Goal: Task Accomplishment & Management: Use online tool/utility

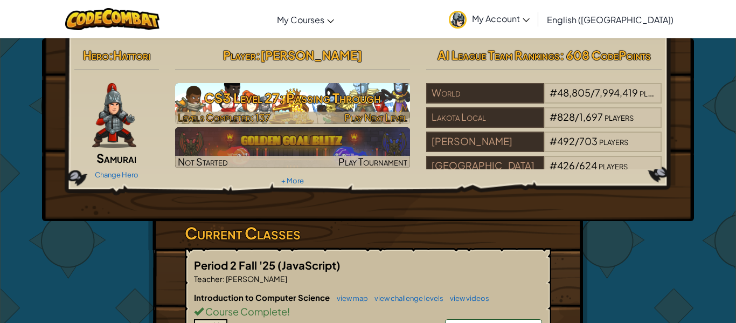
click at [353, 114] on span "Play Next Level" at bounding box center [375, 117] width 63 height 12
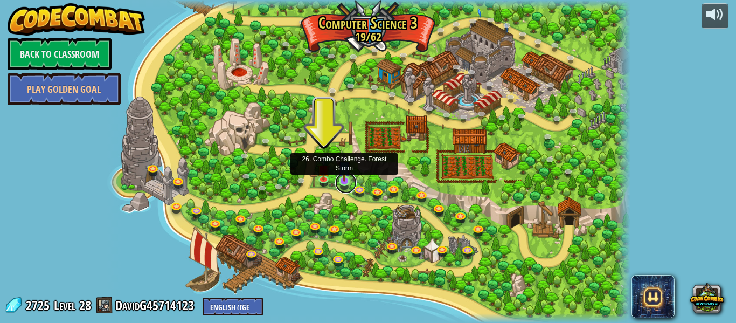
click at [344, 181] on link at bounding box center [346, 183] width 22 height 22
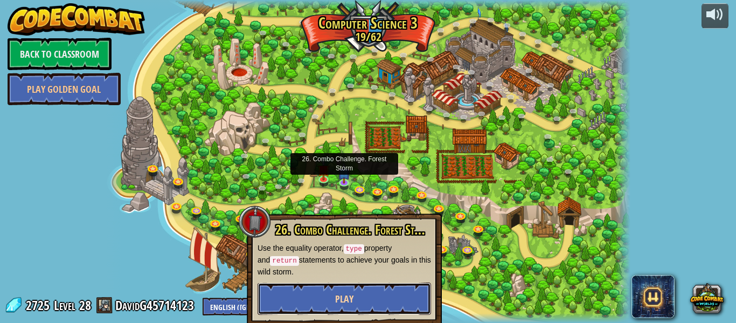
click at [396, 291] on button "Play" at bounding box center [345, 298] width 174 height 32
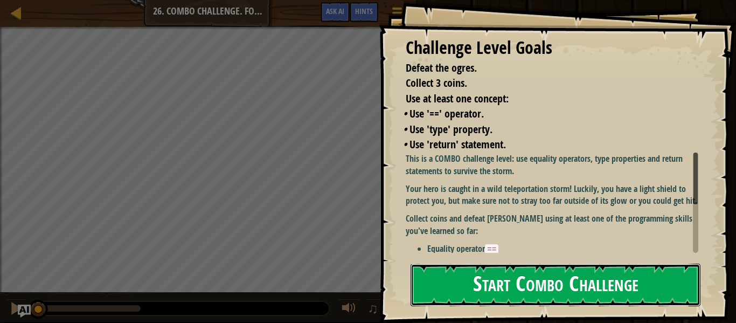
click at [615, 295] on button "Start Combo Challenge" at bounding box center [556, 285] width 290 height 43
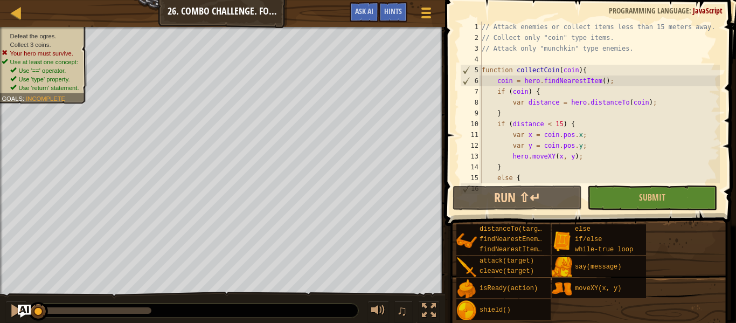
click at [589, 157] on div "// Attack enemies or collect items less than 15 meters away. // Collect only "c…" at bounding box center [600, 113] width 240 height 183
type textarea "hero.moveXY(x, y);"
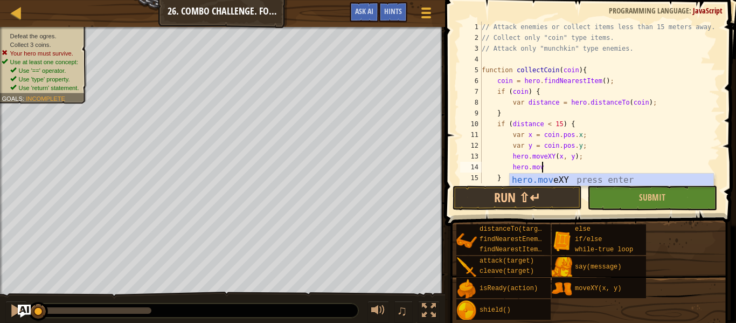
scroll to position [5, 9]
click at [602, 179] on div "hero.move XY press enter" at bounding box center [612, 193] width 204 height 39
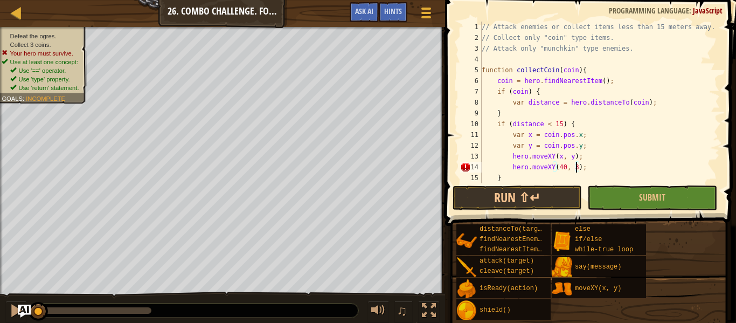
scroll to position [5, 14]
click at [652, 197] on span "Submit" at bounding box center [652, 197] width 26 height 12
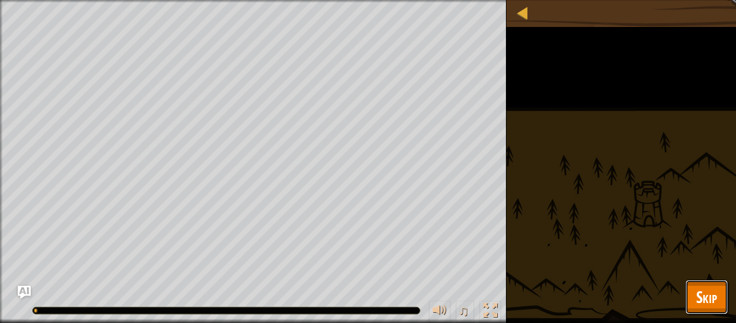
click at [715, 286] on span "Skip" at bounding box center [706, 297] width 21 height 22
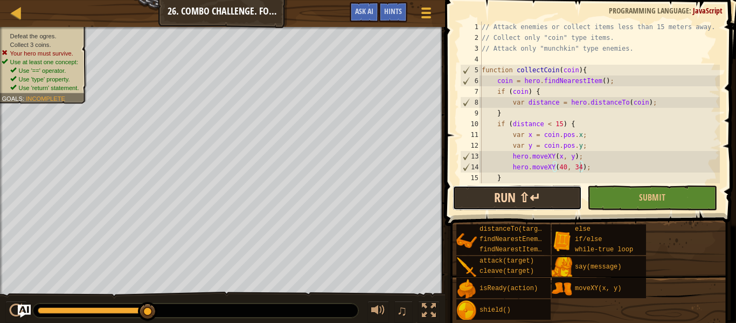
click at [501, 201] on button "Run ⇧↵" at bounding box center [517, 197] width 129 height 25
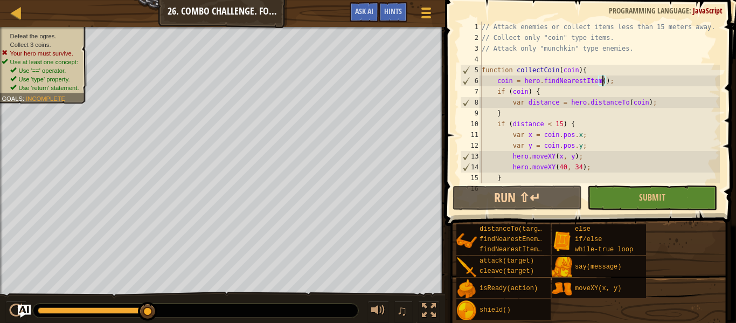
click at [603, 81] on div "// Attack enemies or collect items less than 15 meters away. // Collect only "c…" at bounding box center [600, 113] width 240 height 183
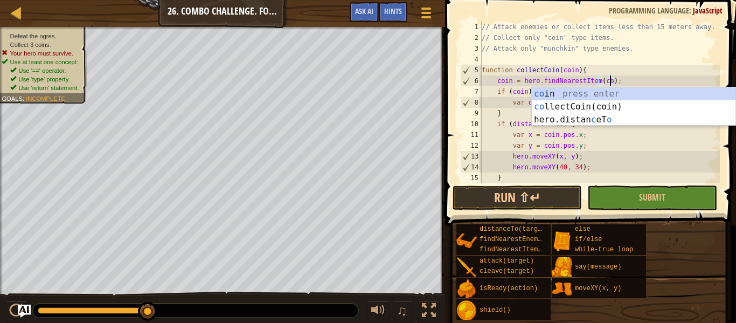
scroll to position [5, 19]
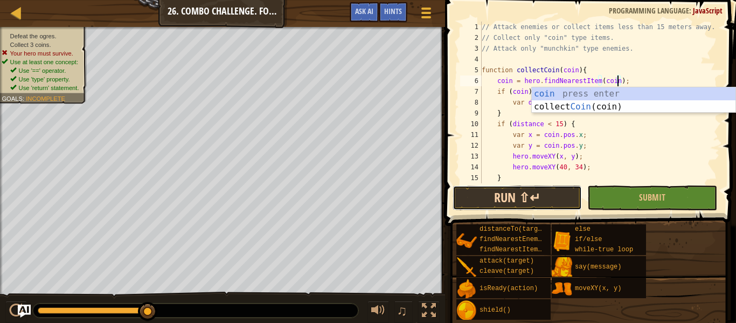
click at [554, 198] on button "Run ⇧↵" at bounding box center [517, 197] width 129 height 25
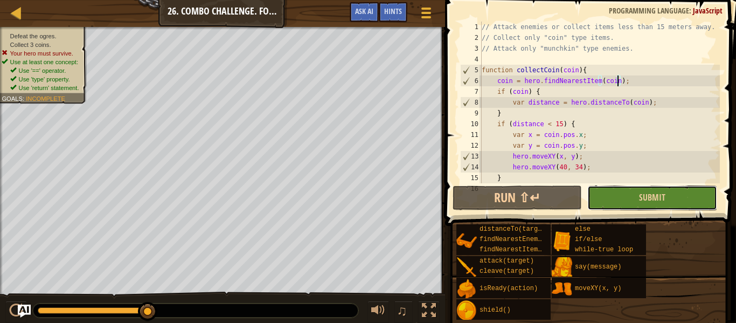
click at [666, 197] on button "Submit" at bounding box center [652, 197] width 129 height 25
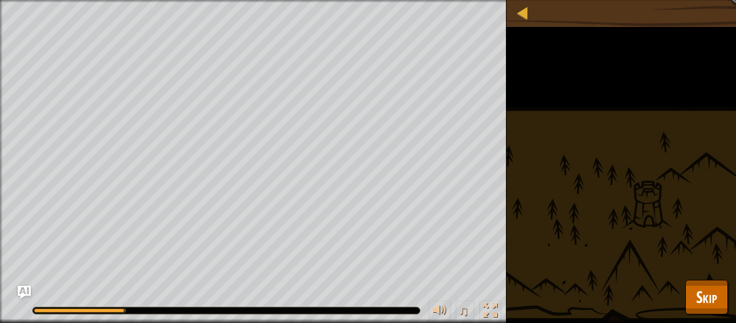
click at [715, 279] on div "Defeat the ogres. Collect 3 coins. Your hero must survive. Use at least one con…" at bounding box center [368, 161] width 736 height 323
click at [707, 307] on span "Skip" at bounding box center [706, 297] width 21 height 22
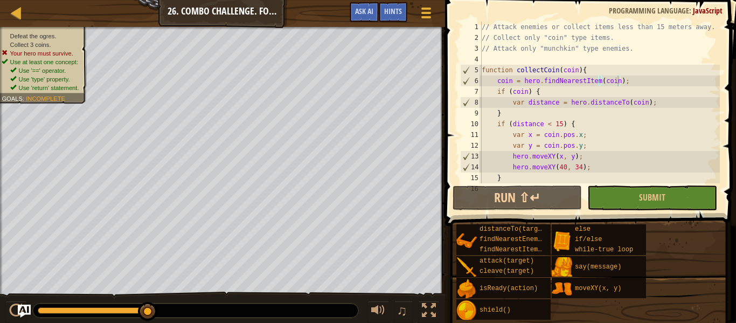
click at [618, 81] on div "// Attack enemies or collect items less than 15 meters away. // Collect only "c…" at bounding box center [600, 113] width 240 height 183
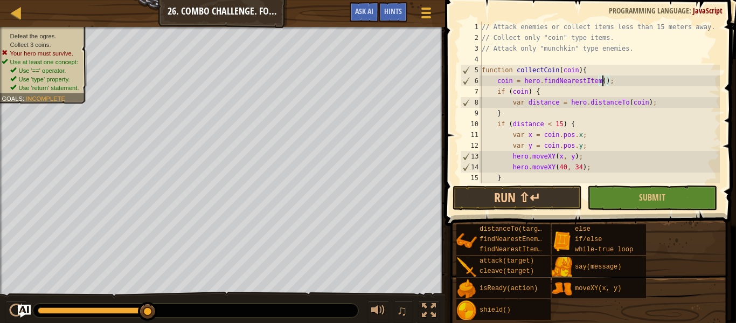
scroll to position [5, 18]
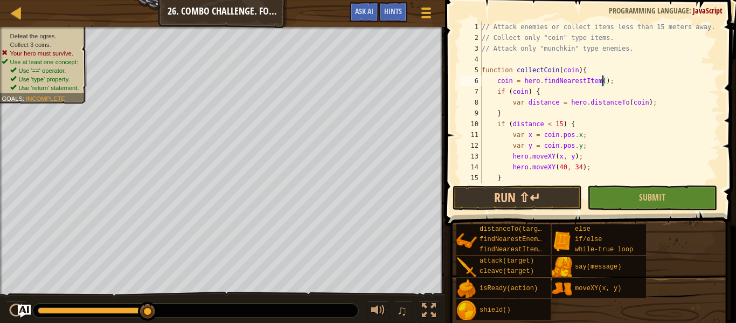
click at [512, 91] on div "// Attack enemies or collect items less than 15 meters away. // Collect only "c…" at bounding box center [600, 113] width 240 height 183
click at [506, 82] on div "// Attack enemies or collect items less than 15 meters away. // Collect only "c…" at bounding box center [600, 113] width 240 height 183
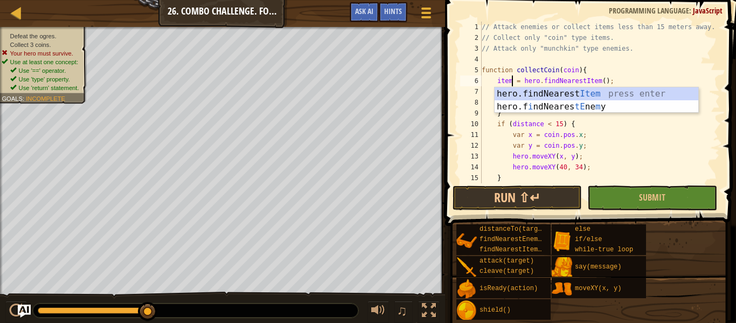
scroll to position [5, 4]
click at [586, 65] on div "// Attack enemies or collect items less than 15 meters away. // Collect only "c…" at bounding box center [600, 113] width 240 height 183
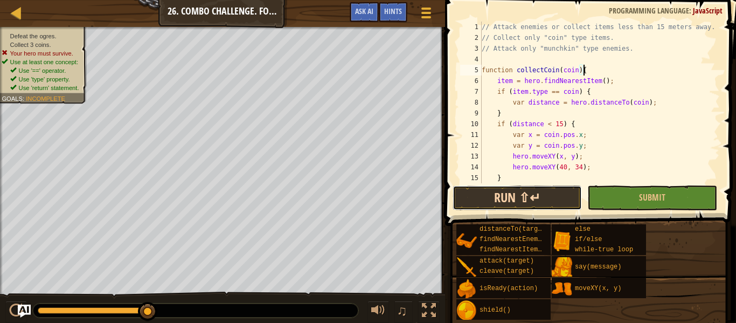
click at [565, 198] on button "Run ⇧↵" at bounding box center [517, 197] width 129 height 25
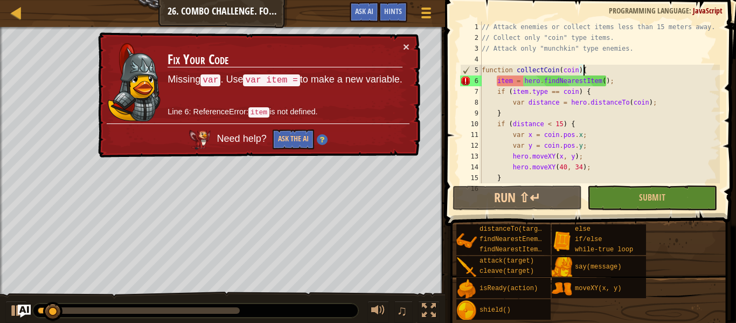
click at [497, 81] on div "// Attack enemies or collect items less than 15 meters away. // Collect only "c…" at bounding box center [600, 113] width 240 height 183
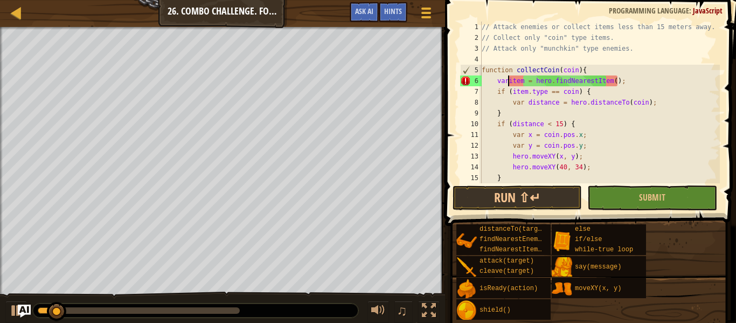
scroll to position [5, 4]
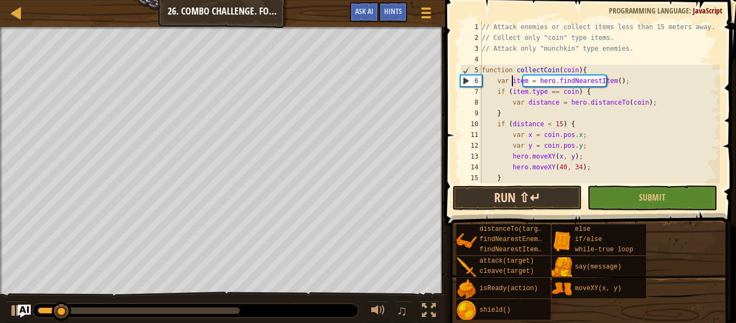
type textarea "var item = hero.findNearestItem();"
click at [528, 194] on button "Run ⇧↵" at bounding box center [517, 197] width 129 height 25
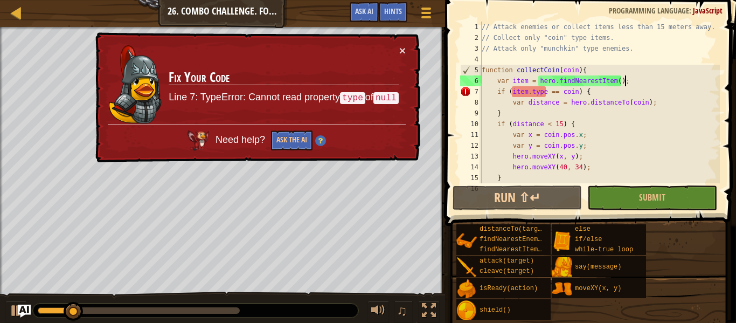
click at [628, 81] on div "// Attack enemies or collect items less than 15 meters away. // Collect only "c…" at bounding box center [600, 113] width 240 height 183
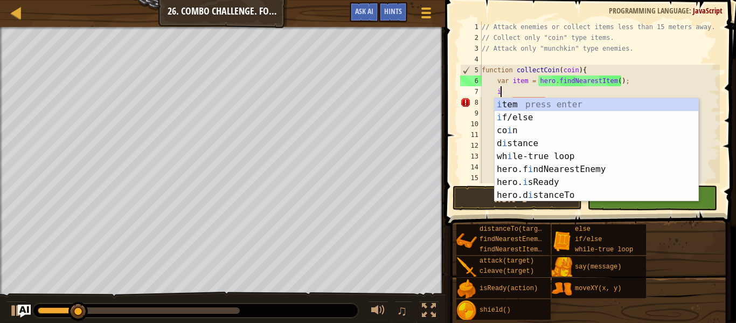
scroll to position [5, 3]
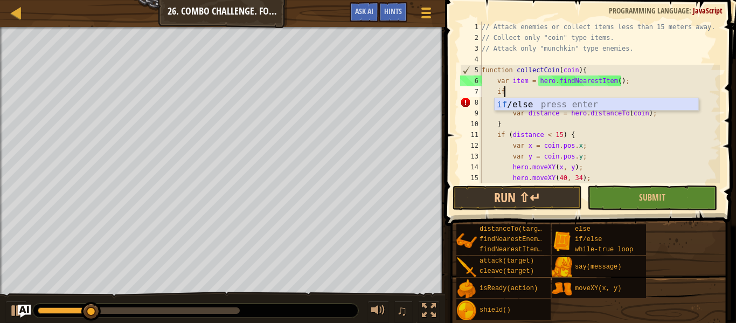
click at [570, 105] on div "if /else press enter" at bounding box center [597, 117] width 204 height 39
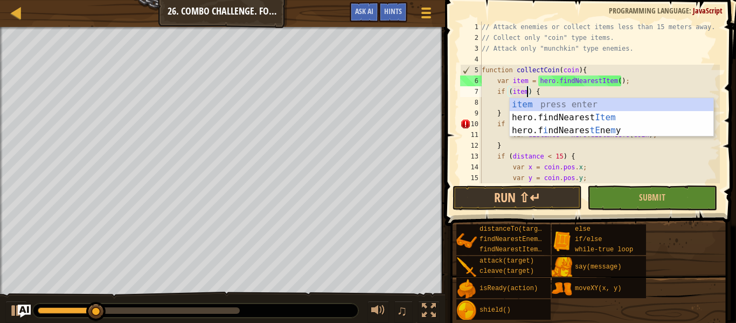
scroll to position [5, 6]
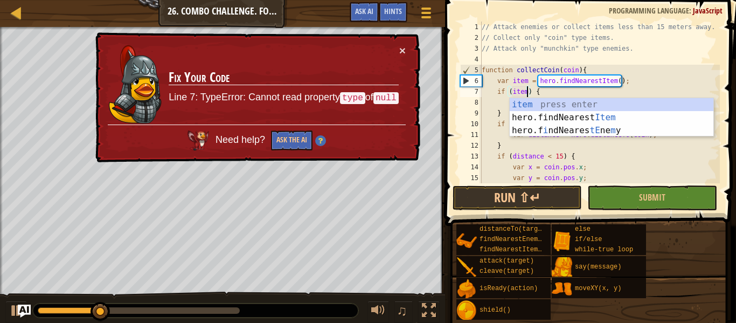
click at [500, 118] on div "// Attack enemies or collect items less than 15 meters away. // Collect only "c…" at bounding box center [600, 113] width 240 height 183
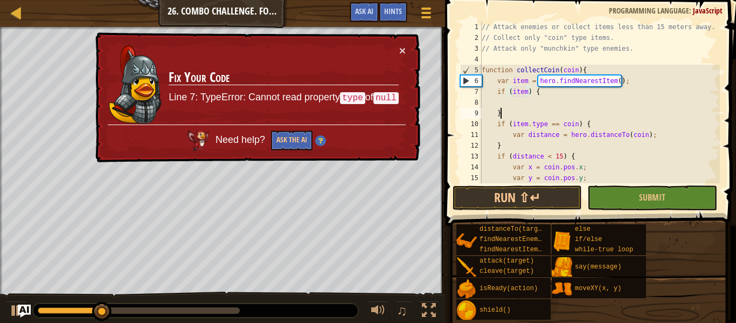
scroll to position [5, 2]
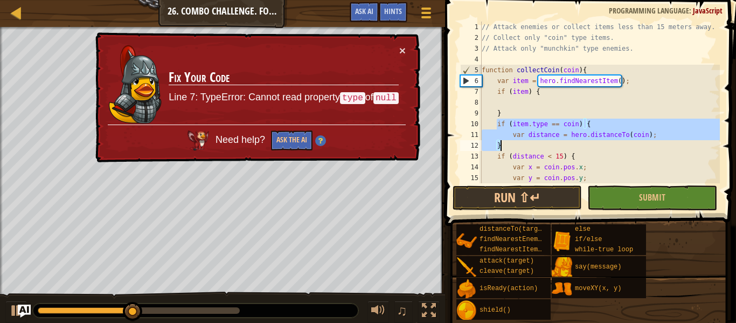
drag, startPoint x: 496, startPoint y: 124, endPoint x: 532, endPoint y: 145, distance: 41.8
click at [532, 145] on div "// Attack enemies or collect items less than 15 meters away. // Collect only "c…" at bounding box center [600, 113] width 240 height 183
type textarea "var distance = hero.distanceTo(coin); }"
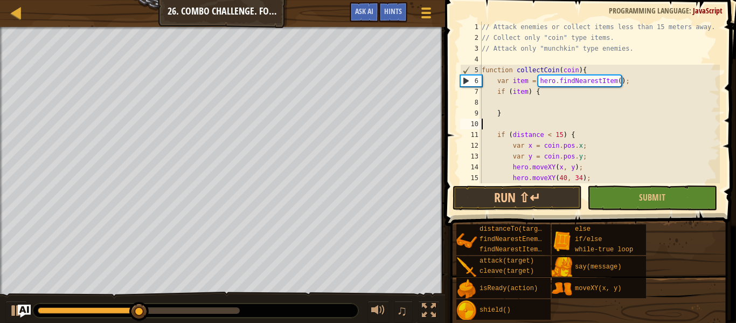
scroll to position [5, 0]
type textarea "}"
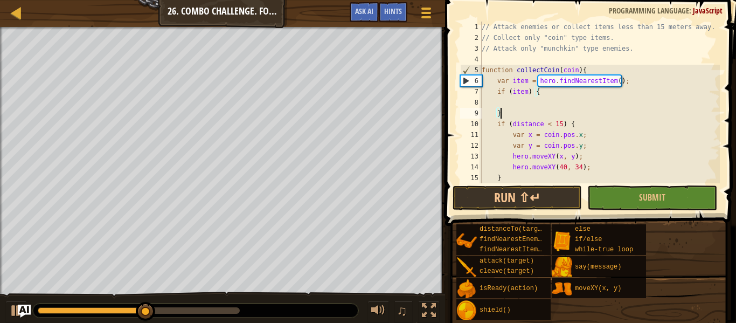
click at [516, 103] on div "// Attack enemies or collect items less than 15 meters away. // Collect only "c…" at bounding box center [600, 113] width 240 height 183
paste textarea "}"
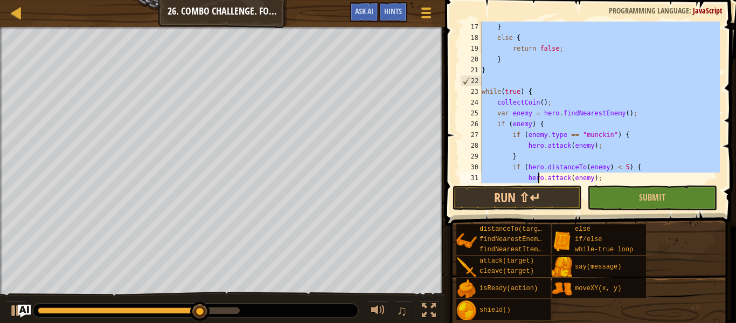
scroll to position [172, 0]
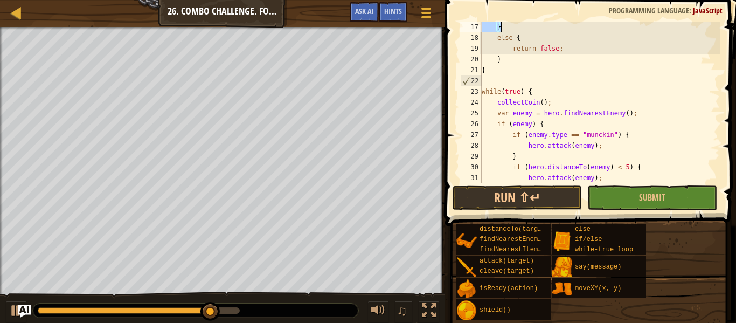
drag, startPoint x: 496, startPoint y: 146, endPoint x: 509, endPoint y: 28, distance: 118.7
click at [509, 28] on div "} else { return false ; } } while ( true ) { collectCoin ( ) ; var enemy = hero…" at bounding box center [600, 113] width 240 height 183
type textarea "hero.moveXY(40, 34); }"
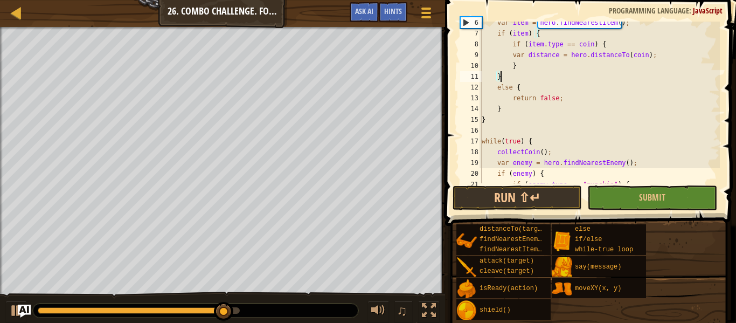
scroll to position [0, 0]
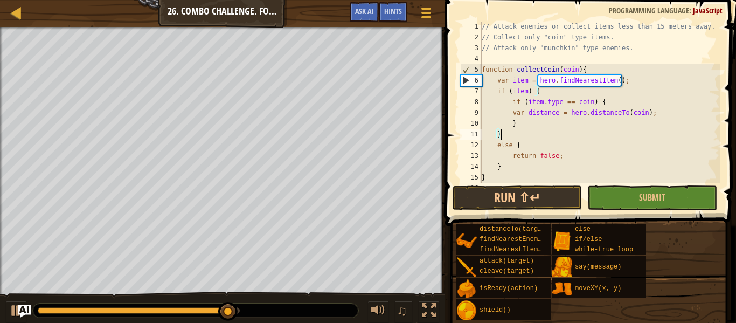
click at [555, 121] on div "// Attack enemies or collect items less than 15 meters away. // Collect only "c…" at bounding box center [600, 112] width 240 height 183
type textarea "}"
paste textarea "}"
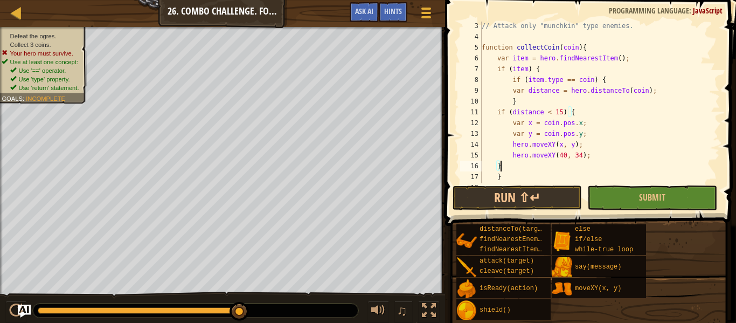
scroll to position [23, 0]
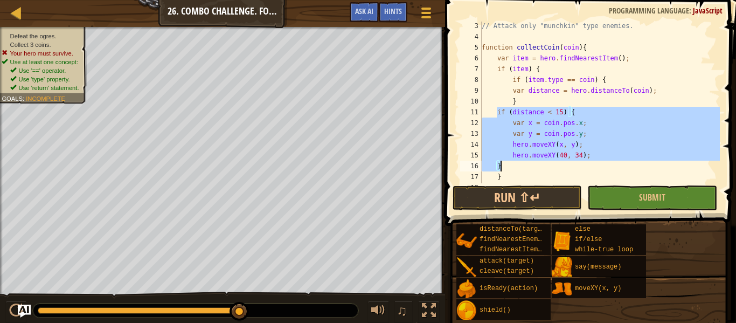
drag, startPoint x: 498, startPoint y: 112, endPoint x: 522, endPoint y: 166, distance: 59.8
click at [522, 166] on div "// Attack only "munchkin" type enemies. function collectCoin ( coin ) { var ite…" at bounding box center [600, 111] width 240 height 183
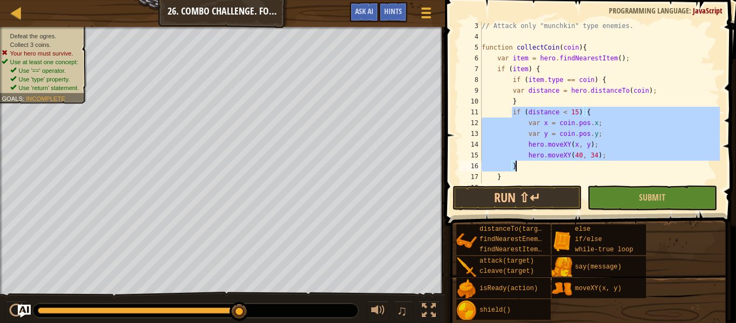
click at [513, 165] on div "// Attack only "munchkin" type enemies. function collectCoin ( coin ) { var ite…" at bounding box center [600, 103] width 240 height 162
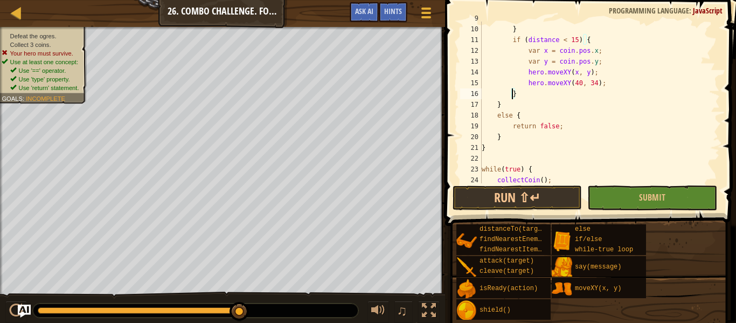
scroll to position [82, 0]
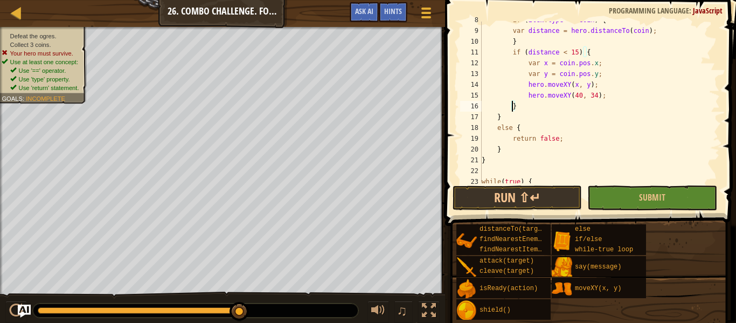
click at [497, 129] on div "if ( item . type == coin ) { var distance = hero . distanceTo ( coin ) ; } if (…" at bounding box center [600, 106] width 240 height 183
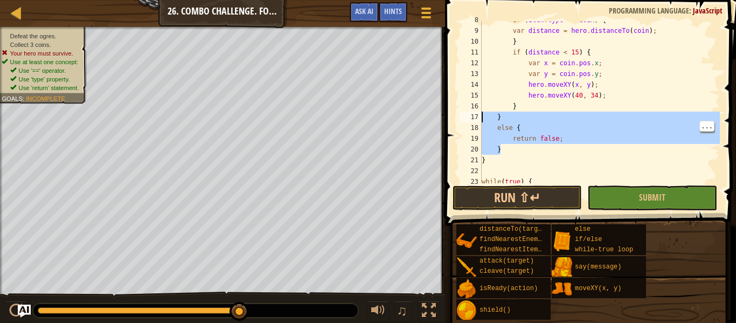
drag, startPoint x: 526, startPoint y: 150, endPoint x: 464, endPoint y: 128, distance: 65.6
click at [464, 128] on div "else { 8 9 10 11 12 13 14 15 16 17 18 19 20 21 22 23 24 if ( item . type == coi…" at bounding box center [589, 103] width 262 height 162
type textarea "else { return false;"
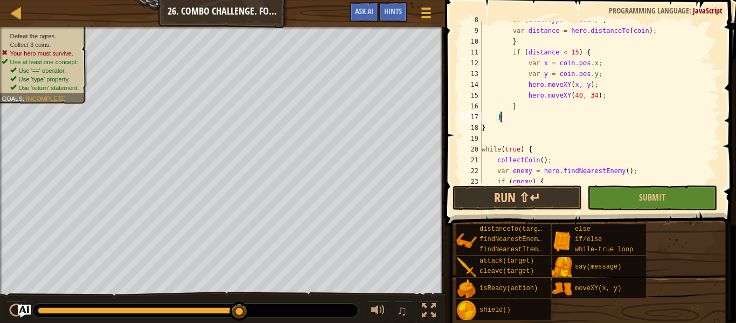
click at [534, 105] on div "if ( item . type == coin ) { var distance = hero . distanceTo ( coin ) ; } if (…" at bounding box center [600, 106] width 240 height 183
type textarea "}"
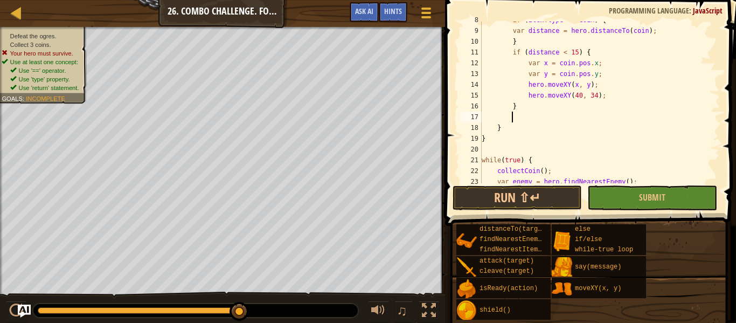
type textarea "e"
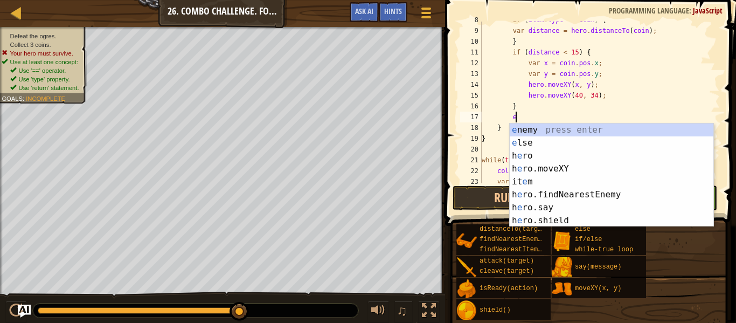
scroll to position [5, 4]
click at [516, 142] on div "e nemy press enter e lse press enter h e ro press enter h e ro.moveXY press ent…" at bounding box center [612, 187] width 204 height 129
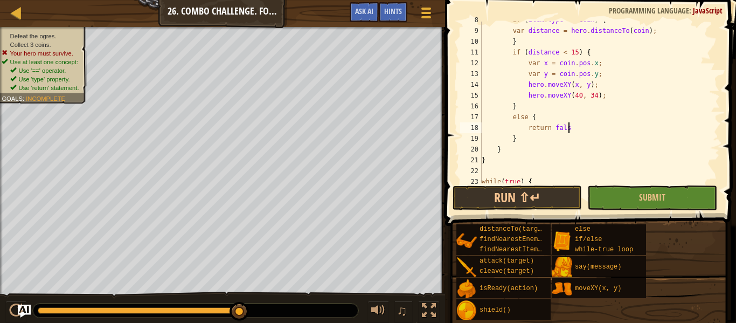
scroll to position [5, 13]
click at [670, 197] on button "Submit" at bounding box center [652, 197] width 129 height 25
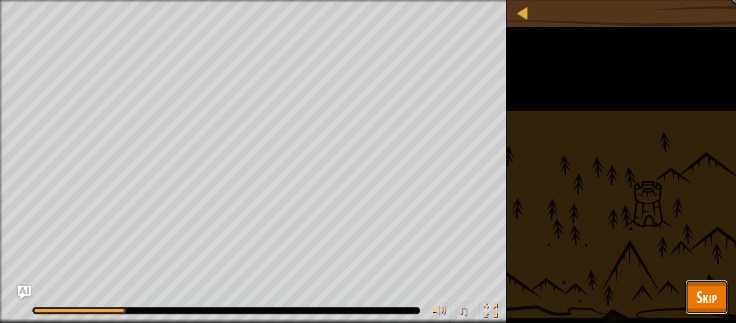
click at [716, 292] on span "Skip" at bounding box center [706, 297] width 21 height 22
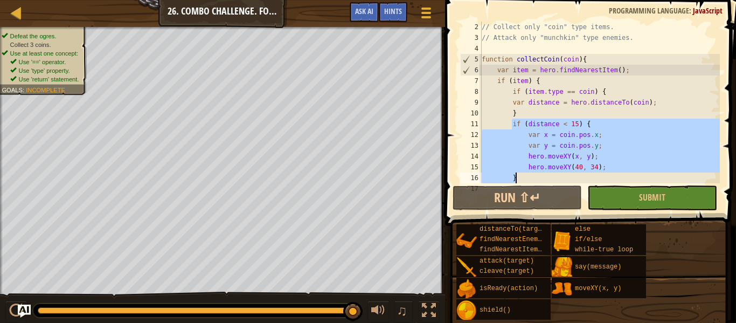
scroll to position [11, 0]
drag, startPoint x: 512, startPoint y: 133, endPoint x: 550, endPoint y: 174, distance: 56.1
click at [550, 174] on div "// Collect only "coin" type items. // Attack only "munchkin" type enemies. func…" at bounding box center [600, 113] width 240 height 183
type textarea "hero.moveXY(40, 34); }"
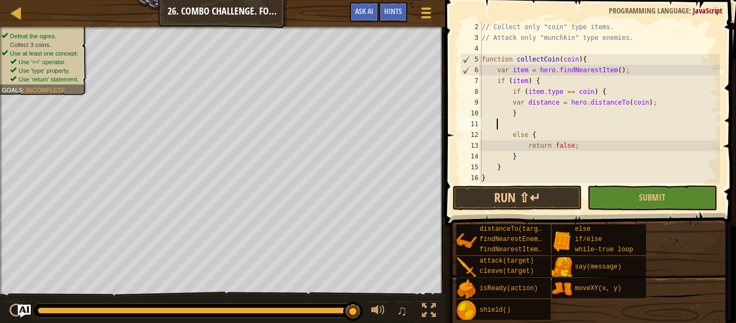
scroll to position [5, 0]
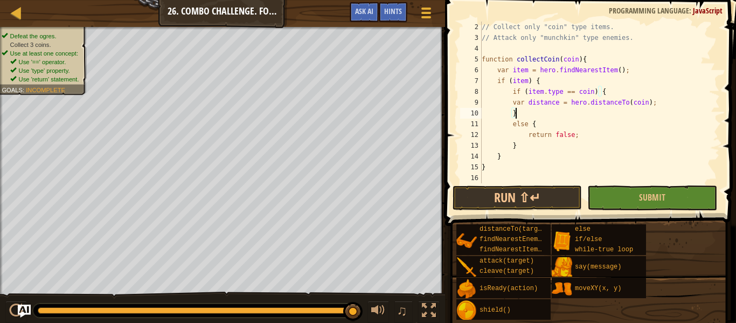
click at [666, 106] on div "// Collect only "coin" type items. // Attack only "munchkin" type enemies. func…" at bounding box center [600, 113] width 240 height 183
type textarea "var distance = hero.distanceTo(coin);"
paste textarea "}"
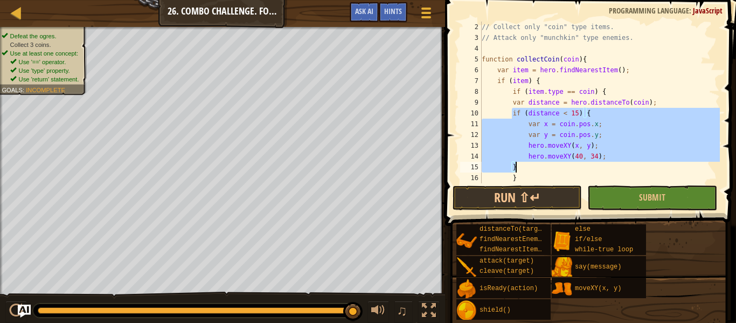
drag, startPoint x: 513, startPoint y: 112, endPoint x: 549, endPoint y: 168, distance: 66.5
click at [549, 168] on div "// Collect only "coin" type items. // Attack only "munchkin" type enemies. func…" at bounding box center [600, 113] width 240 height 183
click at [505, 137] on div "// Collect only "coin" type items. // Attack only "munchkin" type enemies. func…" at bounding box center [600, 113] width 240 height 183
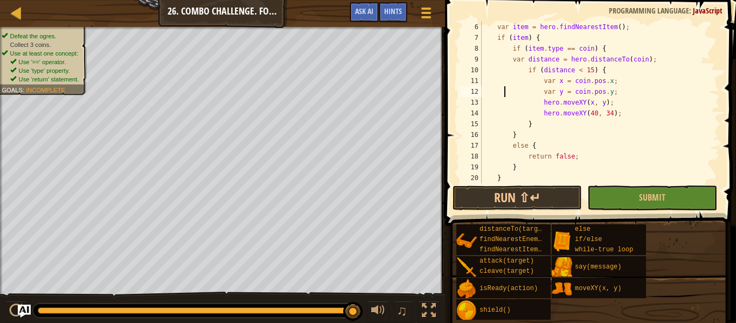
scroll to position [52, 0]
click at [527, 74] on div "function collectCoin ( coin ) { var item = hero . findNearestItem ( ) ; if ( it…" at bounding box center [600, 104] width 240 height 183
click at [529, 91] on div "function collectCoin ( coin ) { var item = hero . findNearestItem ( ) ; if ( it…" at bounding box center [600, 104] width 240 height 183
click at [512, 62] on div "function collectCoin ( coin ) { var item = hero . findNearestItem ( ) ; if ( it…" at bounding box center [600, 104] width 240 height 183
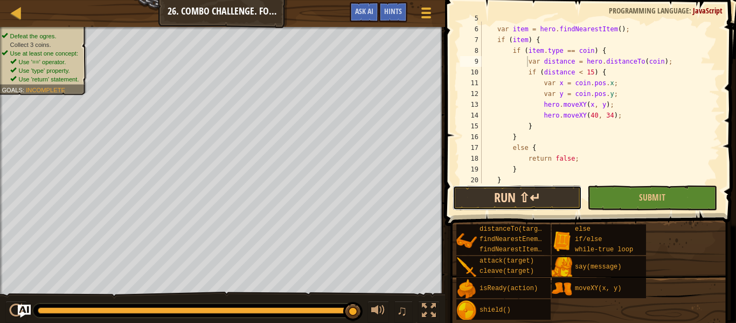
click at [522, 201] on button "Run ⇧↵" at bounding box center [517, 197] width 129 height 25
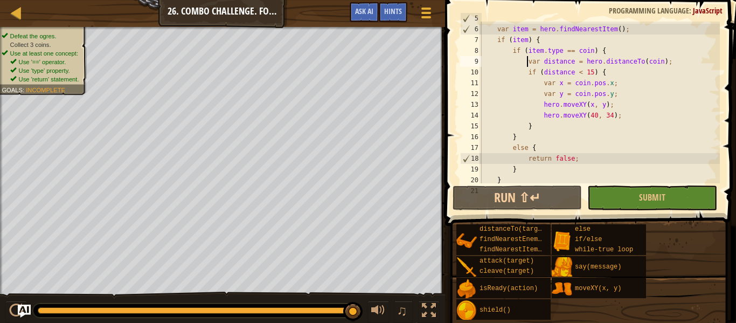
click at [544, 40] on div "function collectCoin ( coin ) { var item = hero . findNearestItem ( ) ; if ( it…" at bounding box center [600, 104] width 240 height 183
click at [528, 40] on div "function collectCoin ( coin ) { var item = hero . findNearestItem ( ) ; if ( it…" at bounding box center [600, 104] width 240 height 183
click at [517, 29] on div "function collectCoin ( coin ) { var item = hero . findNearestItem ( ) ; if ( it…" at bounding box center [600, 104] width 240 height 183
click at [582, 39] on div "function collectCoin ( coin ) { var item = hero . findNearestItem ( ) ; if ( it…" at bounding box center [600, 104] width 240 height 183
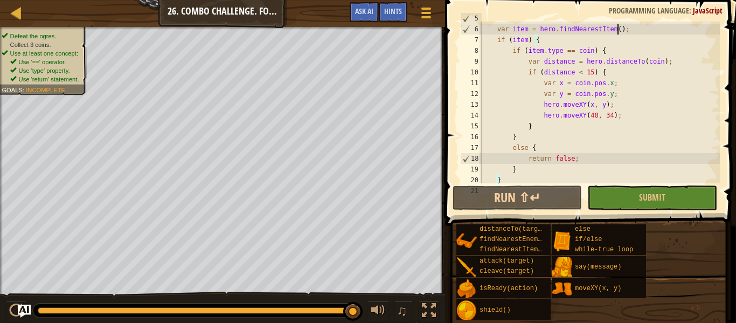
click at [618, 29] on div "function collectCoin ( coin ) { var item = hero . findNearestItem ( ) ; if ( it…" at bounding box center [600, 104] width 240 height 183
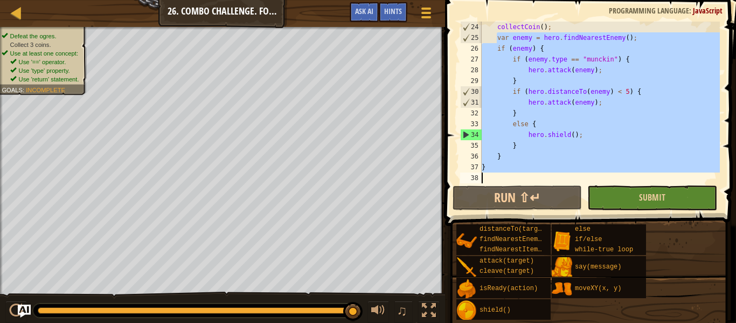
scroll to position [248, 0]
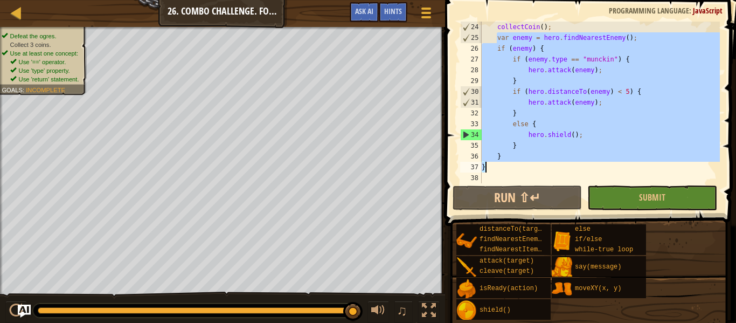
drag, startPoint x: 497, startPoint y: 130, endPoint x: 599, endPoint y: 167, distance: 108.8
click at [599, 167] on div "collectCoin ( ) ; var enemy = hero . findNearestEnemy ( ) ; if ( enemy ) { if (…" at bounding box center [600, 113] width 240 height 183
click at [526, 155] on div "collectCoin ( ) ; var enemy = hero . findNearestEnemy ( ) ; if ( enemy ) { if (…" at bounding box center [600, 103] width 240 height 162
type textarea "}"
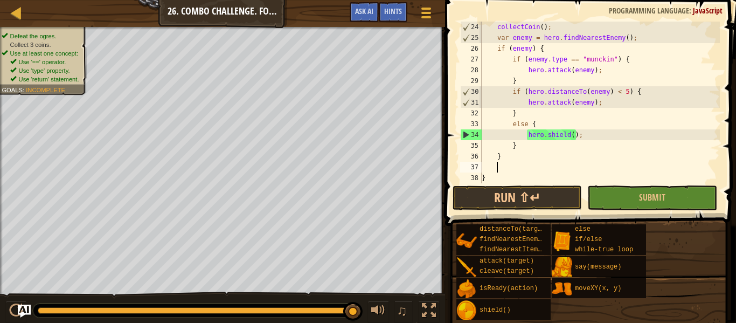
type textarea "k"
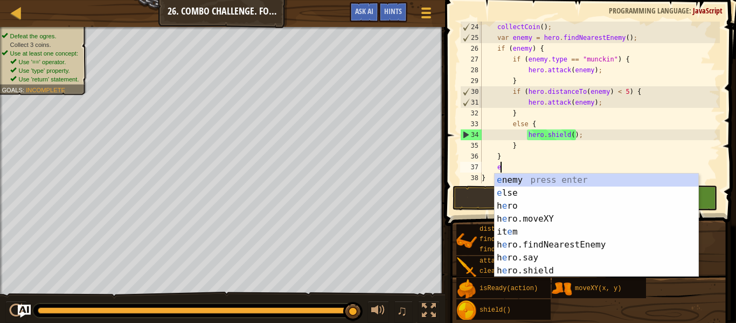
type textarea "el"
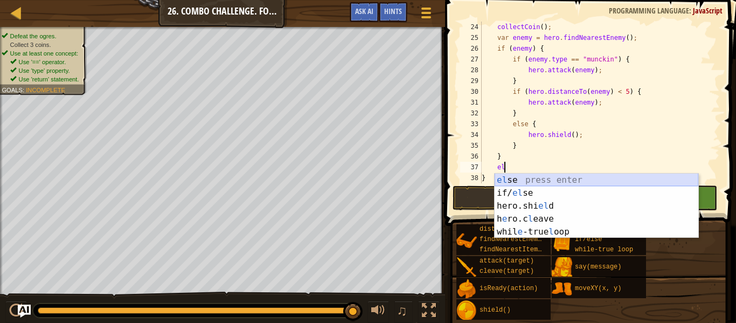
click at [505, 180] on div "el se press enter if/ el se press enter hero.shi el d press enter h e ro.c l ea…" at bounding box center [597, 219] width 204 height 91
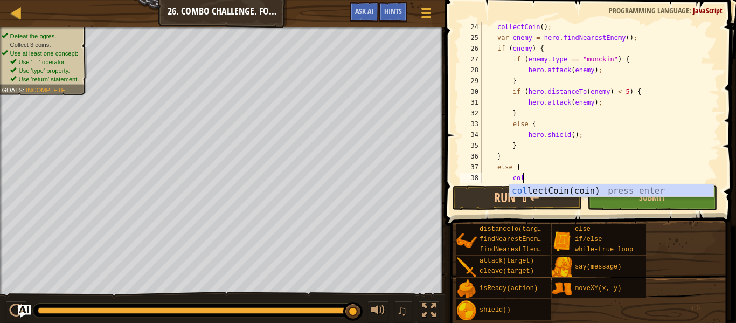
scroll to position [5, 5]
click at [519, 191] on div "col lectCoin(coin) press enter" at bounding box center [612, 203] width 204 height 39
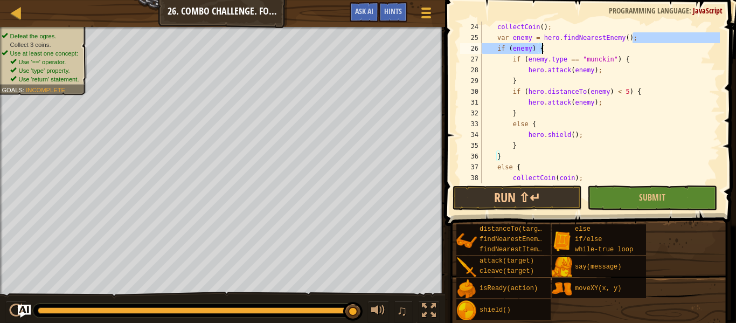
drag, startPoint x: 635, startPoint y: 37, endPoint x: 590, endPoint y: 44, distance: 45.9
click at [590, 44] on div "collectCoin ( ) ; var enemy = hero . findNearestEnemy ( ) ; if ( enemy ) { if (…" at bounding box center [600, 113] width 240 height 183
click at [571, 30] on div "collectCoin ( ) ; var enemy = hero . findNearestEnemy ( ) ; if ( enemy ) { if (…" at bounding box center [600, 113] width 240 height 183
type textarea "collectCoin();"
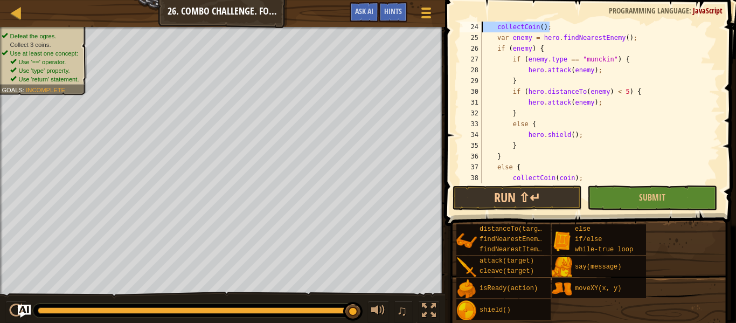
drag, startPoint x: 571, startPoint y: 30, endPoint x: 464, endPoint y: 24, distance: 107.4
click at [464, 24] on div "collectCoin(); 24 25 26 27 28 29 30 31 32 33 34 35 36 37 38 39 collectCoin ( ) …" at bounding box center [589, 103] width 262 height 162
click at [544, 190] on button "Run ⇧↵" at bounding box center [517, 197] width 129 height 25
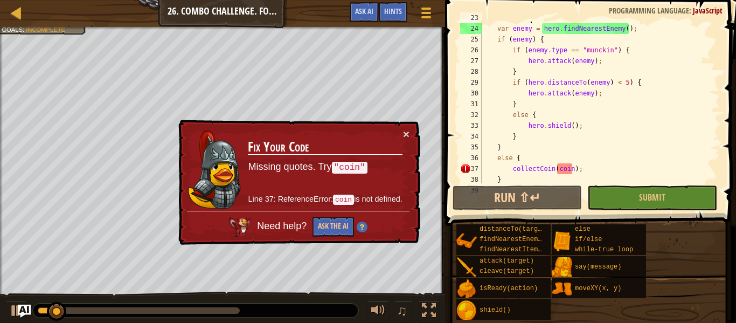
scroll to position [248, 0]
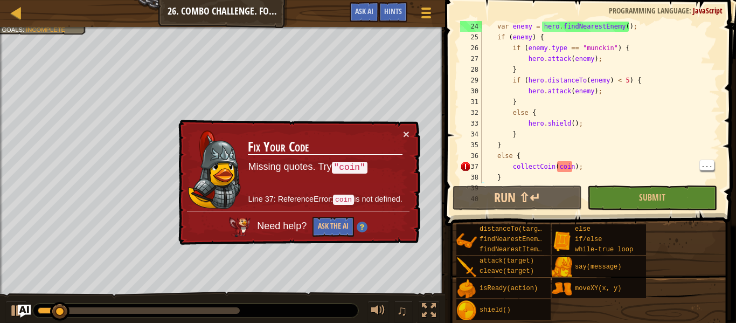
click at [563, 171] on div "var enemy = hero . findNearestEnemy ( ) ; if ( enemy ) { if ( enemy . type == "…" at bounding box center [600, 112] width 240 height 183
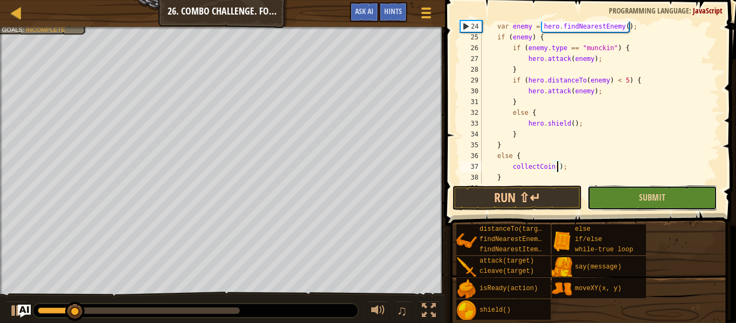
click at [607, 194] on button "Submit" at bounding box center [652, 197] width 129 height 25
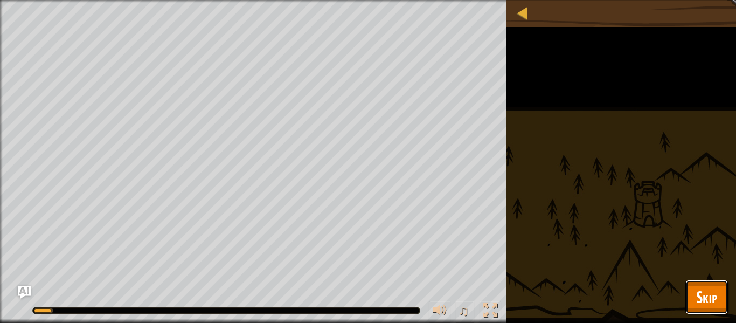
click at [700, 303] on span "Skip" at bounding box center [706, 297] width 21 height 22
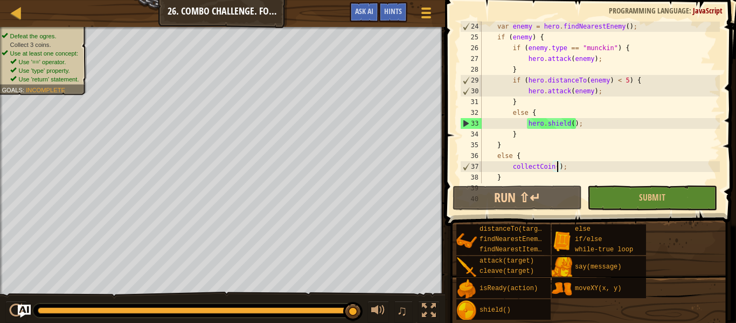
click at [558, 168] on div "var enemy = hero . findNearestEnemy ( ) ; if ( enemy ) { if ( enemy . type == "…" at bounding box center [600, 112] width 240 height 183
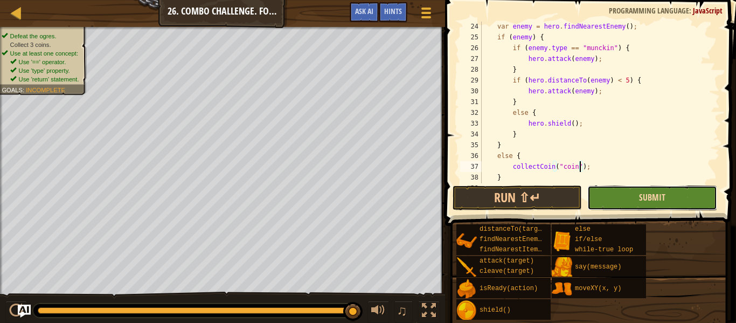
click at [640, 202] on span "Submit" at bounding box center [652, 197] width 26 height 12
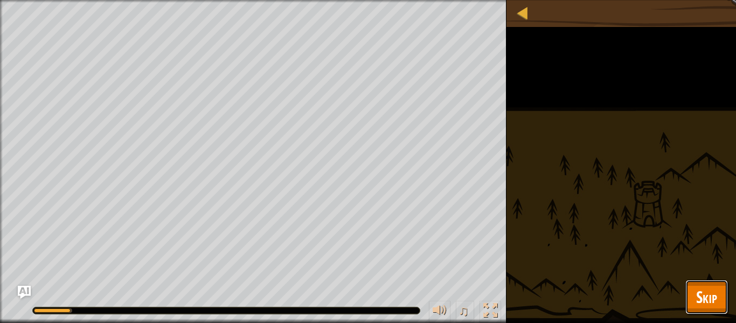
click at [691, 282] on button "Skip" at bounding box center [707, 297] width 43 height 34
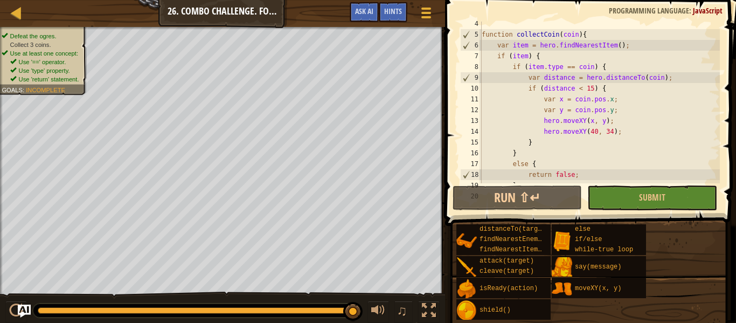
scroll to position [32, 0]
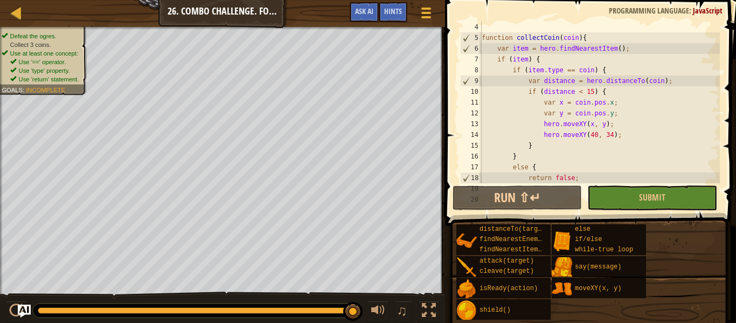
type textarea "hero.moveXY(40, 34);"
drag, startPoint x: 626, startPoint y: 137, endPoint x: 453, endPoint y: 136, distance: 173.0
click at [453, 136] on div "hero.moveXY(40, 34); 4 5 6 7 8 9 10 11 12 13 14 15 16 17 18 19 20 function coll…" at bounding box center [589, 134] width 294 height 258
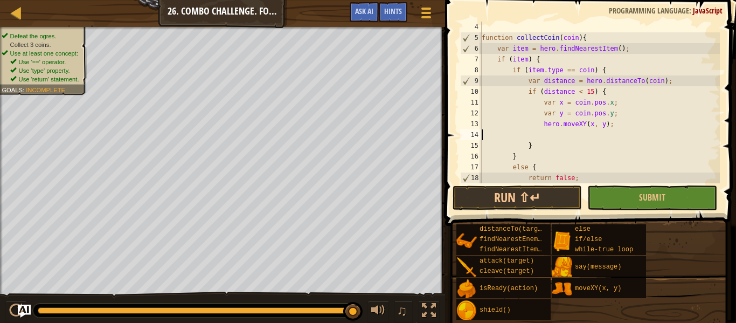
scroll to position [5, 0]
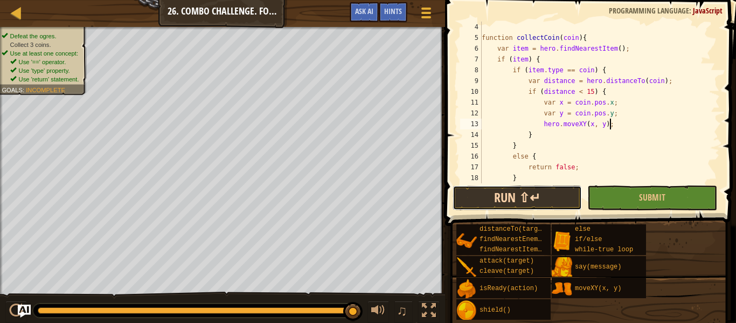
click at [522, 201] on button "Run ⇧↵" at bounding box center [517, 197] width 129 height 25
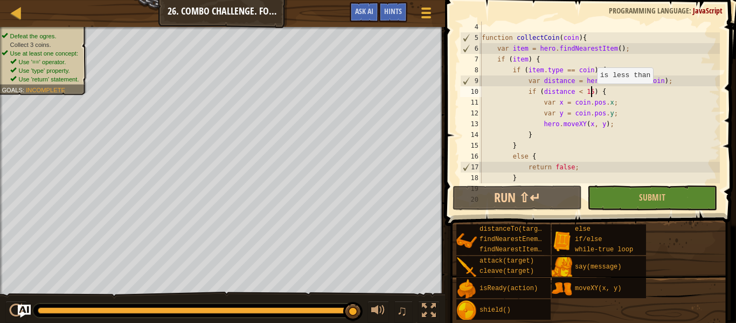
click at [592, 94] on div "function collectCoin ( coin ) { var item = hero . findNearestItem ( ) ; if ( it…" at bounding box center [600, 113] width 240 height 183
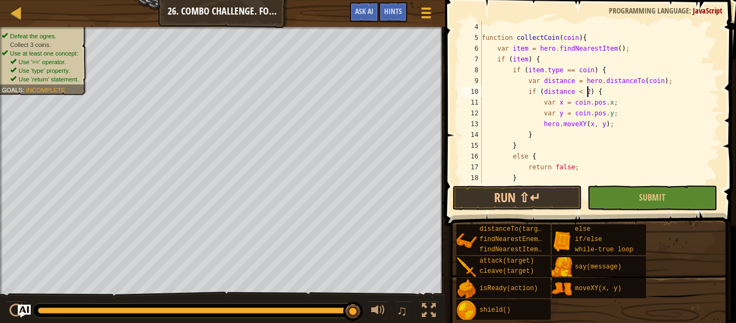
scroll to position [5, 16]
type textarea "if (distance < 20) {"
click at [538, 208] on button "Run ⇧↵" at bounding box center [517, 197] width 129 height 25
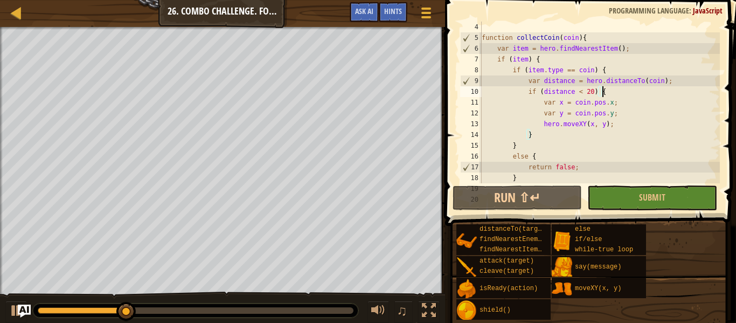
click at [603, 91] on div "function collectCoin ( coin ) { var item = hero . findNearestItem ( ) ; if ( it…" at bounding box center [600, 113] width 240 height 183
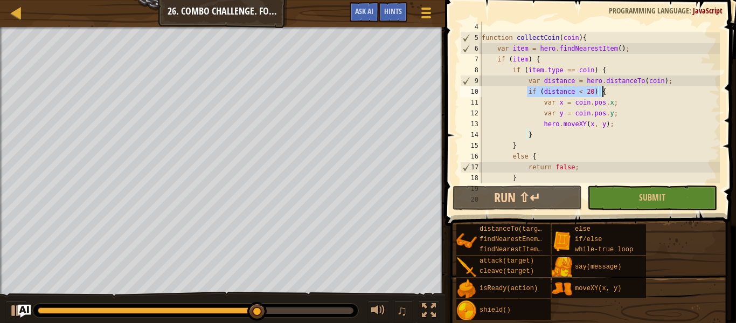
drag, startPoint x: 527, startPoint y: 93, endPoint x: 604, endPoint y: 92, distance: 77.1
click at [604, 92] on div "function collectCoin ( coin ) { var item = hero . findNearestItem ( ) ; if ( it…" at bounding box center [600, 113] width 240 height 183
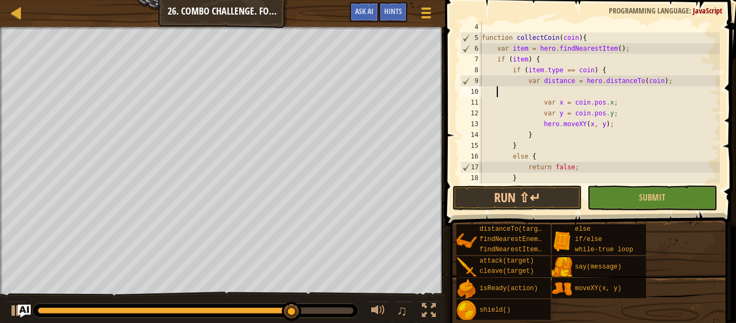
scroll to position [5, 0]
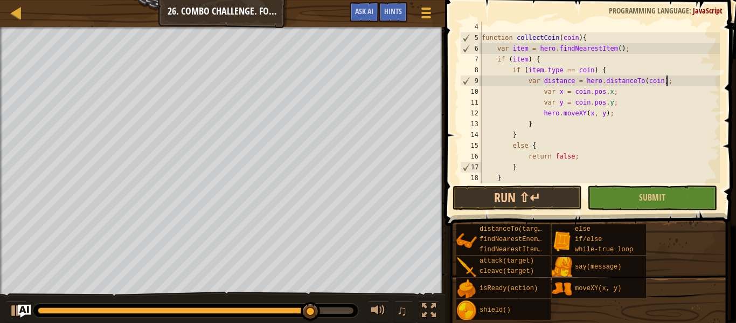
click at [537, 124] on div "function collectCoin ( coin ) { var item = hero . findNearestItem ( ) ; if ( it…" at bounding box center [600, 113] width 240 height 183
type textarea "}"
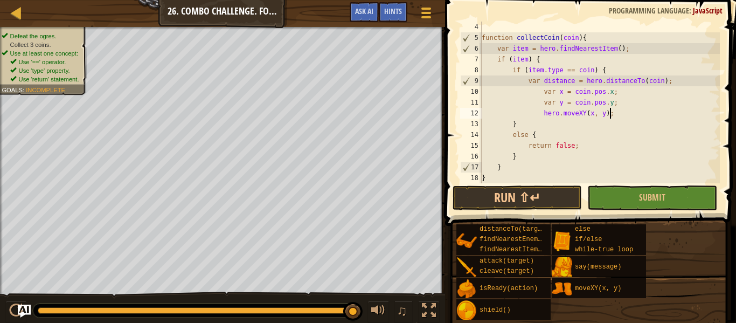
click at [542, 91] on div "function collectCoin ( coin ) { var item = hero . findNearestItem ( ) ; if ( it…" at bounding box center [600, 113] width 240 height 183
click at [535, 198] on button "Run ⇧↵" at bounding box center [517, 197] width 129 height 25
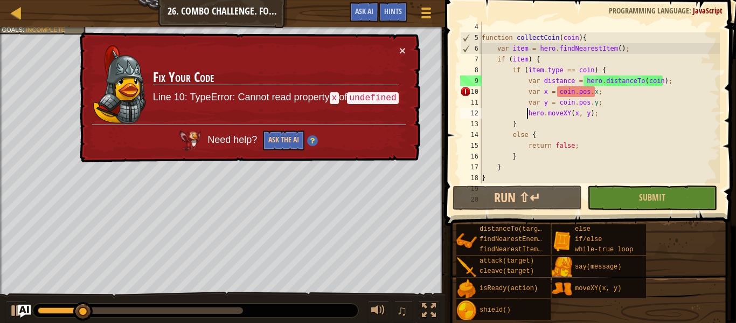
click at [567, 91] on div "function collectCoin ( coin ) { var item = hero . findNearestItem ( ) ; if ( it…" at bounding box center [600, 113] width 240 height 183
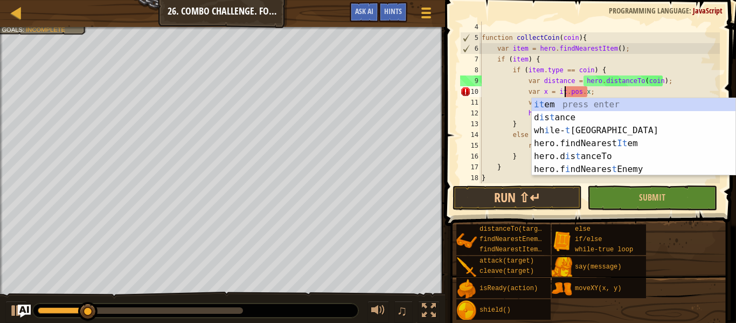
scroll to position [5, 13]
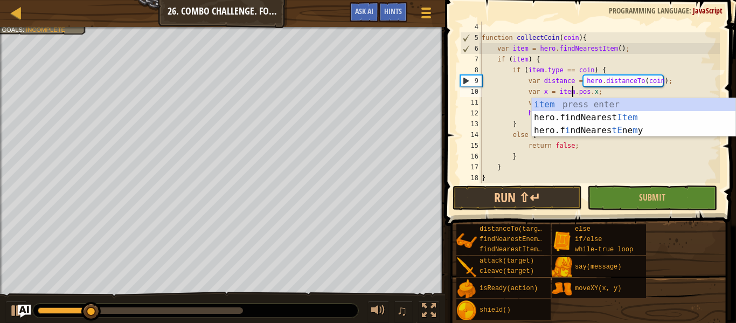
click at [560, 83] on div "function collectCoin ( coin ) { var item = hero . findNearestItem ( ) ; if ( it…" at bounding box center [600, 113] width 240 height 183
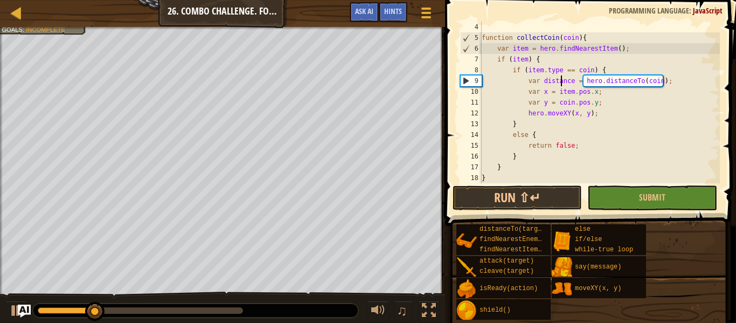
click at [564, 104] on div "function collectCoin ( coin ) { var item = hero . findNearestItem ( ) ; if ( it…" at bounding box center [600, 113] width 240 height 183
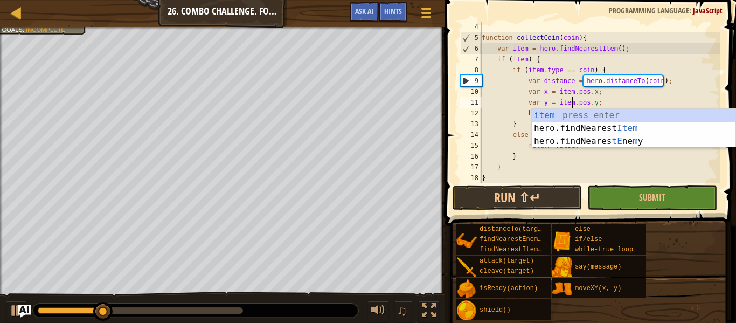
click at [645, 90] on div "function collectCoin ( coin ) { var item = hero . findNearestItem ( ) ; if ( it…" at bounding box center [600, 113] width 240 height 183
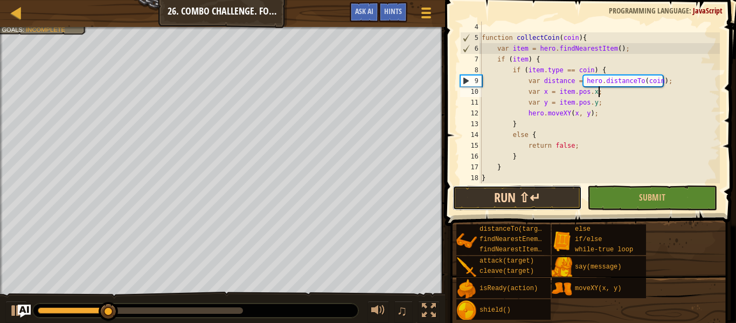
click at [529, 197] on button "Run ⇧↵" at bounding box center [517, 197] width 129 height 25
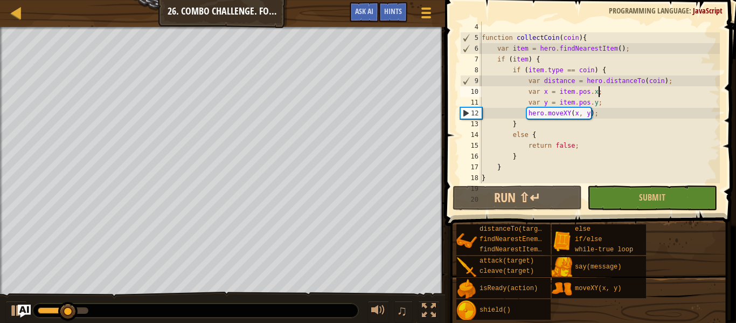
click at [619, 113] on div "function collectCoin ( coin ) { var item = hero . findNearestItem ( ) ; if ( it…" at bounding box center [600, 113] width 240 height 183
type textarea "hero.moveXY(x, y);"
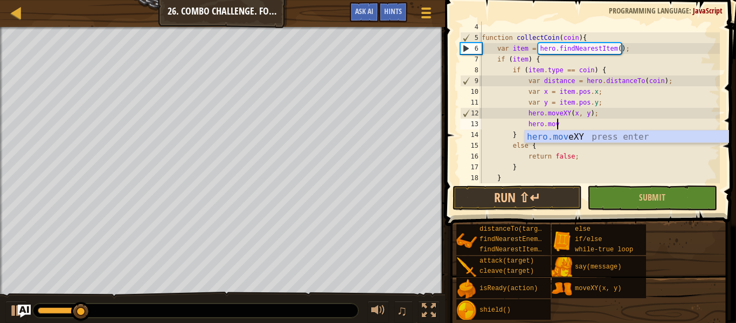
scroll to position [5, 11]
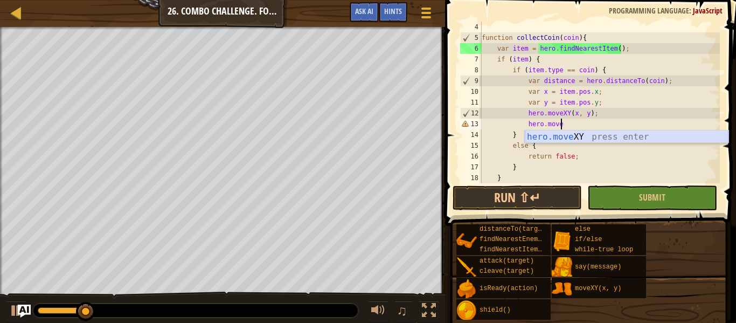
click at [585, 134] on div "hero.move XY press enter" at bounding box center [627, 149] width 204 height 39
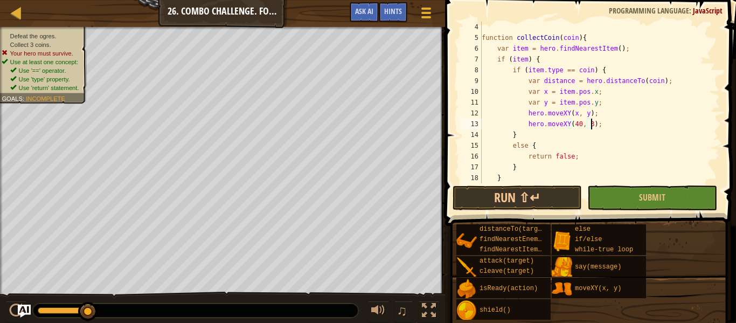
scroll to position [5, 16]
click at [524, 204] on button "Run ⇧↵" at bounding box center [517, 197] width 129 height 25
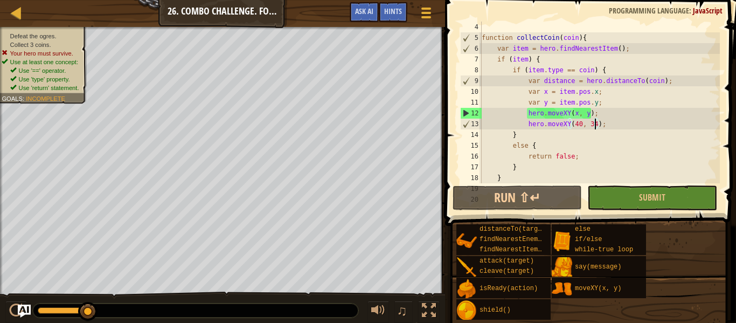
click at [621, 68] on div "function collectCoin ( coin ) { var item = hero . findNearestItem ( ) ; if ( it…" at bounding box center [600, 113] width 240 height 183
type textarea "if (item.type == coin) {"
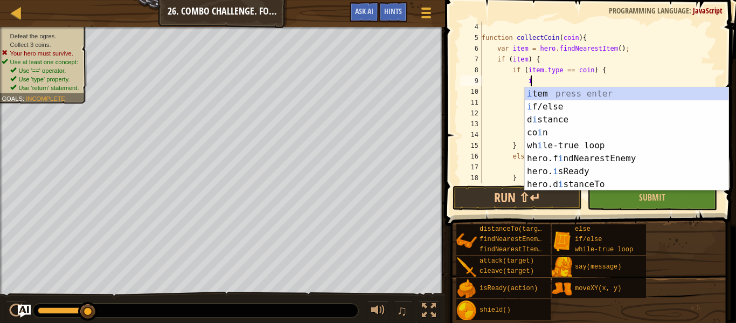
scroll to position [5, 7]
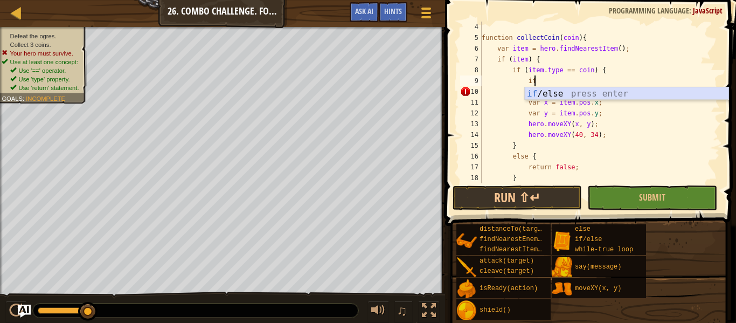
click at [562, 96] on div "if /else press enter" at bounding box center [627, 106] width 204 height 39
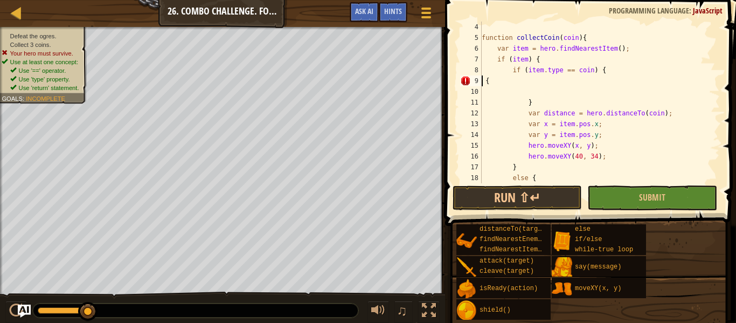
scroll to position [5, 1]
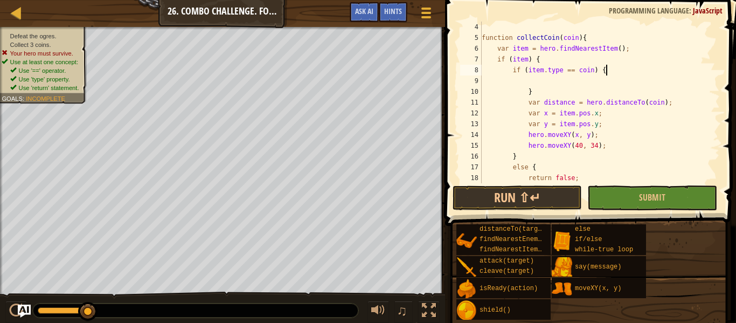
click at [532, 92] on div "function collectCoin ( coin ) { var item = hero . findNearestItem ( ) ; if ( it…" at bounding box center [600, 113] width 240 height 183
type textarea "}"
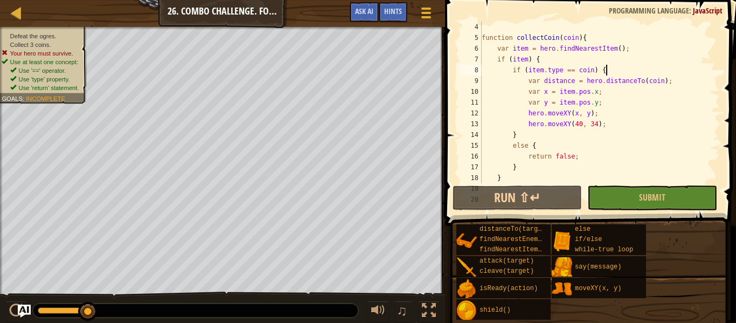
click at [674, 83] on div "function collectCoin ( coin ) { var item = hero . findNearestItem ( ) ; if ( it…" at bounding box center [600, 113] width 240 height 183
type textarea "var distance = hero.distanceTo(coin);"
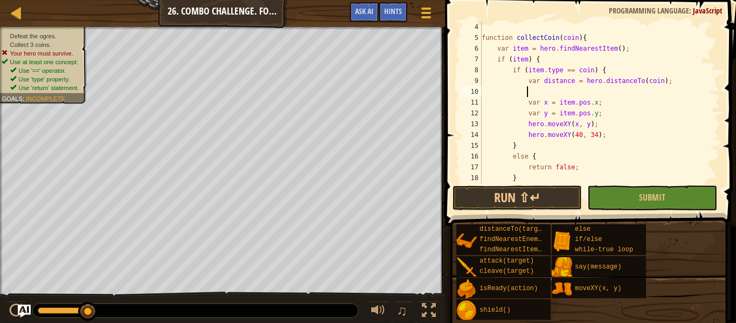
scroll to position [5, 7]
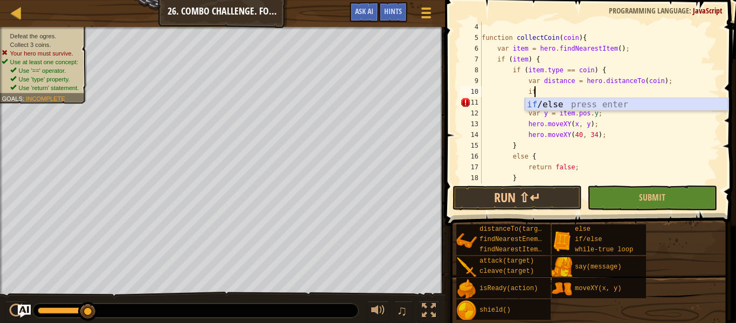
click at [626, 103] on div "if /else press enter" at bounding box center [627, 117] width 204 height 39
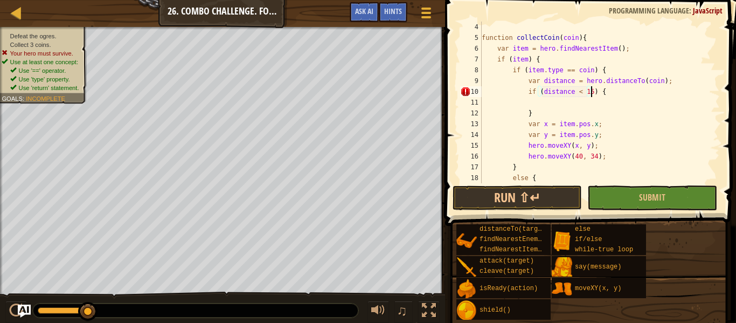
scroll to position [5, 16]
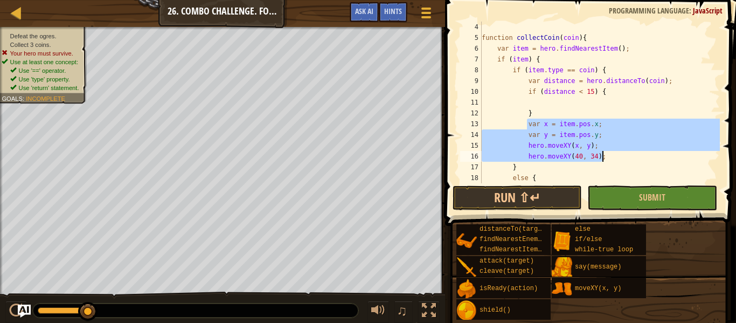
drag, startPoint x: 528, startPoint y: 123, endPoint x: 611, endPoint y: 155, distance: 89.4
click at [611, 155] on div "function collectCoin ( coin ) { var item = hero . findNearestItem ( ) ; if ( it…" at bounding box center [600, 113] width 240 height 183
type textarea "hero.moveXY(x, y); hero.moveXY(40, 34);"
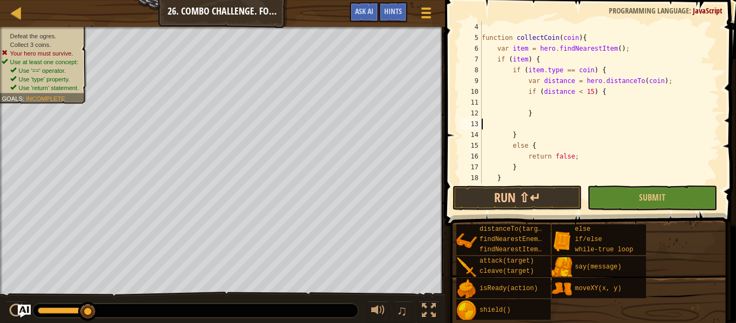
scroll to position [5, 0]
type textarea "}"
click at [540, 105] on div "function collectCoin ( coin ) { var item = hero . findNearestItem ( ) ; if ( it…" at bounding box center [600, 113] width 240 height 183
paste textarea "hero.moveXY(40, 34);"
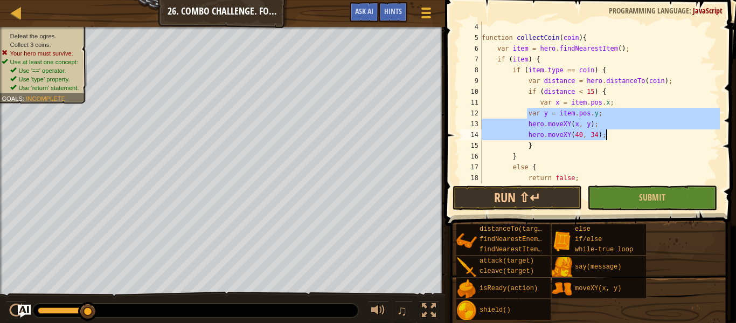
drag, startPoint x: 528, startPoint y: 113, endPoint x: 606, endPoint y: 129, distance: 80.3
click at [606, 129] on div "function collectCoin ( coin ) { var item = hero . findNearestItem ( ) ; if ( it…" at bounding box center [600, 113] width 240 height 183
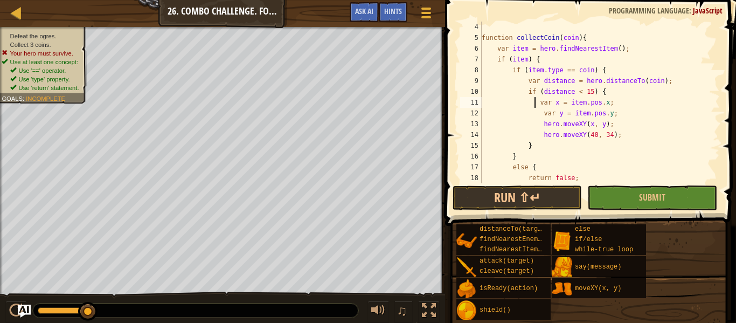
click at [535, 102] on div "function collectCoin ( coin ) { var item = hero . findNearestItem ( ) ; if ( it…" at bounding box center [600, 113] width 240 height 183
click at [508, 199] on button "Run ⇧↵" at bounding box center [517, 197] width 129 height 25
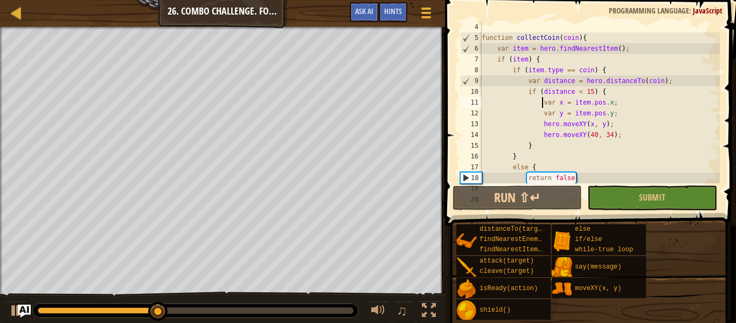
click at [652, 79] on div "function collectCoin ( coin ) { var item = hero . findNearestItem ( ) ; if ( it…" at bounding box center [600, 113] width 240 height 183
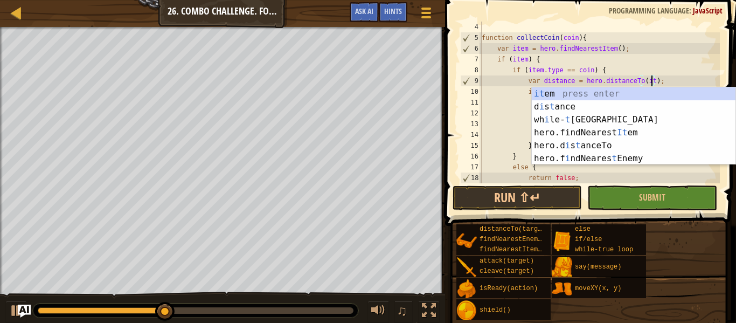
scroll to position [5, 25]
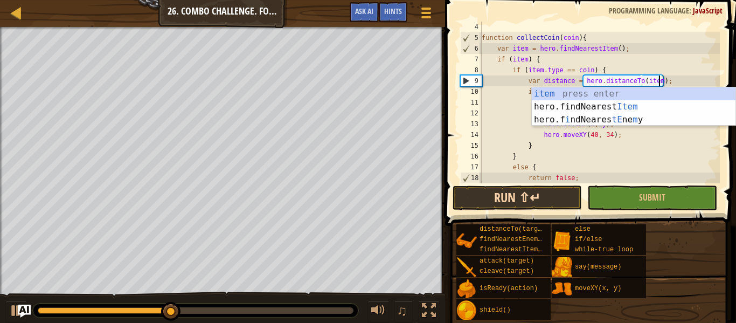
type textarea "var distance = hero.distanceTo(item);"
click at [492, 190] on button "Run ⇧↵" at bounding box center [517, 197] width 129 height 25
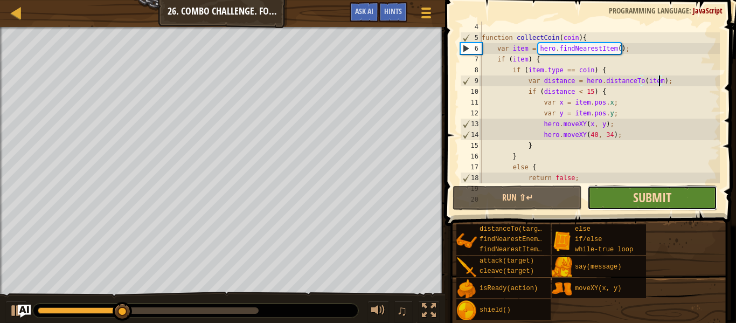
click at [661, 193] on span "Submit" at bounding box center [652, 197] width 38 height 17
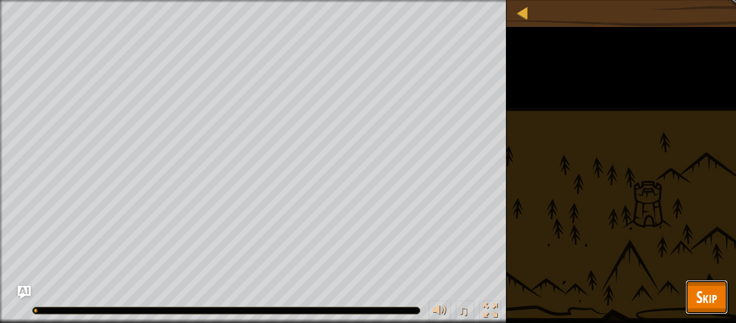
click at [708, 311] on button "Skip" at bounding box center [707, 297] width 43 height 34
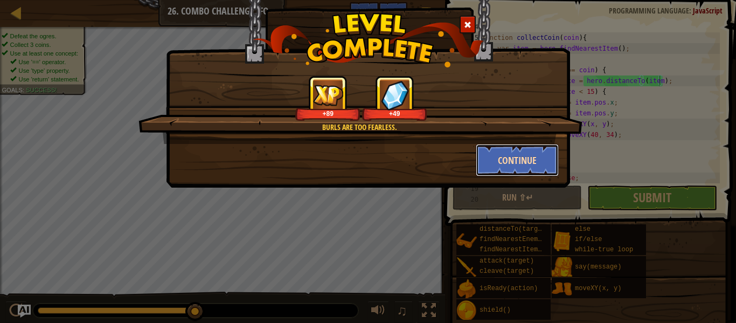
click at [537, 174] on button "Continue" at bounding box center [518, 160] width 84 height 32
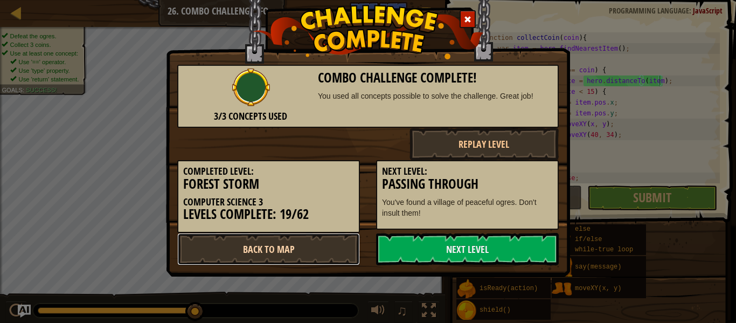
click at [209, 264] on link "Back to Map" at bounding box center [268, 249] width 183 height 32
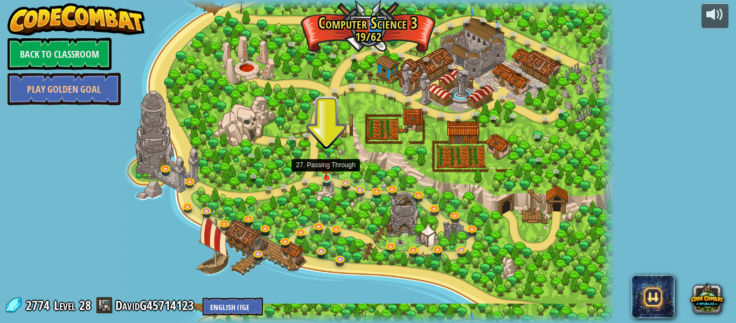
click at [326, 178] on img at bounding box center [326, 166] width 11 height 26
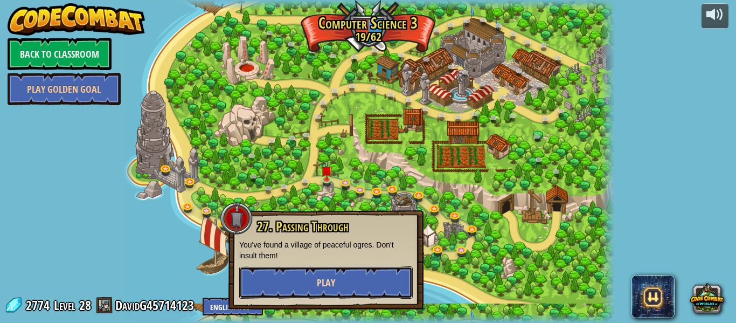
click at [332, 287] on span "Play" at bounding box center [326, 282] width 18 height 13
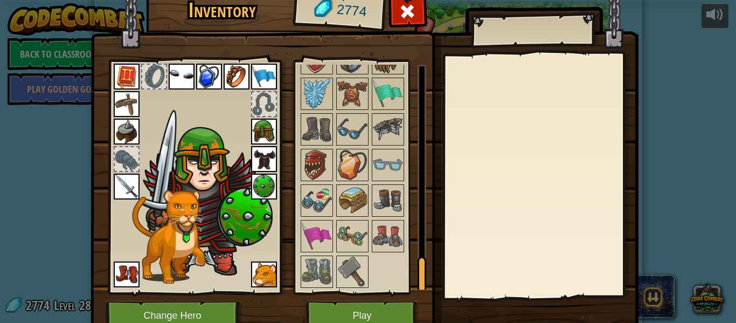
scroll to position [49, 0]
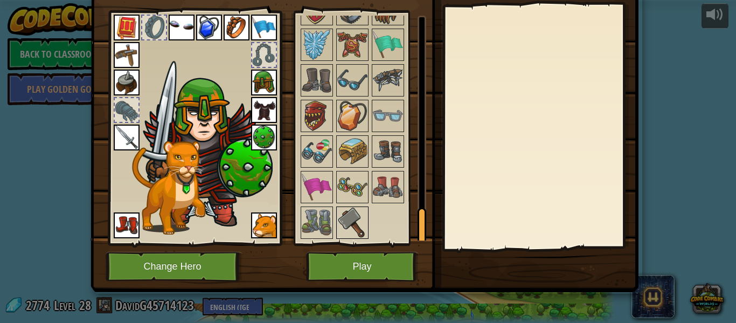
click at [356, 222] on img at bounding box center [352, 223] width 30 height 30
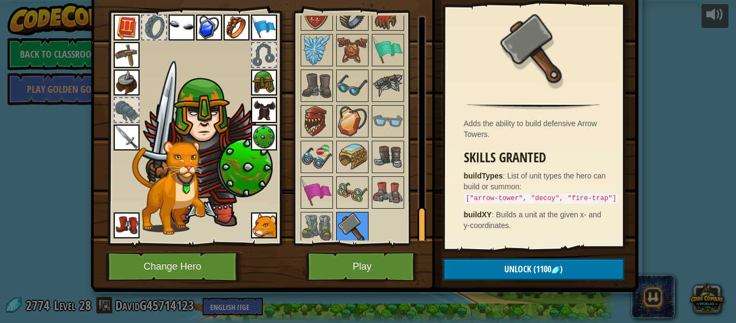
scroll to position [1241, 0]
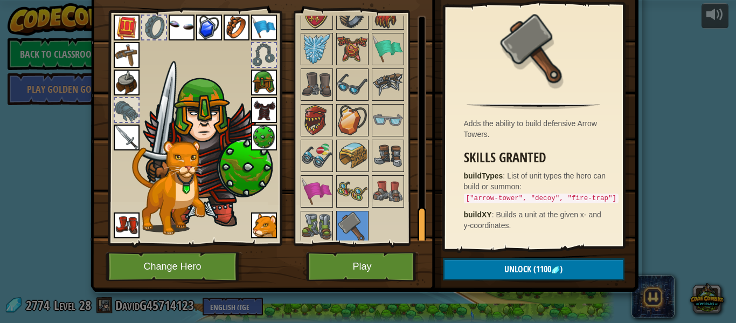
click at [325, 218] on img at bounding box center [317, 227] width 30 height 30
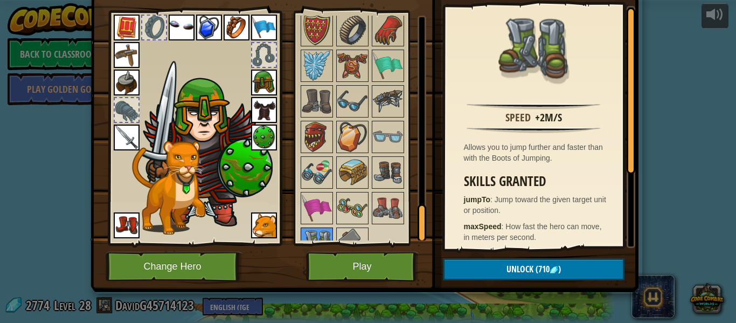
scroll to position [1224, 0]
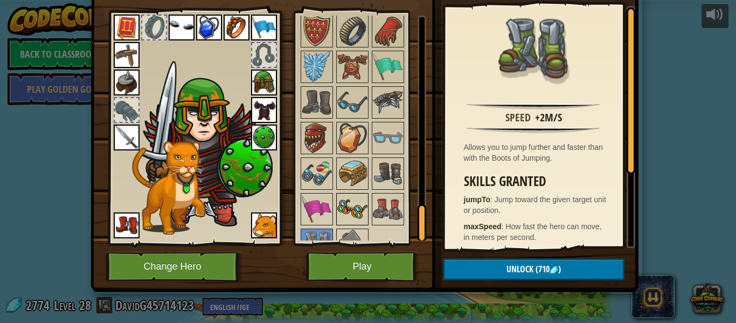
click at [363, 208] on img at bounding box center [352, 209] width 30 height 30
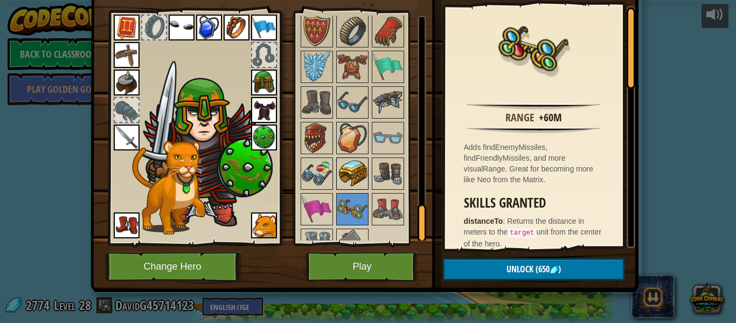
click at [367, 176] on img at bounding box center [352, 173] width 30 height 30
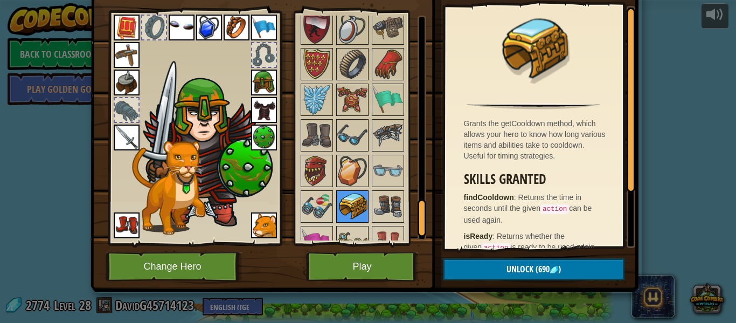
scroll to position [1190, 0]
click at [388, 143] on img at bounding box center [388, 136] width 30 height 30
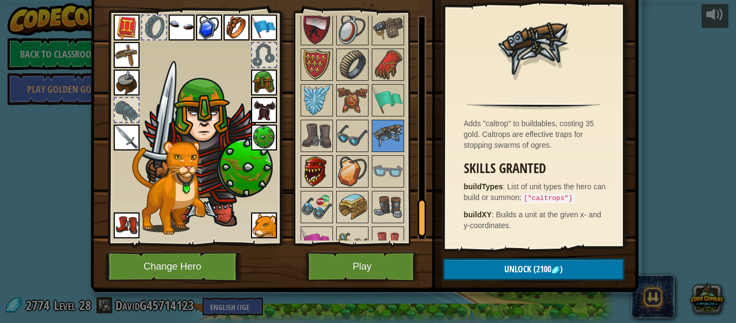
click at [322, 181] on img at bounding box center [317, 171] width 30 height 30
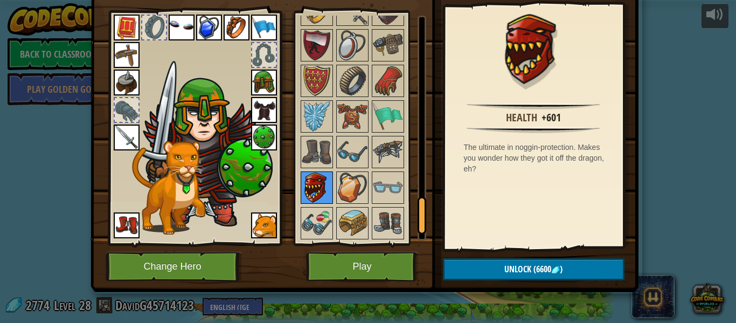
scroll to position [1173, 0]
click at [386, 88] on img at bounding box center [388, 81] width 30 height 30
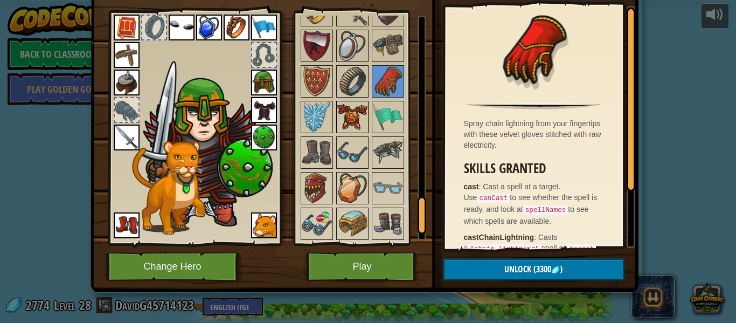
click at [347, 115] on img at bounding box center [352, 117] width 30 height 30
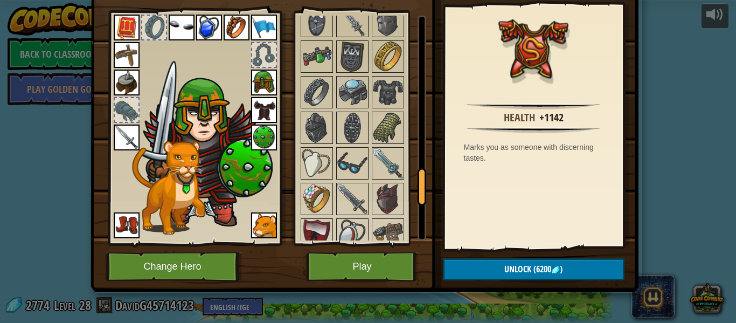
scroll to position [992, 0]
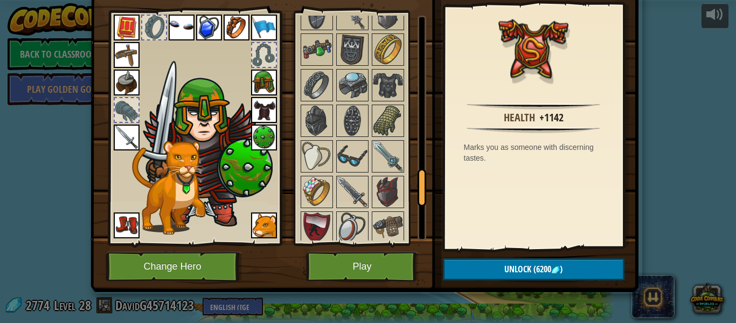
click at [264, 107] on img at bounding box center [264, 110] width 26 height 26
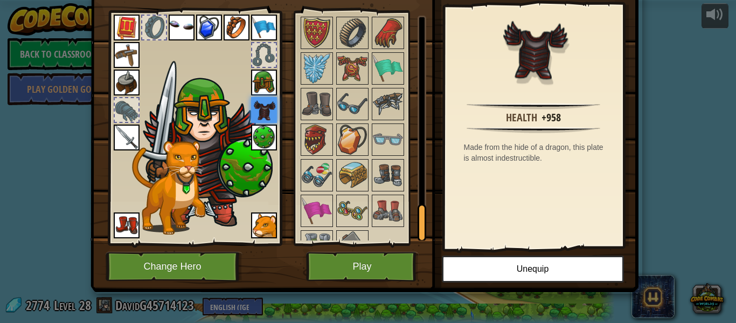
scroll to position [1223, 0]
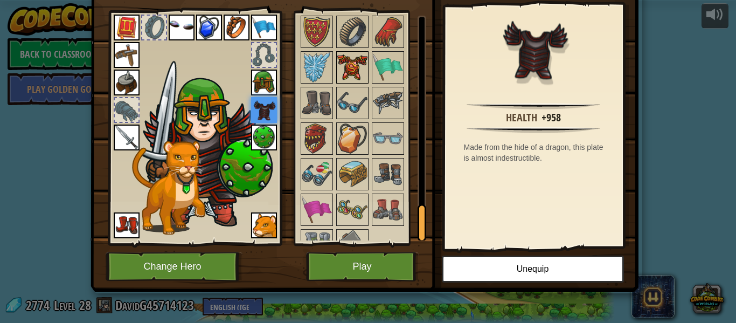
click at [355, 71] on img at bounding box center [352, 67] width 30 height 30
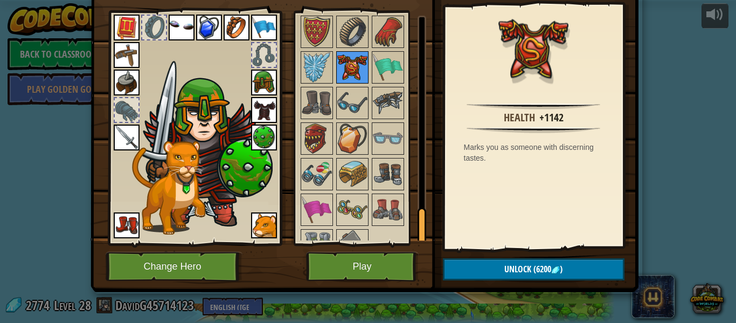
scroll to position [1246, 0]
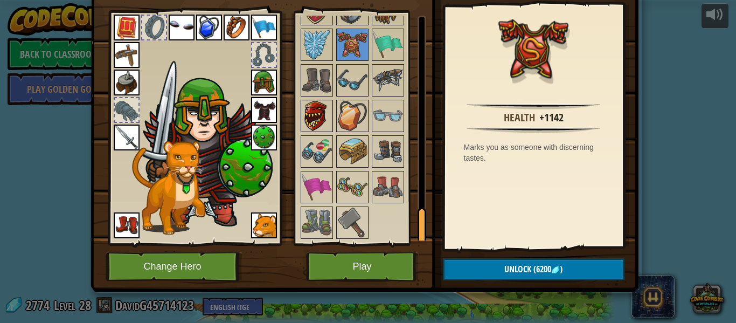
click at [326, 118] on img at bounding box center [317, 116] width 30 height 30
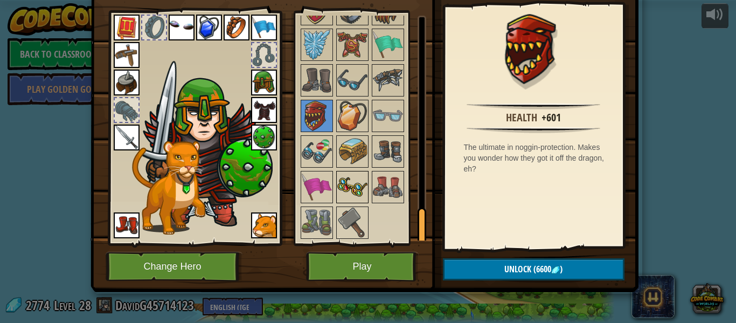
click at [357, 181] on img at bounding box center [352, 187] width 30 height 30
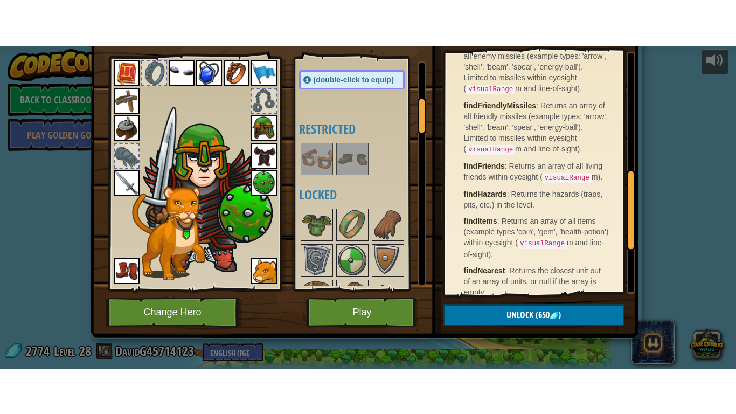
scroll to position [0, 0]
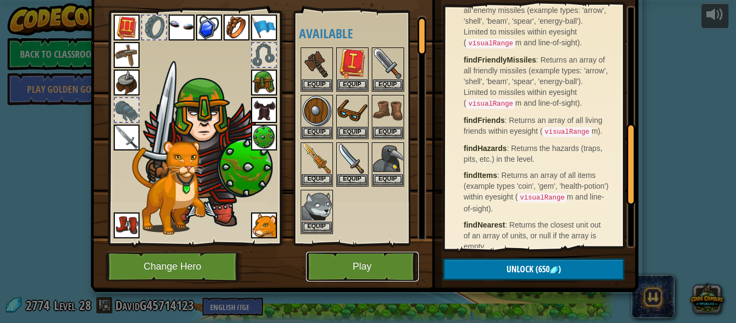
click at [372, 270] on button "Play" at bounding box center [362, 267] width 113 height 30
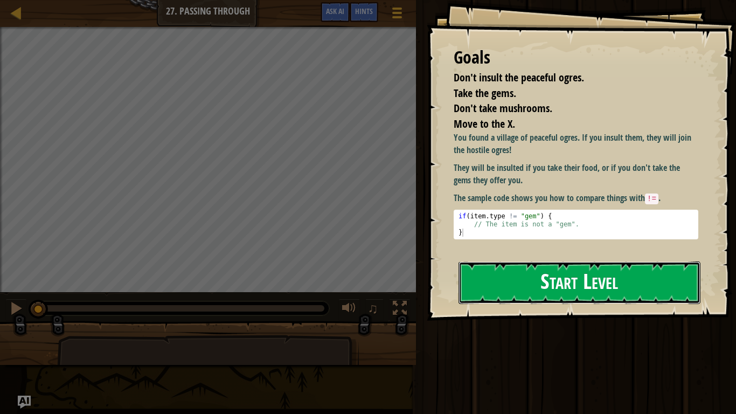
click at [544, 294] on button "Start Level" at bounding box center [580, 282] width 242 height 43
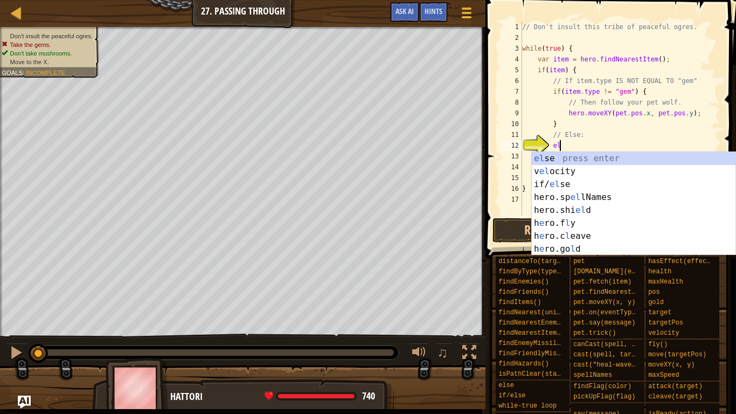
type textarea "else"
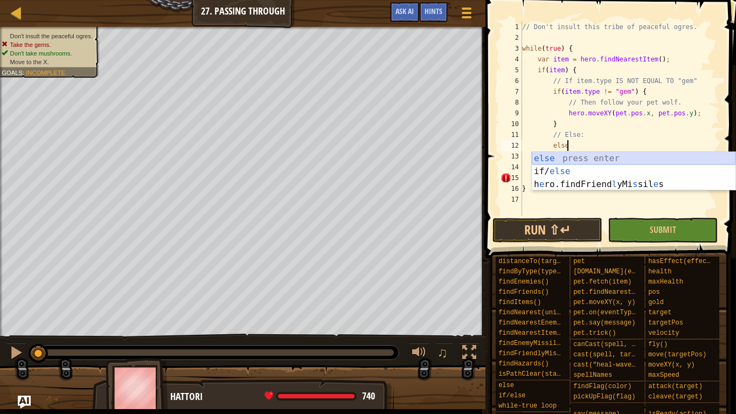
click at [595, 158] on div "else press enter if/ else press enter h e ro.findFriend l yMi s sil e s press e…" at bounding box center [634, 184] width 204 height 65
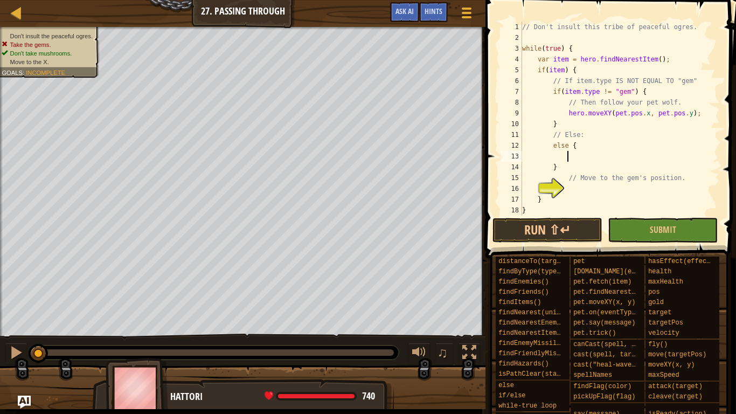
type textarea "x"
type textarea "var x = item.pos.x;"
type textarea "var y = item.pos.y;"
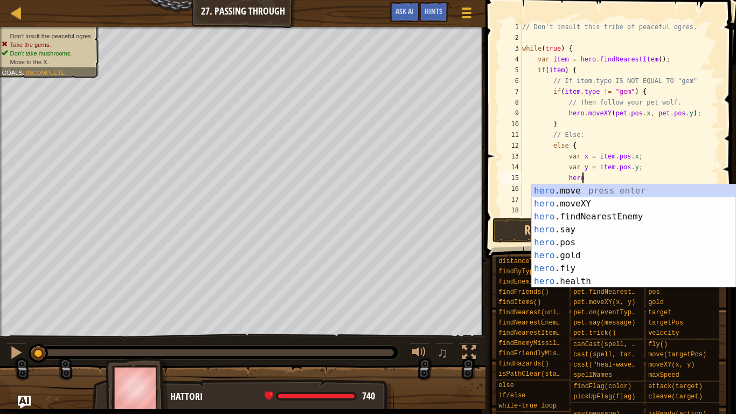
scroll to position [5, 9]
click at [585, 200] on div "hero. move press enter hero. moveXY press enter hero. findNearestEnemy press en…" at bounding box center [634, 248] width 204 height 129
type textarea "hero.moveXY(x, y);"
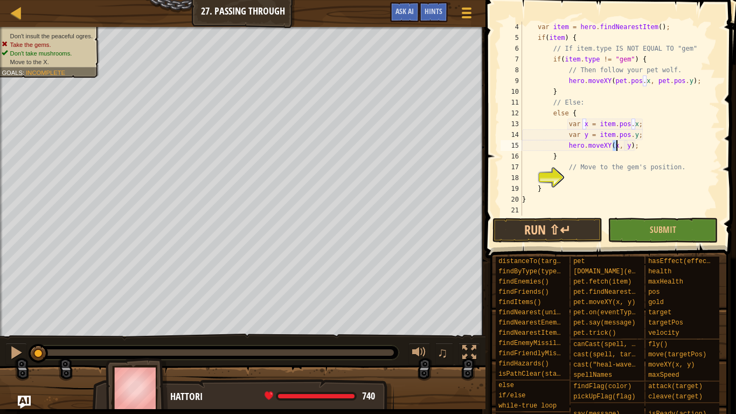
scroll to position [32, 0]
click at [674, 230] on span "Submit" at bounding box center [663, 230] width 26 height 12
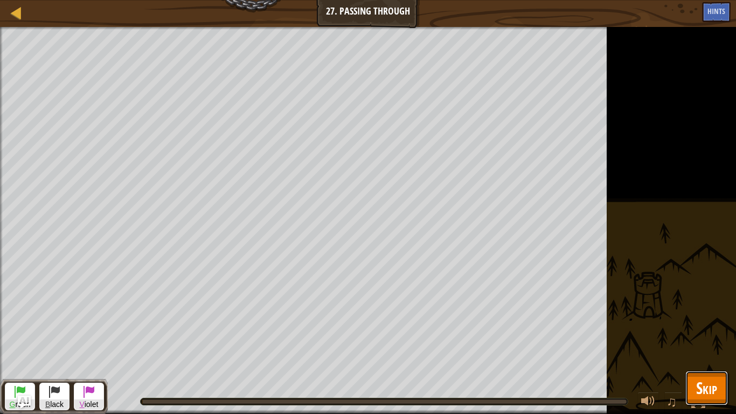
click at [711, 322] on span "Skip" at bounding box center [706, 388] width 21 height 22
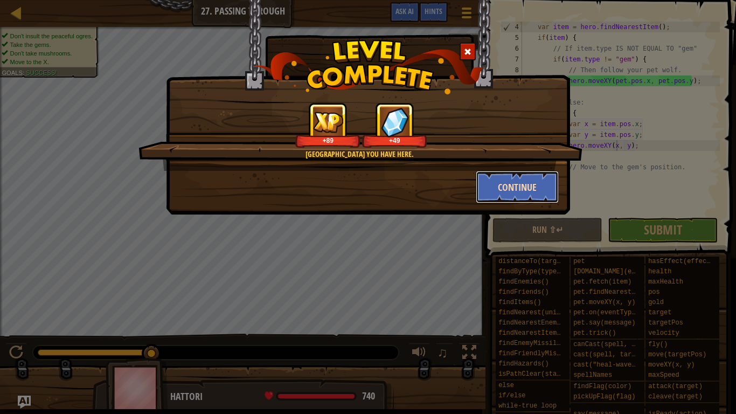
click at [509, 194] on button "Continue" at bounding box center [518, 187] width 84 height 32
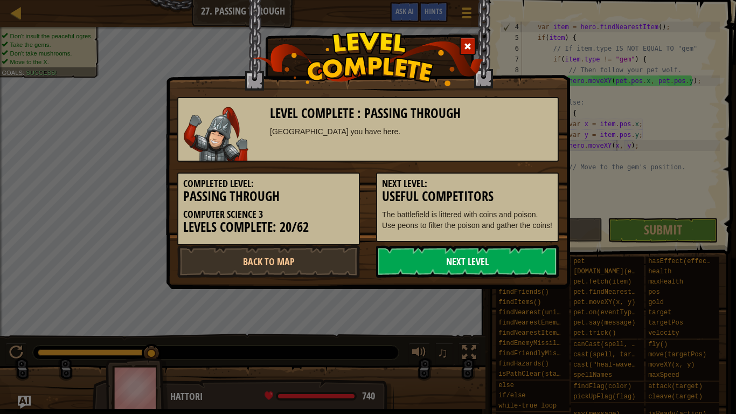
click at [449, 273] on link "Next Level" at bounding box center [467, 261] width 183 height 32
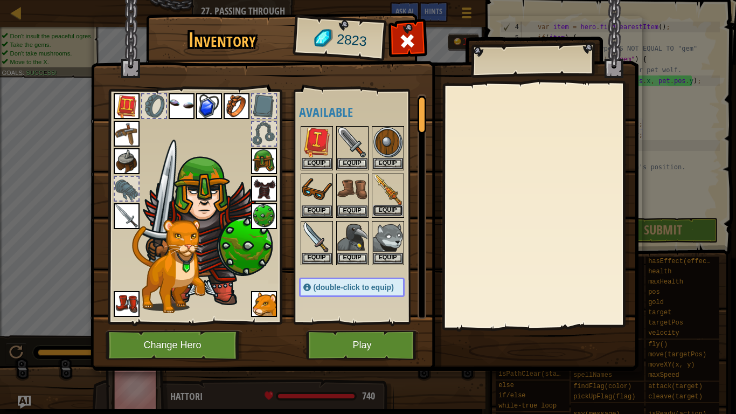
click at [395, 212] on button "Equip" at bounding box center [388, 210] width 30 height 11
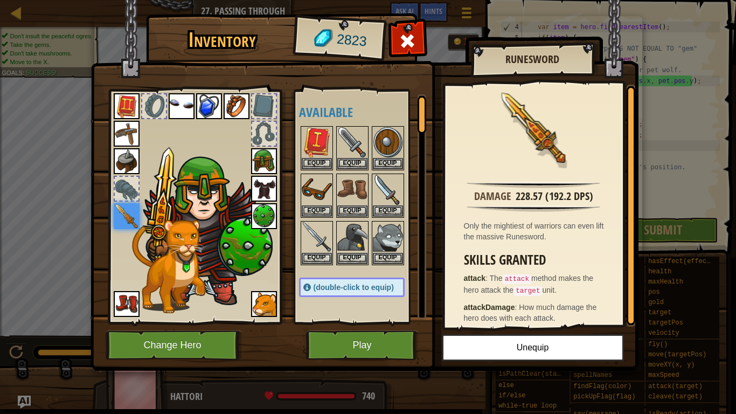
scroll to position [6, 0]
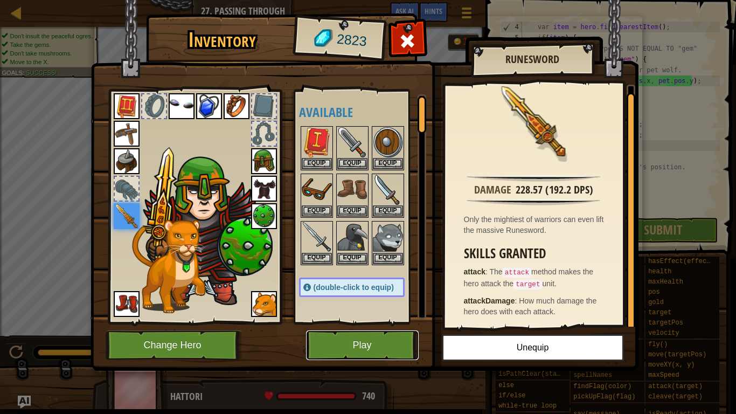
click at [396, 322] on button "Play" at bounding box center [362, 345] width 113 height 30
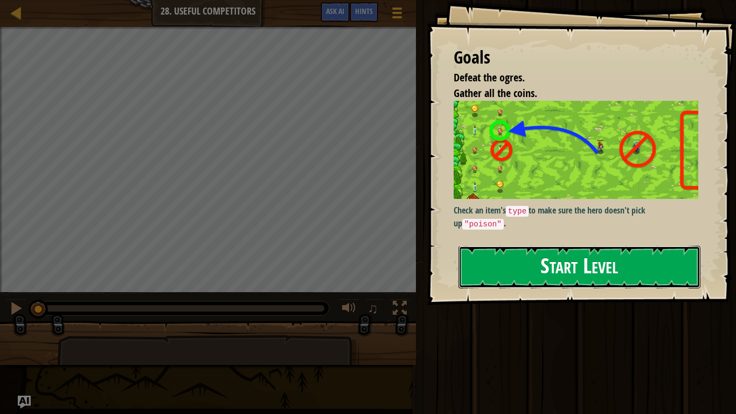
click at [626, 246] on button "Start Level" at bounding box center [580, 267] width 242 height 43
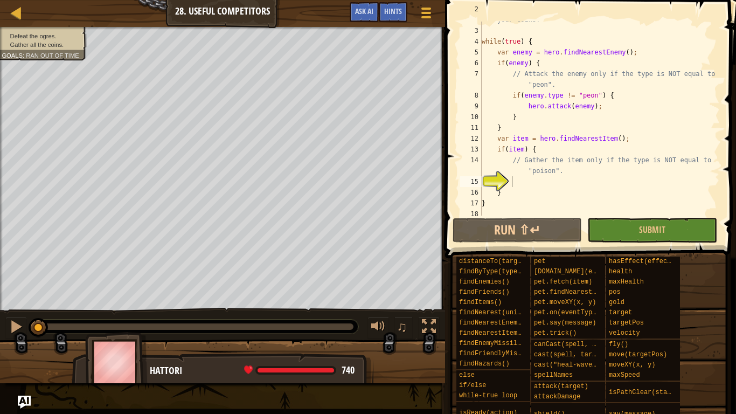
scroll to position [32, 0]
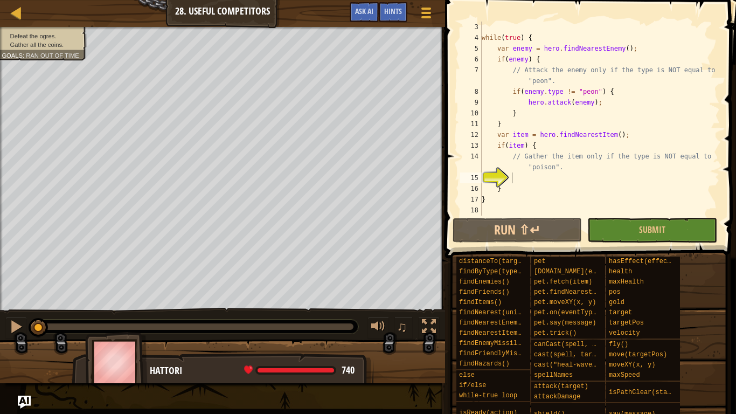
click at [558, 181] on div "while ( true ) { var enemy = hero . findNearestEnemy ( ) ; if ( enemy ) { // At…" at bounding box center [600, 130] width 240 height 216
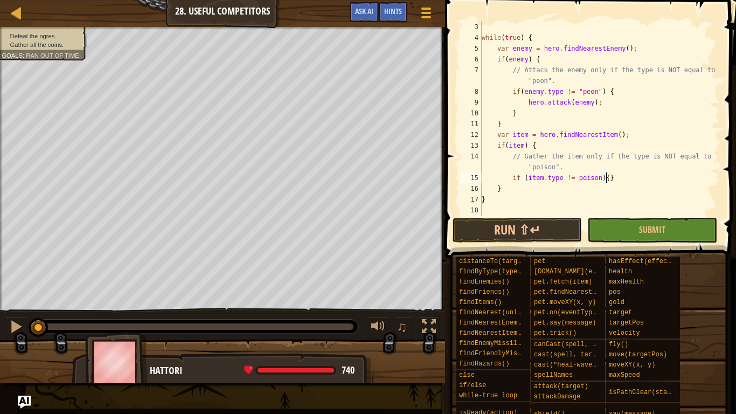
scroll to position [5, 6]
type textarea "}"
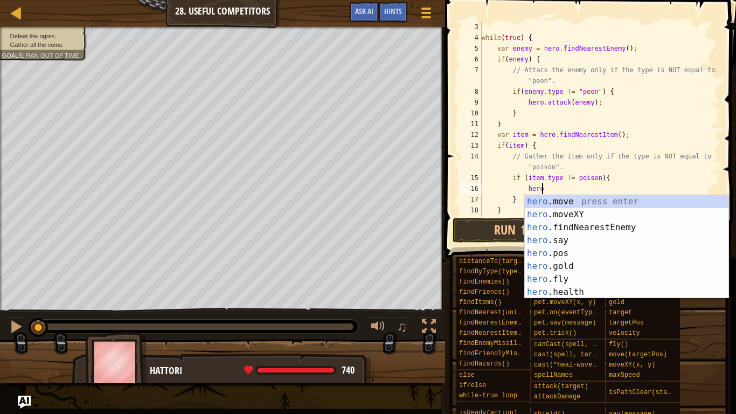
scroll to position [5, 9]
click at [550, 212] on div "hero. move press enter hero. moveXY press enter hero. findNearestEnemy press en…" at bounding box center [627, 259] width 204 height 129
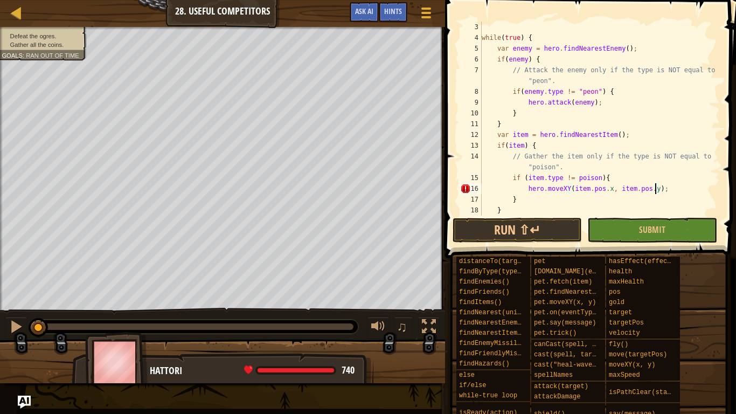
scroll to position [5, 25]
click at [535, 233] on button "Run ⇧↵" at bounding box center [517, 230] width 129 height 25
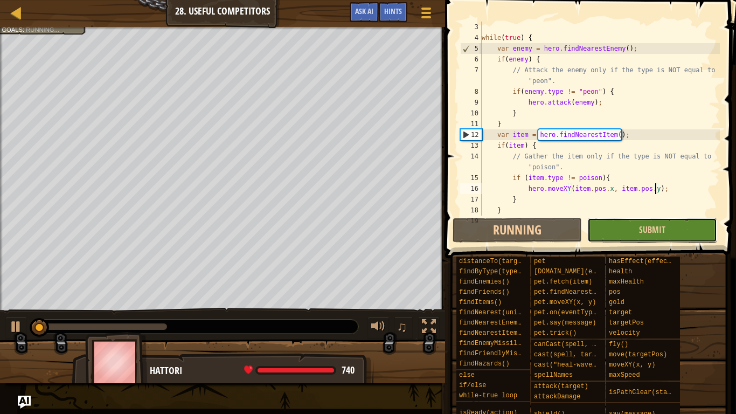
click at [604, 230] on button "Submit" at bounding box center [652, 230] width 129 height 25
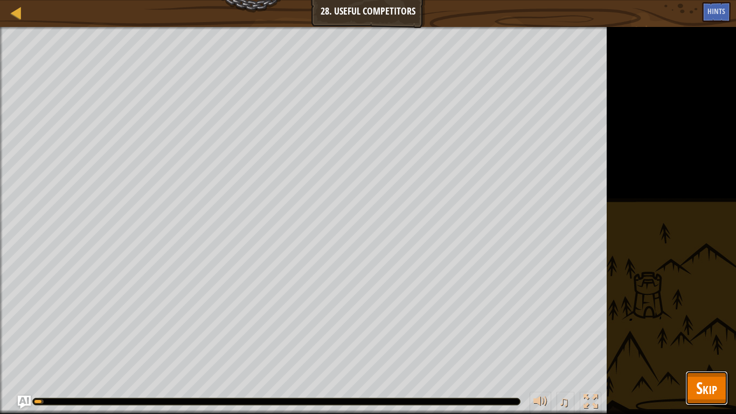
click at [697, 322] on span "Skip" at bounding box center [706, 388] width 21 height 22
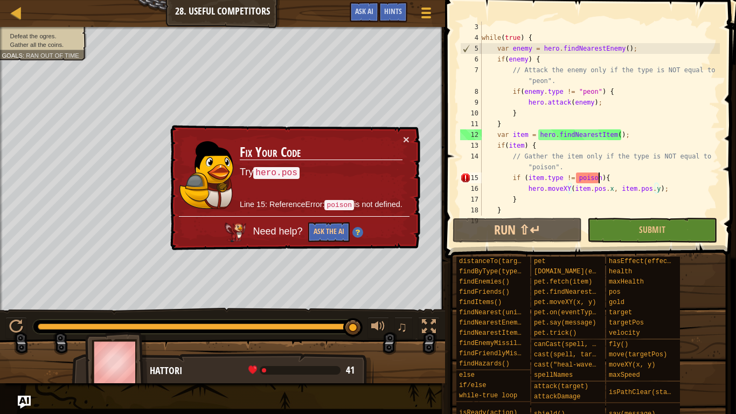
scroll to position [5, 17]
drag, startPoint x: 597, startPoint y: 178, endPoint x: 576, endPoint y: 175, distance: 21.8
click at [576, 175] on div "while ( true ) { var enemy = hero . findNearestEnemy ( ) ; if ( enemy ) { // At…" at bounding box center [600, 130] width 240 height 216
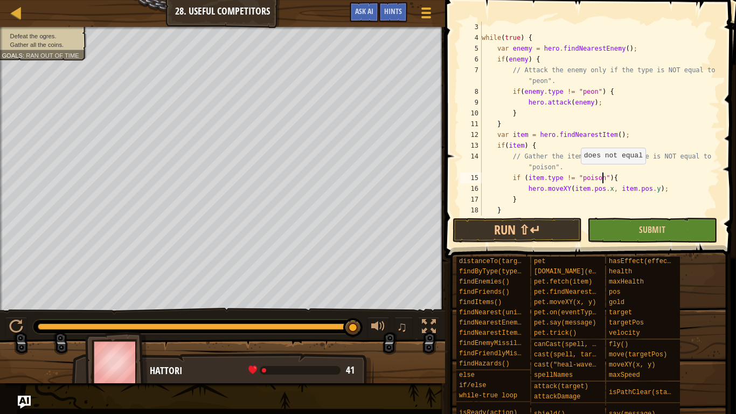
type textarea "if (item.type != "poison"){"
click at [628, 240] on button "Submit" at bounding box center [652, 230] width 129 height 25
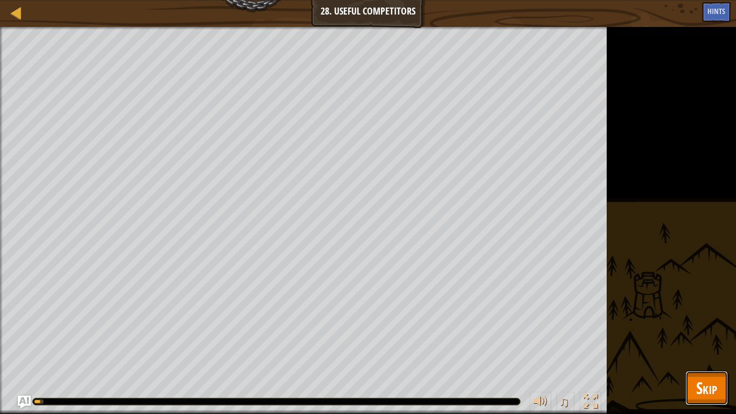
click at [701, 322] on span "Skip" at bounding box center [706, 388] width 21 height 22
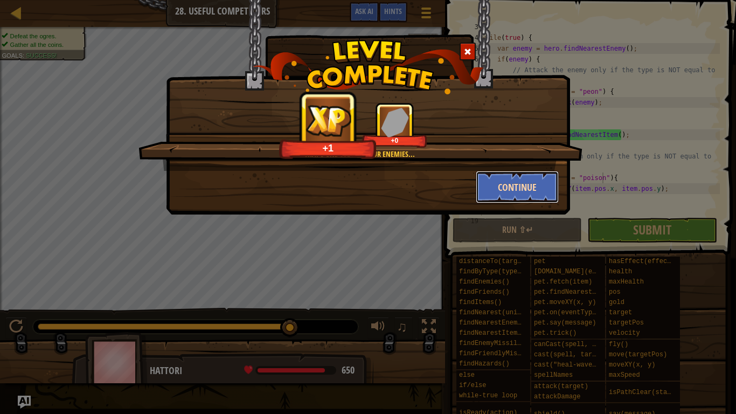
click at [534, 184] on button "Continue" at bounding box center [518, 187] width 84 height 32
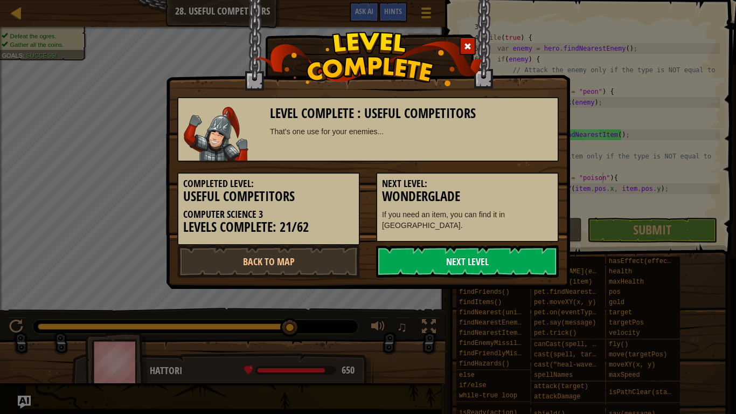
click at [473, 262] on link "Next Level" at bounding box center [467, 261] width 183 height 32
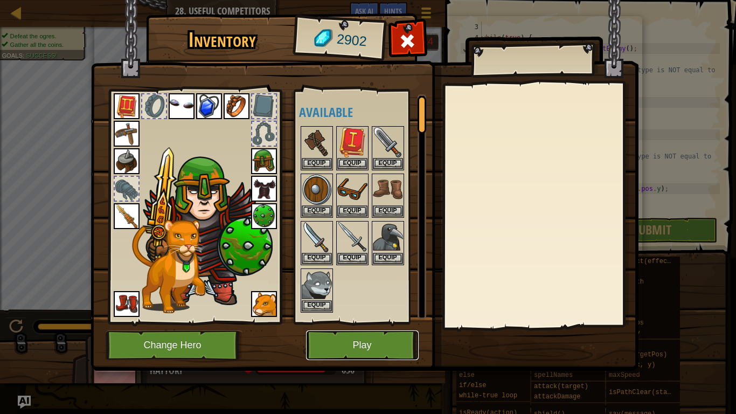
click at [376, 322] on button "Play" at bounding box center [362, 345] width 113 height 30
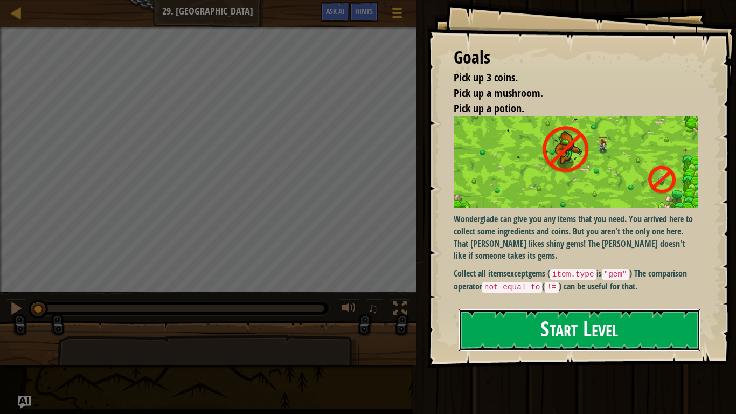
click at [646, 322] on button "Start Level" at bounding box center [580, 330] width 242 height 43
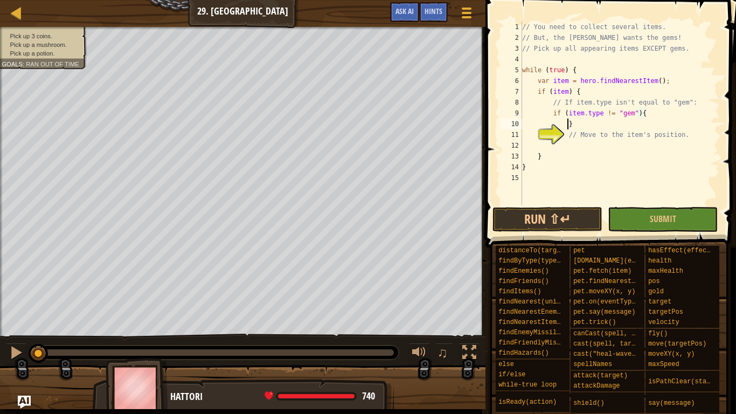
scroll to position [5, 6]
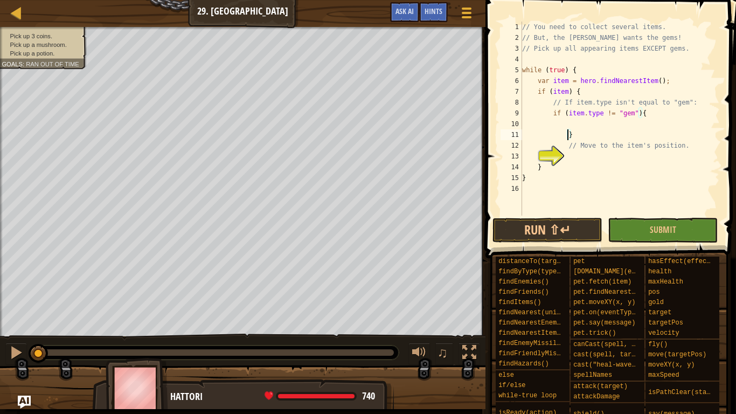
type textarea "}"
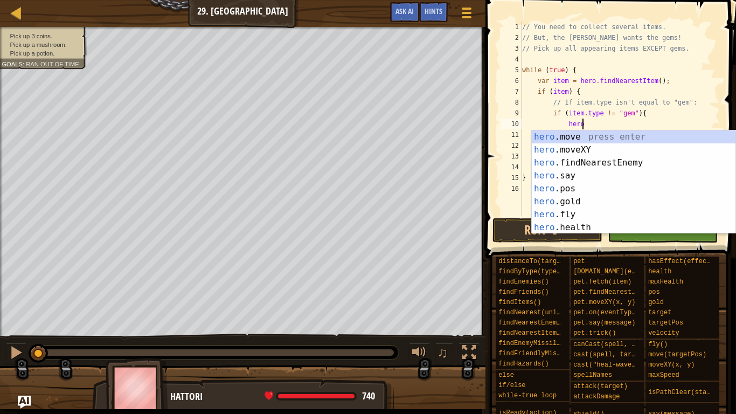
scroll to position [5, 9]
click at [584, 147] on div "hero. move press enter hero. moveXY press enter hero. findNearestEnemy press en…" at bounding box center [634, 194] width 204 height 129
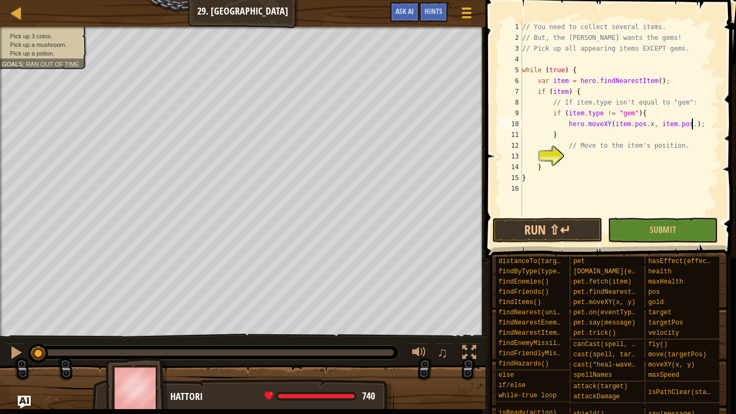
scroll to position [5, 25]
type textarea "hero.moveXY(item.pos.x, item.pos.y);"
click at [637, 234] on button "Submit" at bounding box center [663, 230] width 110 height 25
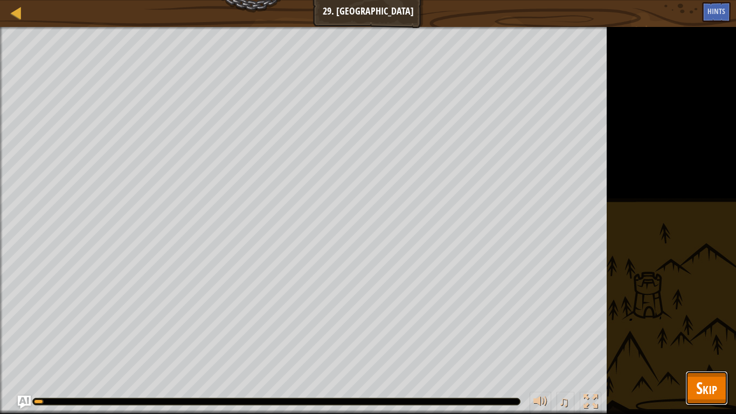
click at [704, 322] on span "Skip" at bounding box center [706, 388] width 21 height 22
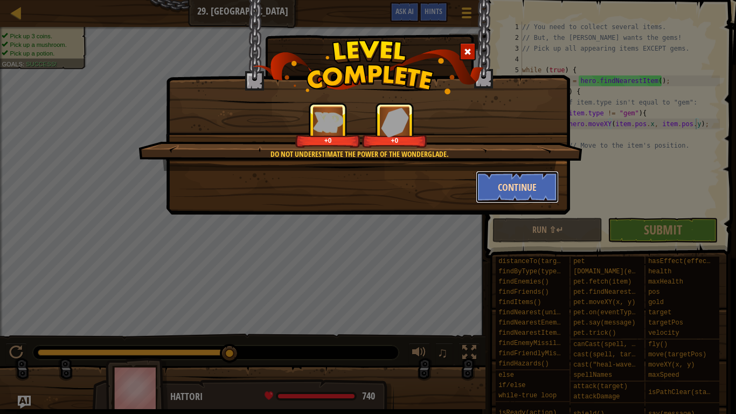
click at [521, 189] on button "Continue" at bounding box center [518, 187] width 84 height 32
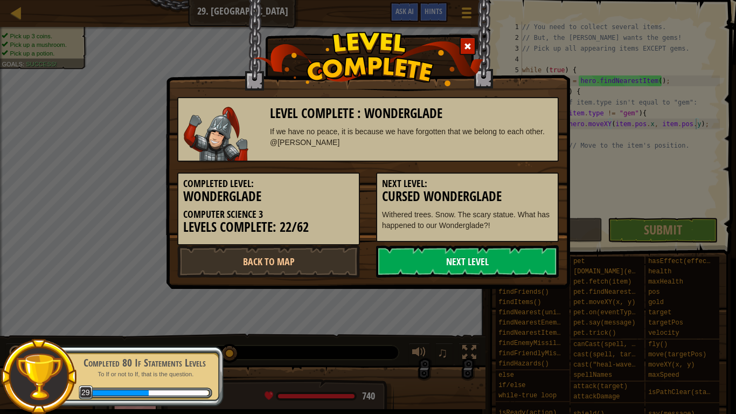
click at [470, 254] on link "Next Level" at bounding box center [467, 261] width 183 height 32
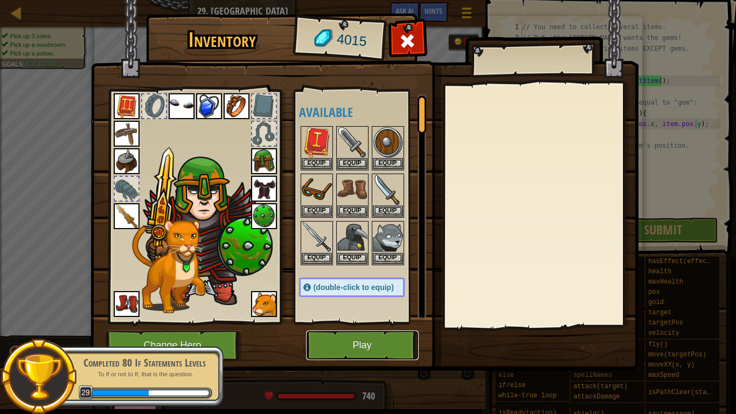
click at [343, 322] on button "Play" at bounding box center [362, 345] width 113 height 30
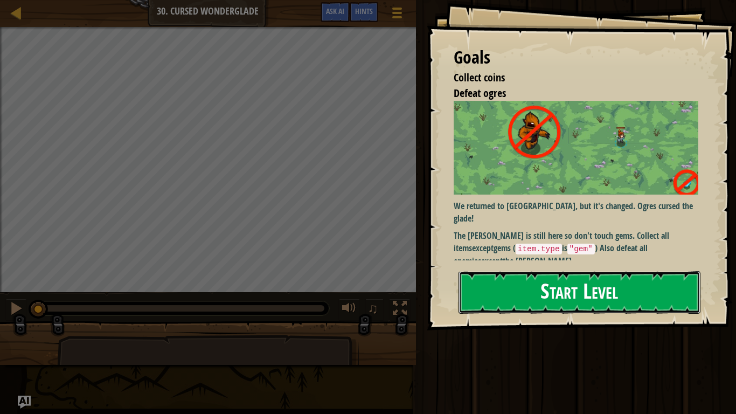
click at [582, 296] on button "Start Level" at bounding box center [580, 292] width 242 height 43
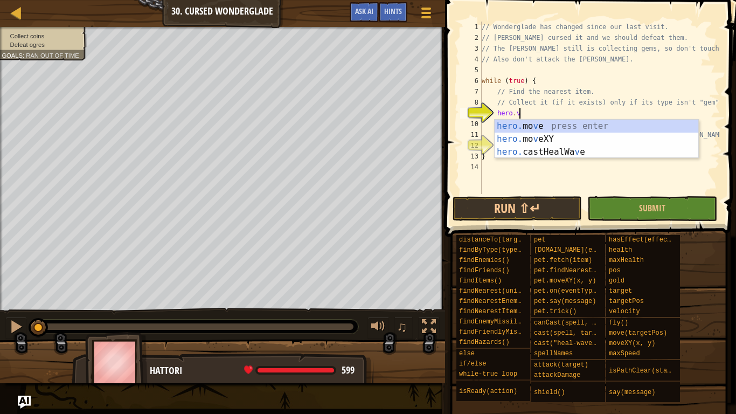
type textarea "hero.f"
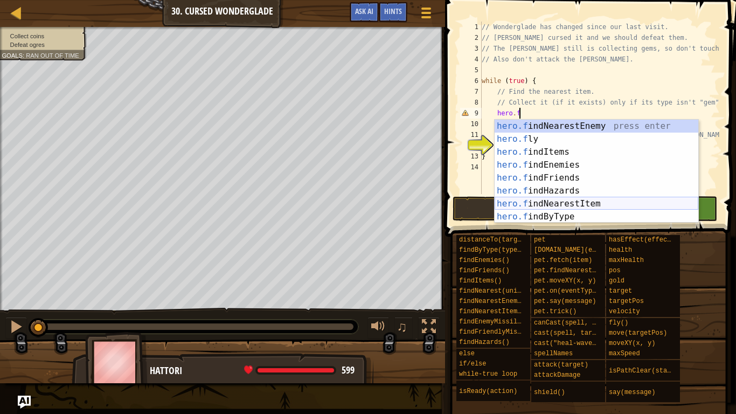
click at [597, 205] on div "hero.f indNearestEnemy press enter hero.f ly press enter hero.f indItems press …" at bounding box center [597, 184] width 204 height 129
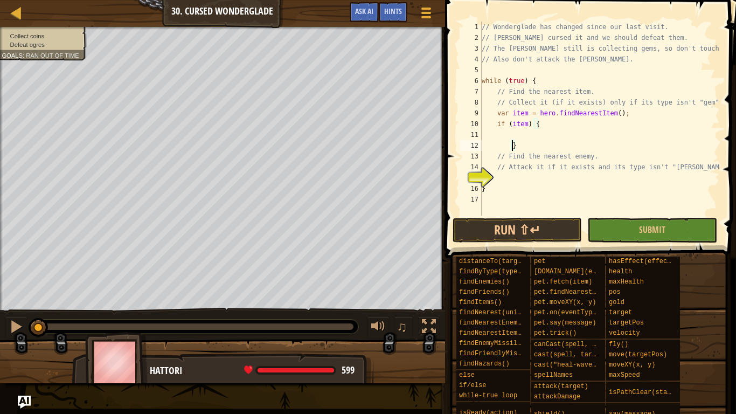
type textarea "}"
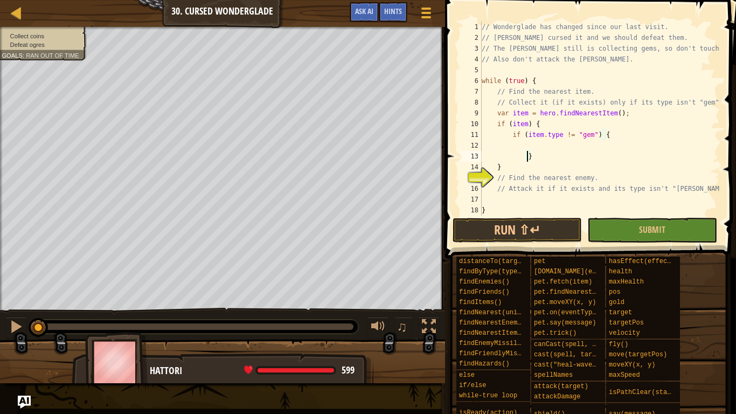
type textarea "}"
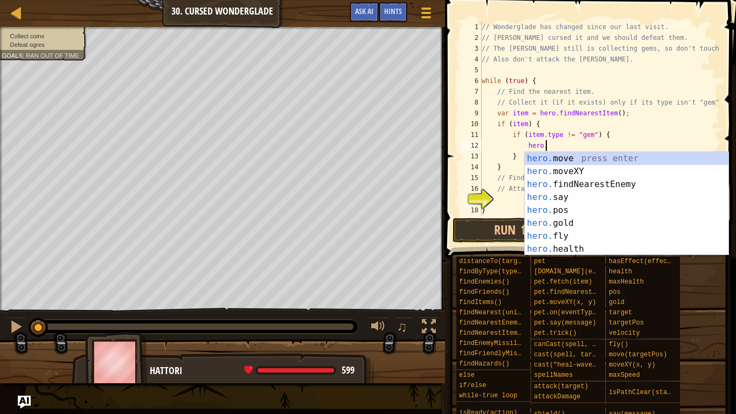
scroll to position [5, 9]
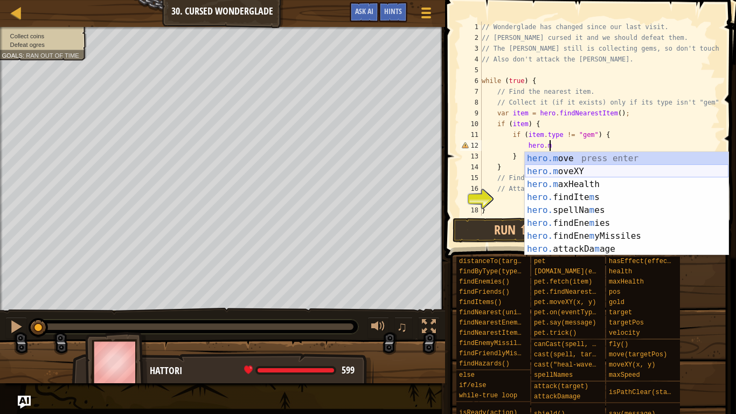
click at [596, 170] on div "hero.m ove press enter hero.m oveXY press enter hero.m axHealth press enter her…" at bounding box center [627, 216] width 204 height 129
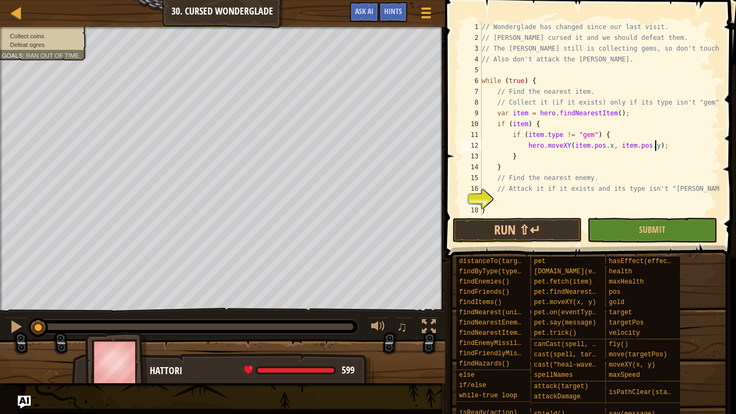
scroll to position [5, 25]
click at [529, 165] on div "// Wonderglade has changed since our last visit. // Ogres cursed it and we shou…" at bounding box center [600, 130] width 240 height 216
type textarea "}"
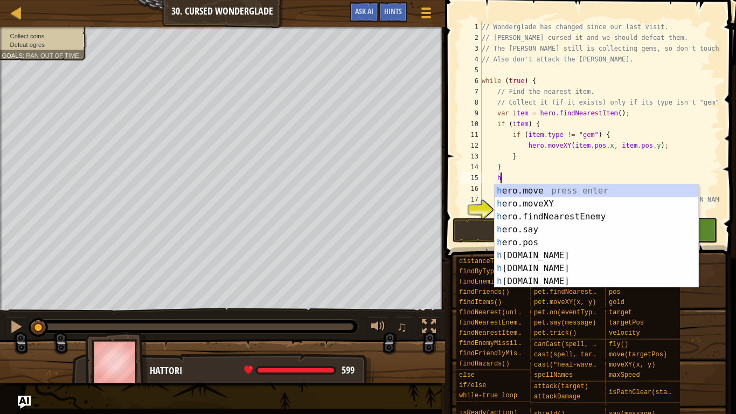
scroll to position [5, 3]
type textarea "her"
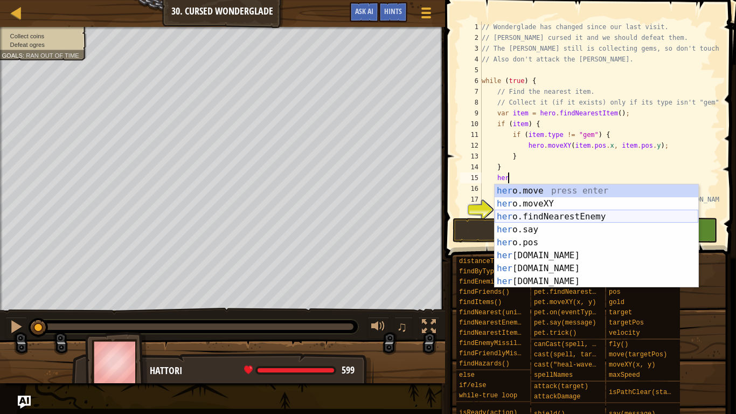
click at [526, 212] on div "her o.move press enter her o.moveXY press enter her o.findNearestEnemy press en…" at bounding box center [597, 248] width 204 height 129
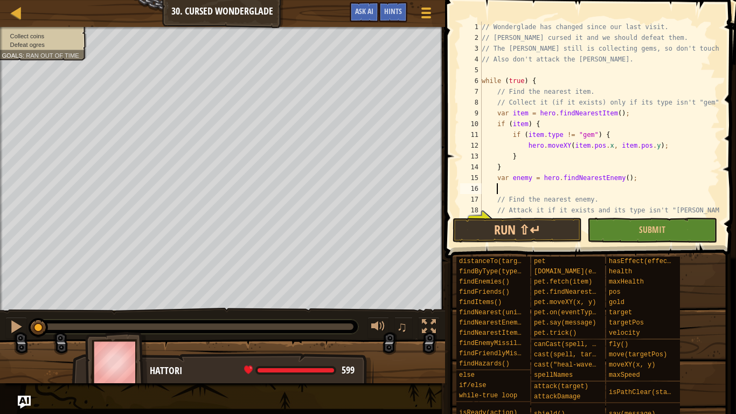
scroll to position [5, 3]
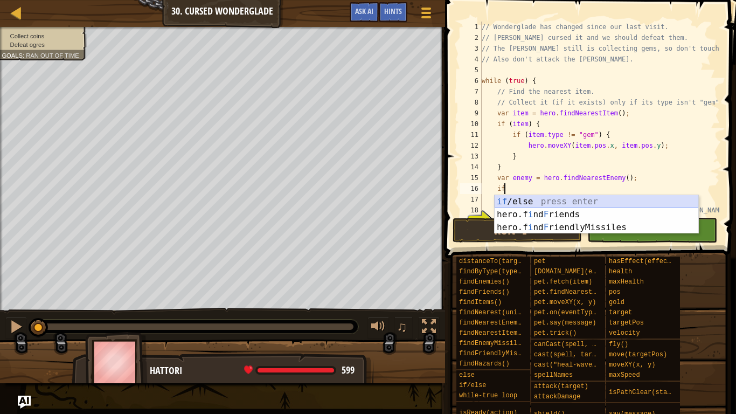
click at [524, 203] on div "if /else press enter hero.f i nd F riends press enter hero.f i nd F riendlyMiss…" at bounding box center [597, 227] width 204 height 65
type textarea "if (enemy) {"
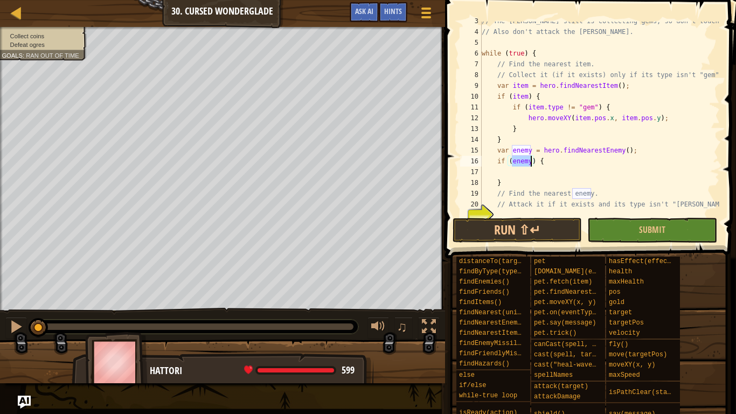
scroll to position [54, 0]
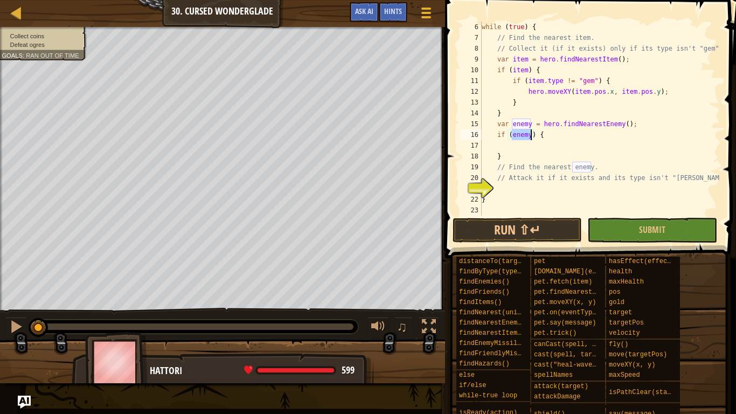
click at [541, 146] on div "while ( true ) { // Find the nearest item. // Collect it (if it exists) only if…" at bounding box center [600, 130] width 240 height 216
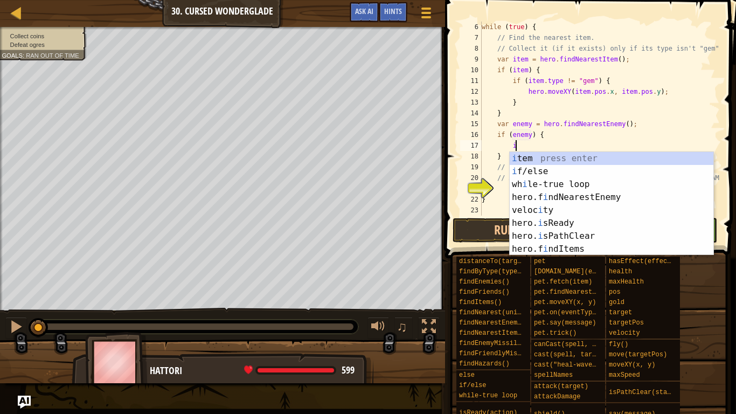
scroll to position [5, 5]
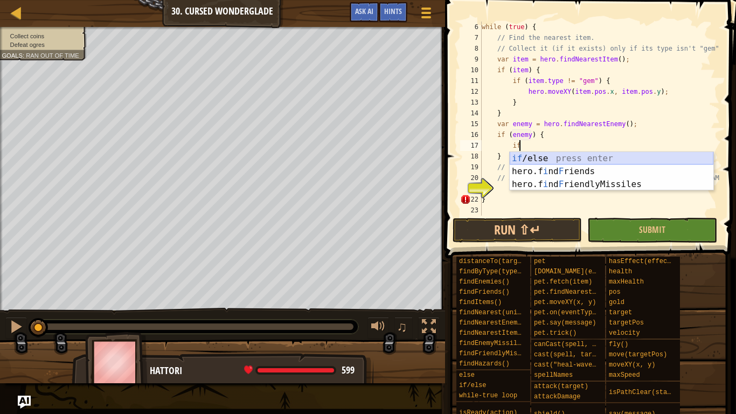
click at [548, 161] on div "if /else press enter hero.f i nd F riends press enter hero.f i nd F riendlyMiss…" at bounding box center [612, 184] width 204 height 65
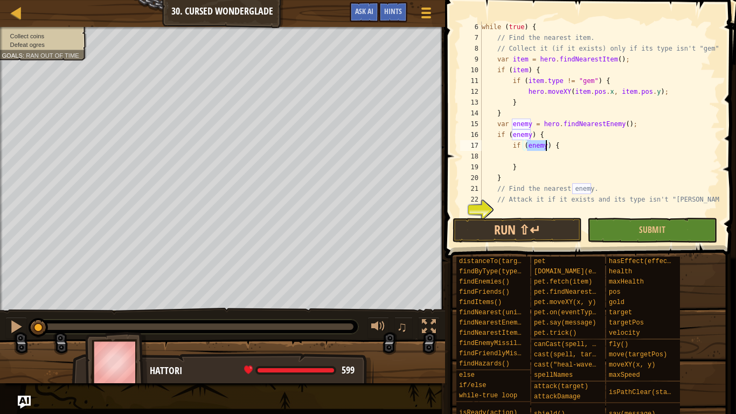
click at [546, 148] on div "while ( true ) { // Find the nearest item. // Collect it (if it exists) only if…" at bounding box center [600, 119] width 240 height 194
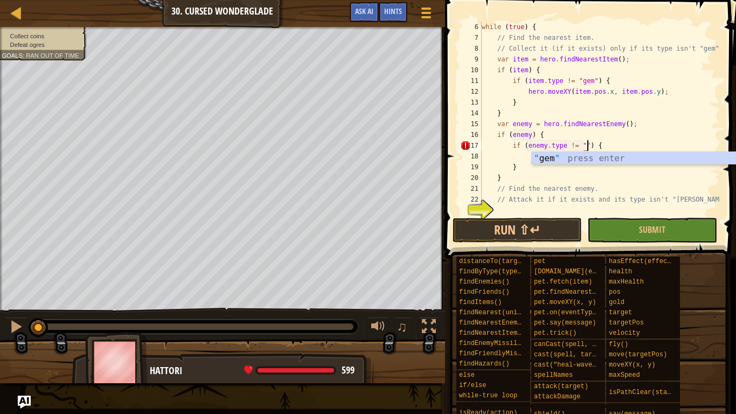
scroll to position [5, 15]
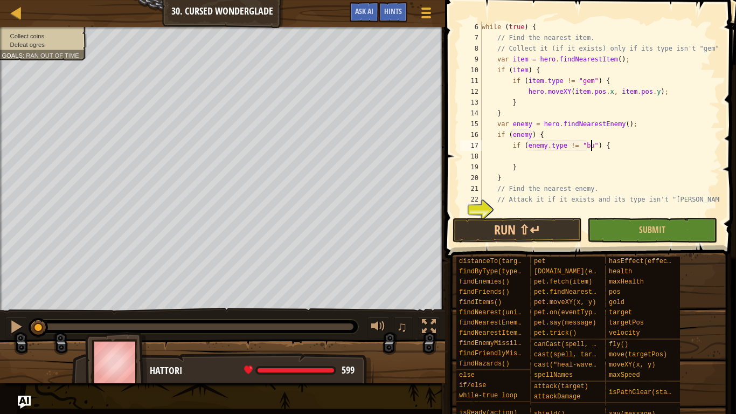
type textarea "if (enemy.type != "[PERSON_NAME]") {"
click at [600, 154] on div "while ( true ) { // Find the nearest item. // Collect it (if it exists) only if…" at bounding box center [600, 130] width 240 height 216
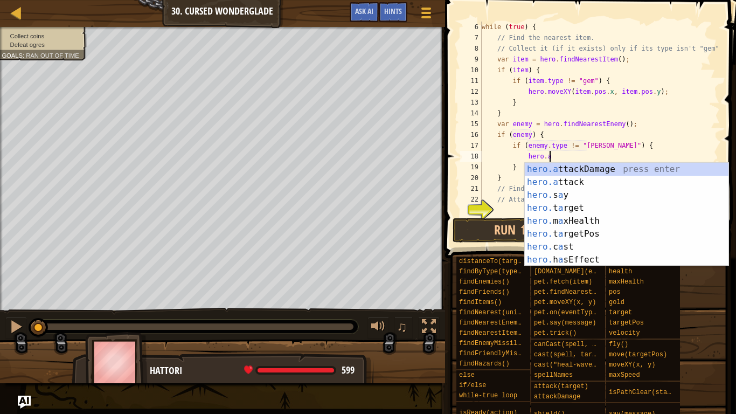
scroll to position [5, 10]
click at [612, 183] on div "[DOMAIN_NAME] tackDamage press enter [DOMAIN_NAME] tack press enter hero. c a s…" at bounding box center [627, 227] width 204 height 129
type textarea "hero.attack(enemy);"
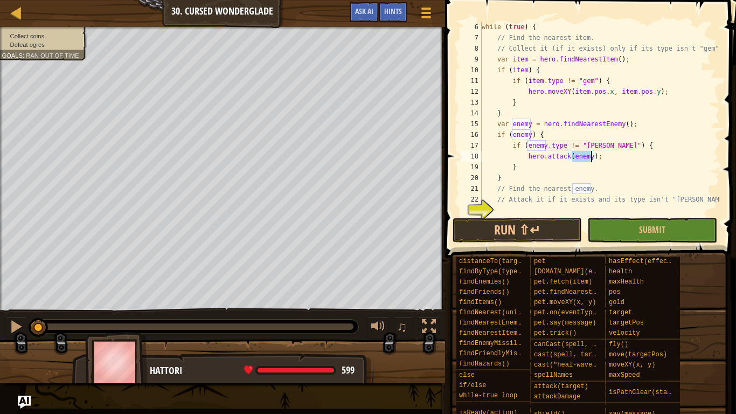
scroll to position [75, 0]
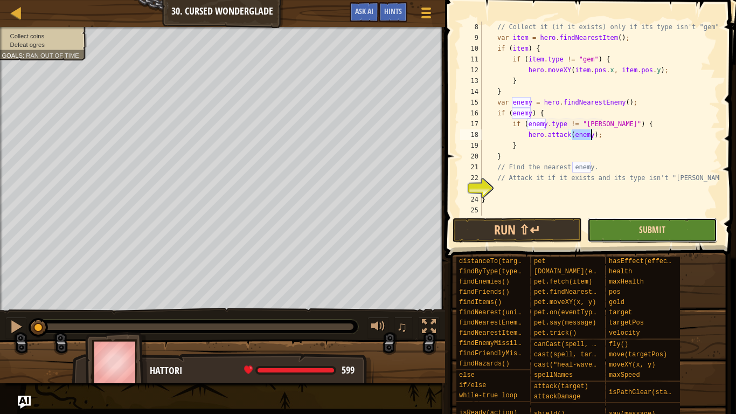
click at [654, 231] on span "Submit" at bounding box center [652, 230] width 26 height 12
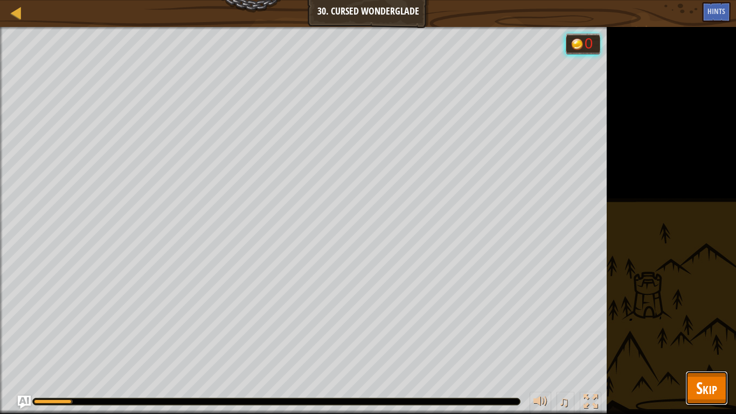
click at [714, 322] on span "Skip" at bounding box center [706, 388] width 21 height 22
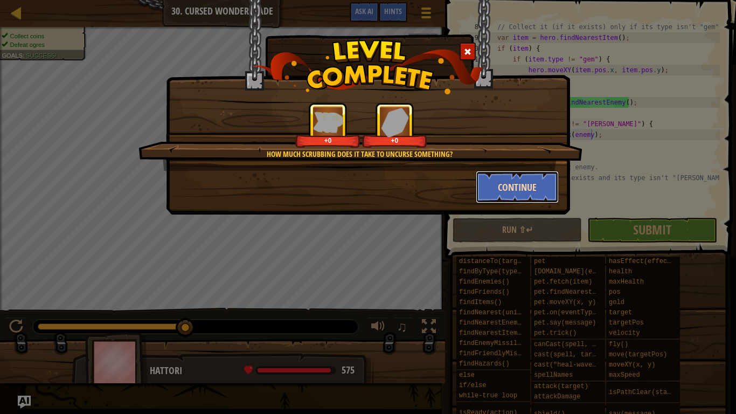
click at [529, 196] on button "Continue" at bounding box center [518, 187] width 84 height 32
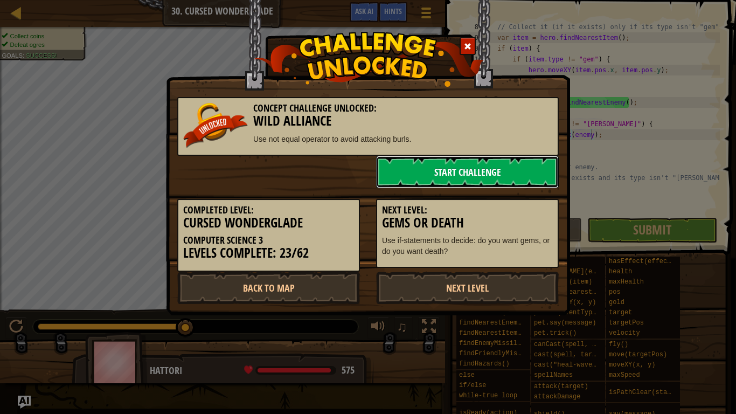
click at [535, 176] on link "Start Challenge" at bounding box center [467, 172] width 183 height 32
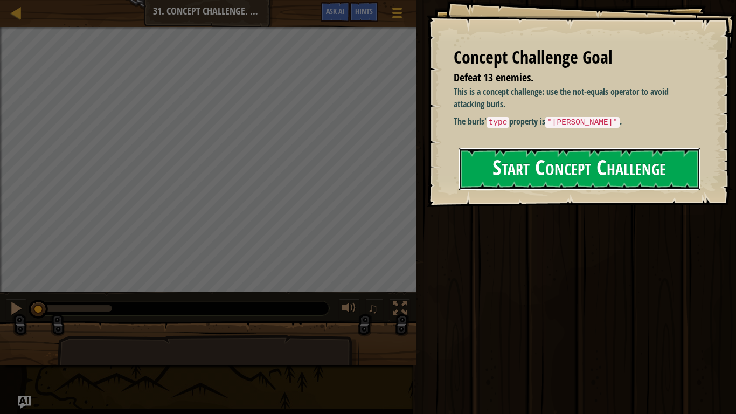
click at [621, 167] on button "Start Concept Challenge" at bounding box center [580, 169] width 242 height 43
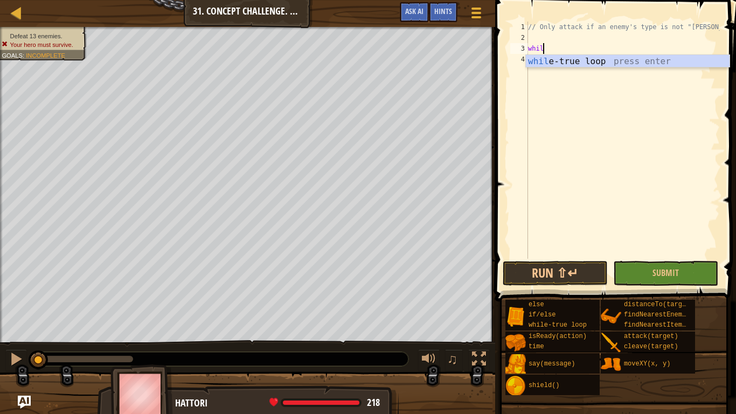
scroll to position [5, 2]
type textarea "whi"
click at [653, 63] on div "whi le-true loop press enter" at bounding box center [628, 74] width 204 height 39
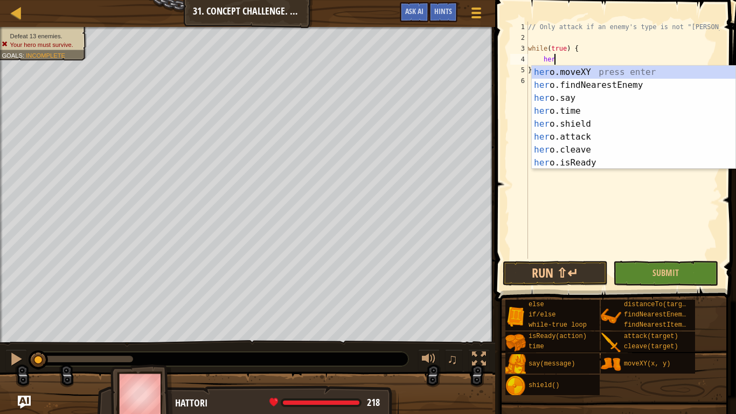
type textarea "hero"
click at [636, 82] on div "hero .moveXY press enter hero .findNearestEnemy press enter hero .say press ent…" at bounding box center [634, 130] width 204 height 129
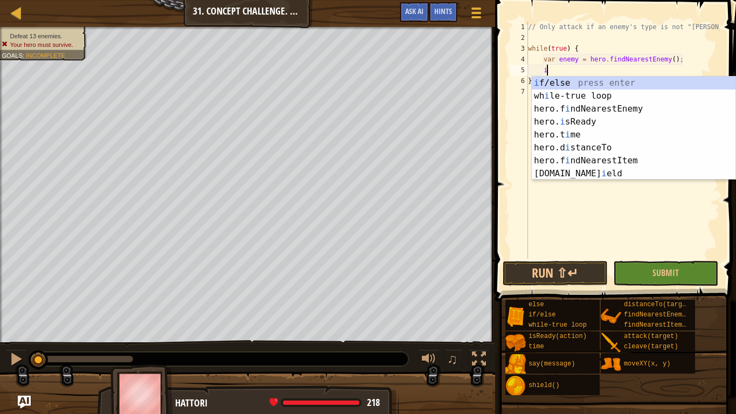
scroll to position [5, 3]
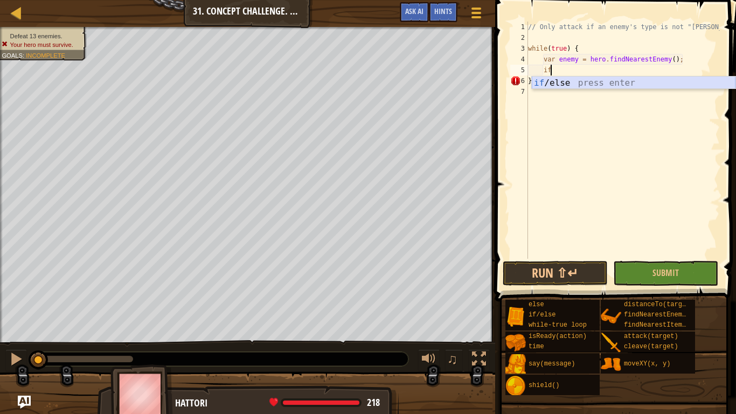
click at [627, 87] on div "if /else press enter" at bounding box center [634, 96] width 204 height 39
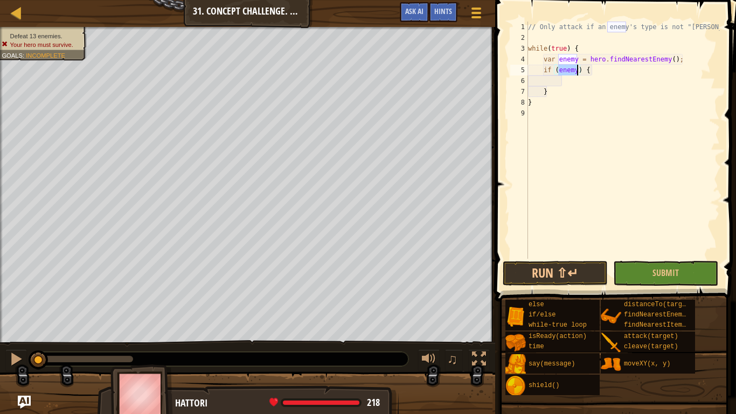
click at [615, 88] on div "// Only attack if an enemy's type is not "[PERSON_NAME]" while ( true ) { var e…" at bounding box center [623, 151] width 194 height 259
type textarea "}"
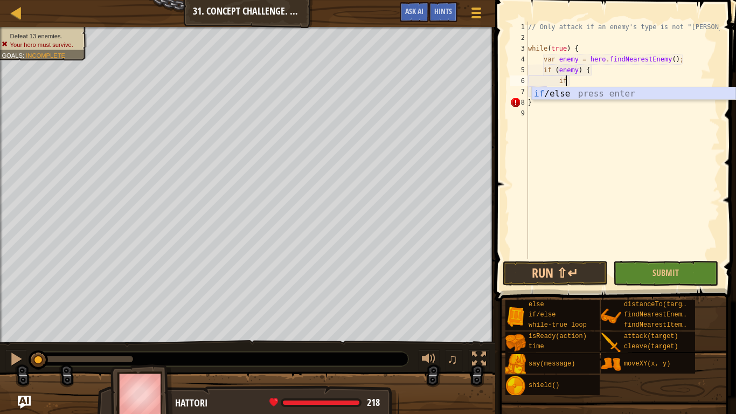
click at [599, 91] on div "if /else press enter" at bounding box center [634, 106] width 204 height 39
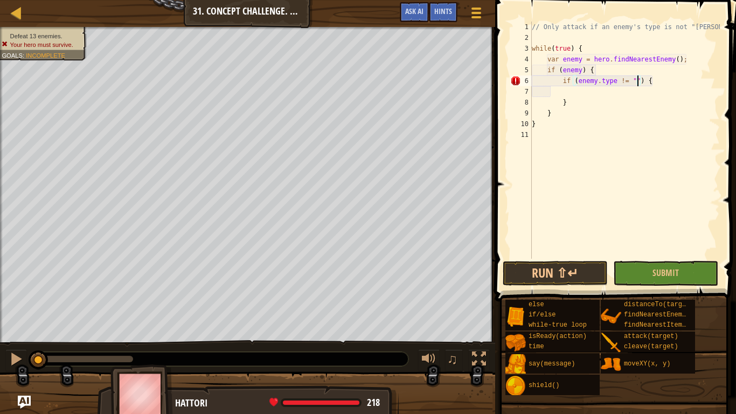
scroll to position [5, 16]
type textarea "if (enemy.type != "[PERSON_NAME]") {"
click at [584, 91] on div "// Only attack if an enemy's type is not "[PERSON_NAME]" while ( true ) { var e…" at bounding box center [625, 151] width 190 height 259
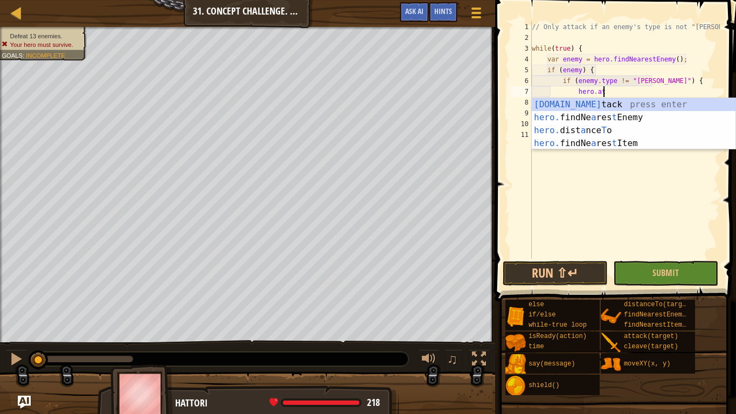
scroll to position [5, 10]
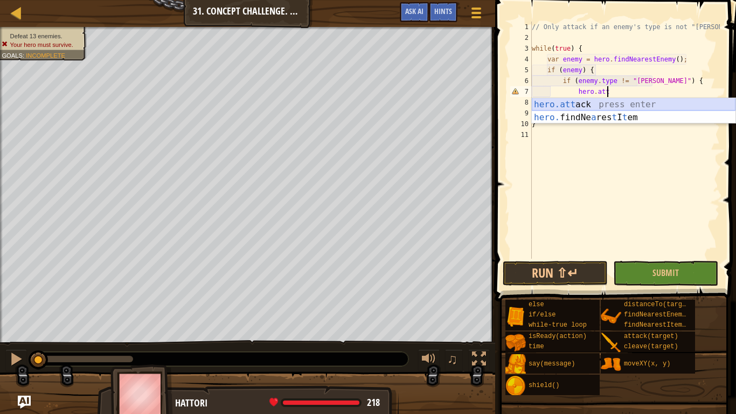
click at [599, 107] on div "hero.att ack press enter hero. findNe a res t I t em press enter" at bounding box center [634, 124] width 204 height 52
type textarea "hero.attack(enemy);"
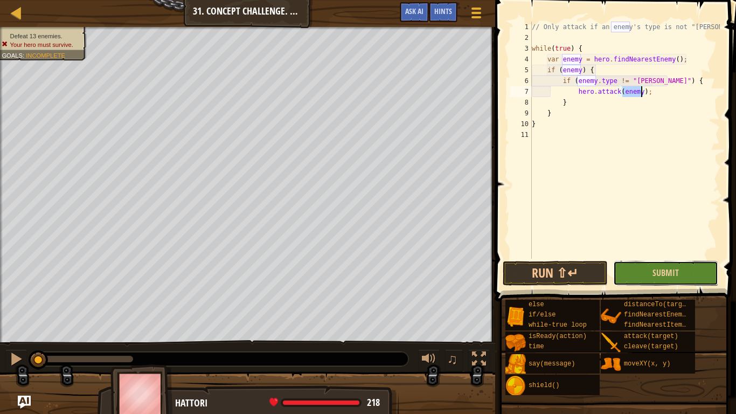
click at [682, 275] on button "Submit" at bounding box center [665, 273] width 105 height 25
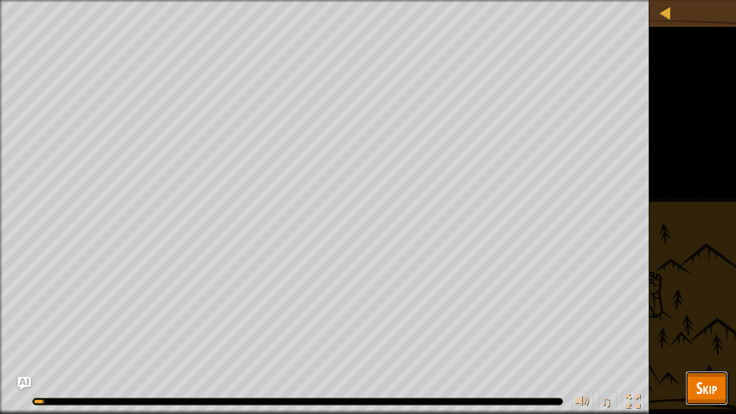
click at [715, 322] on span "Skip" at bounding box center [706, 388] width 21 height 22
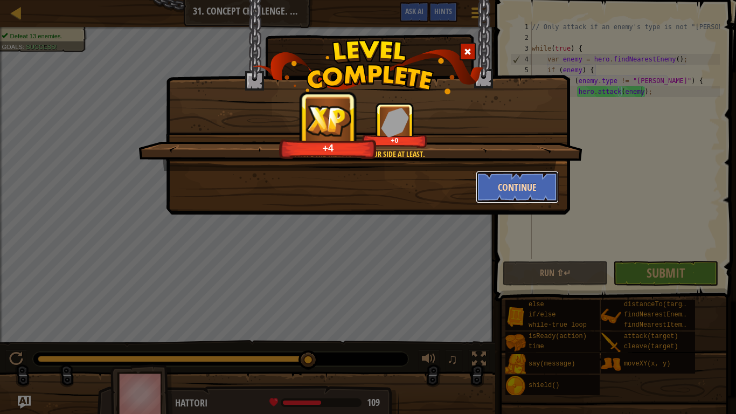
click at [517, 190] on button "Continue" at bounding box center [518, 187] width 84 height 32
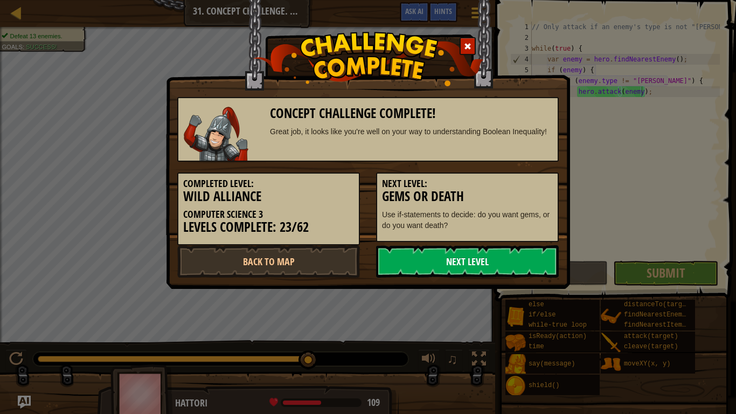
click at [483, 249] on link "Next Level" at bounding box center [467, 261] width 183 height 32
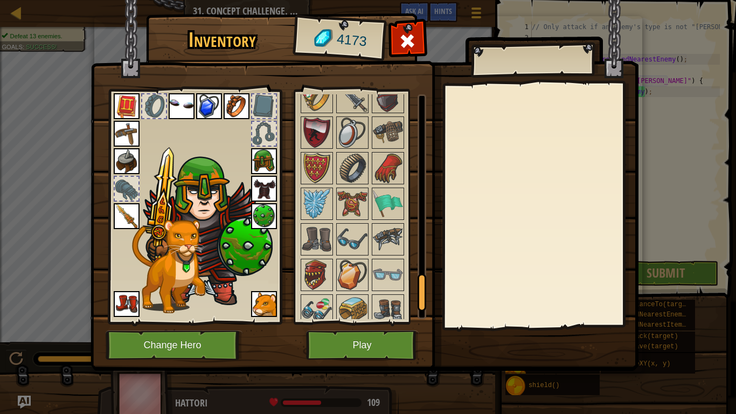
scroll to position [1162, 0]
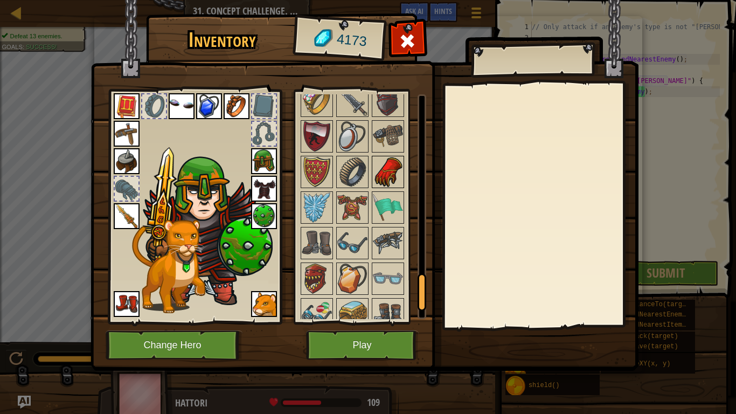
click at [383, 177] on img at bounding box center [388, 172] width 30 height 30
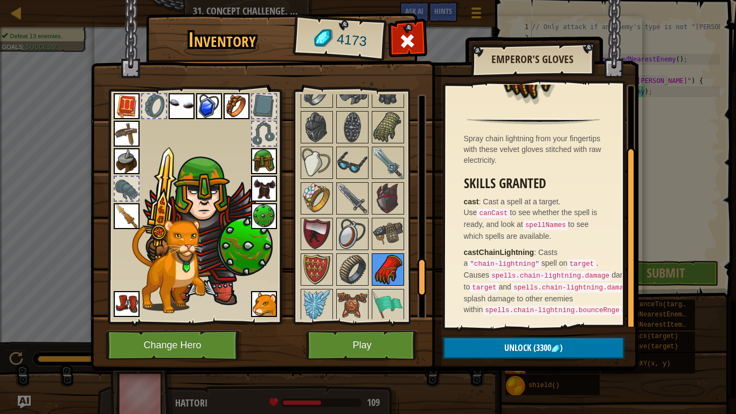
scroll to position [1064, 0]
click at [390, 192] on img at bounding box center [388, 199] width 30 height 30
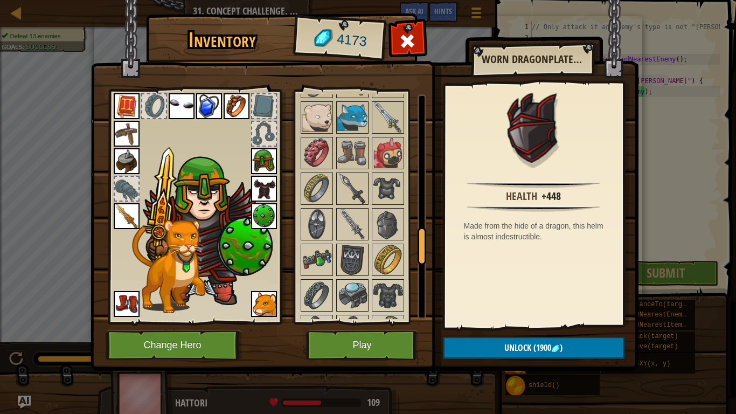
scroll to position [860, 0]
click at [386, 143] on img at bounding box center [388, 154] width 30 height 30
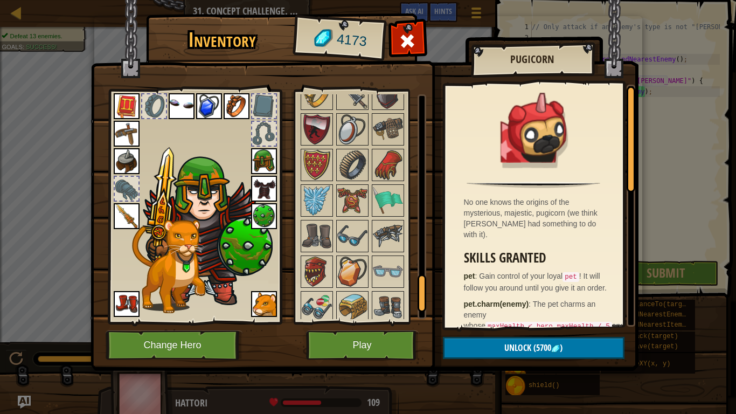
scroll to position [1168, 0]
click at [396, 169] on img at bounding box center [388, 166] width 30 height 30
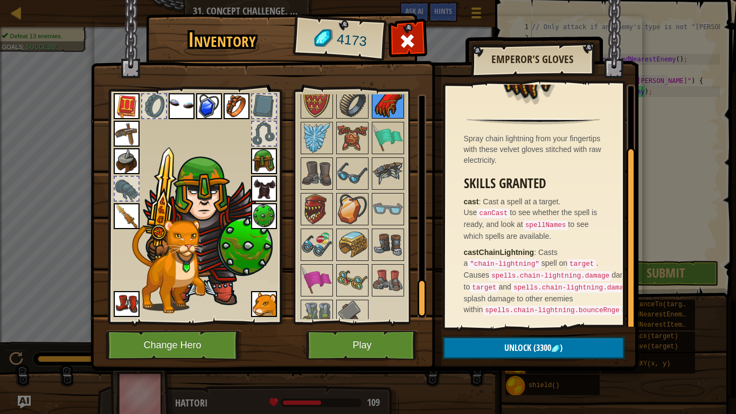
scroll to position [1237, 0]
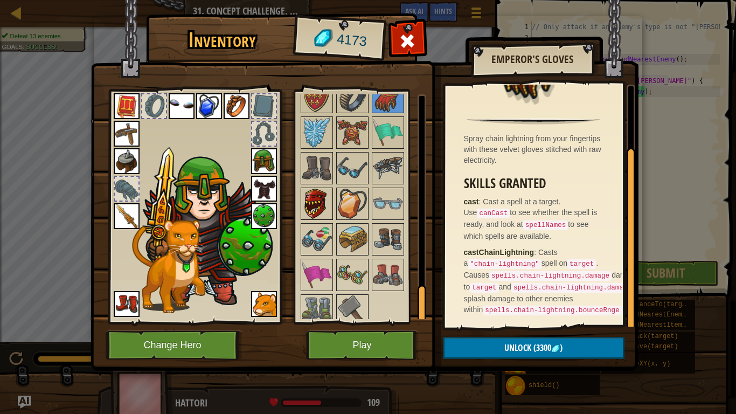
click at [315, 194] on img at bounding box center [317, 204] width 30 height 30
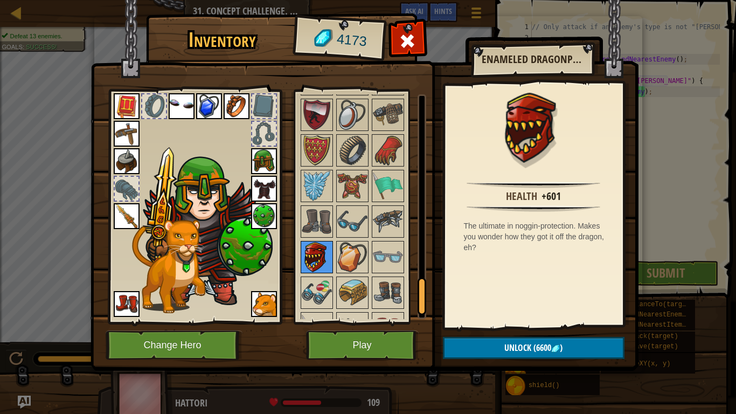
scroll to position [1172, 0]
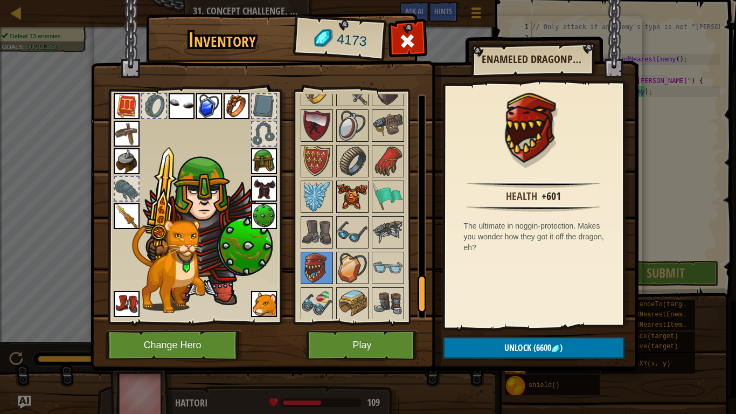
click at [361, 194] on img at bounding box center [352, 197] width 30 height 30
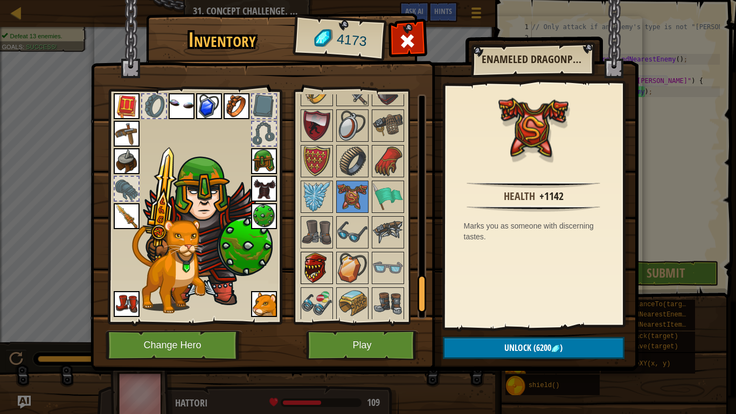
click at [313, 271] on img at bounding box center [317, 268] width 30 height 30
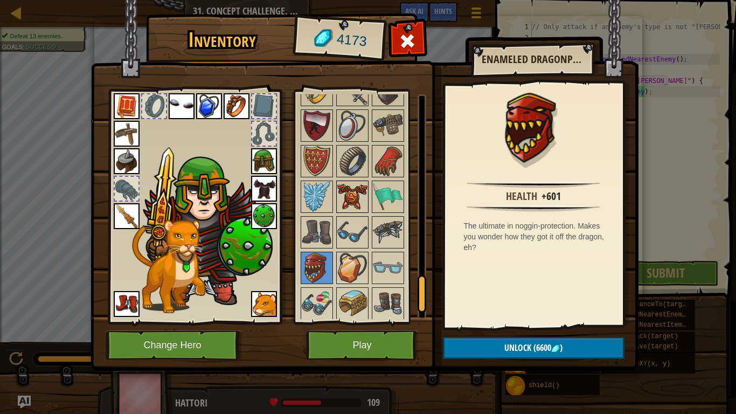
click at [359, 194] on img at bounding box center [352, 197] width 30 height 30
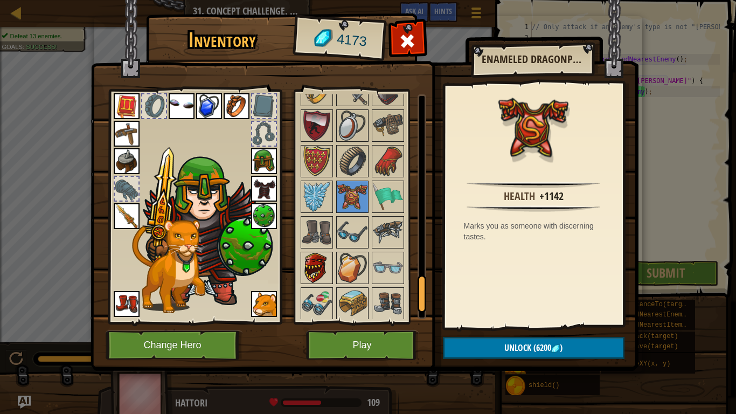
click at [315, 267] on img at bounding box center [317, 268] width 30 height 30
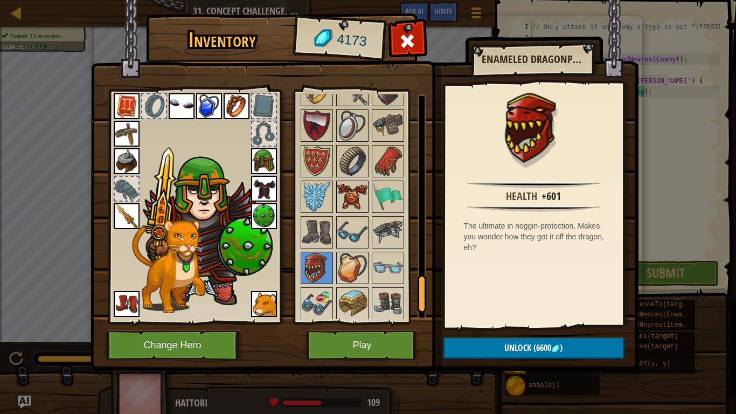
click at [354, 198] on img at bounding box center [352, 197] width 30 height 30
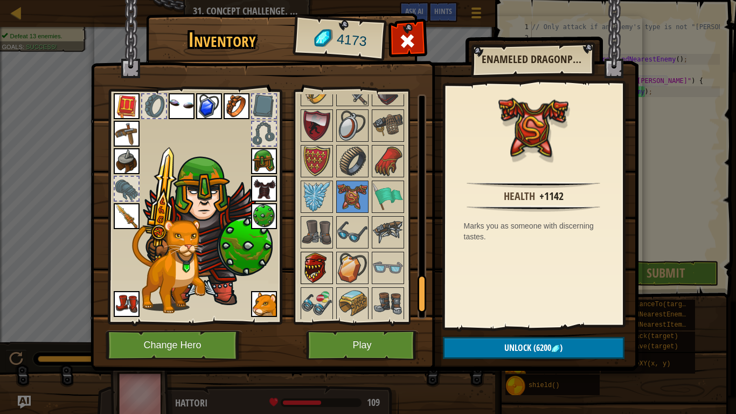
click at [319, 265] on img at bounding box center [317, 268] width 30 height 30
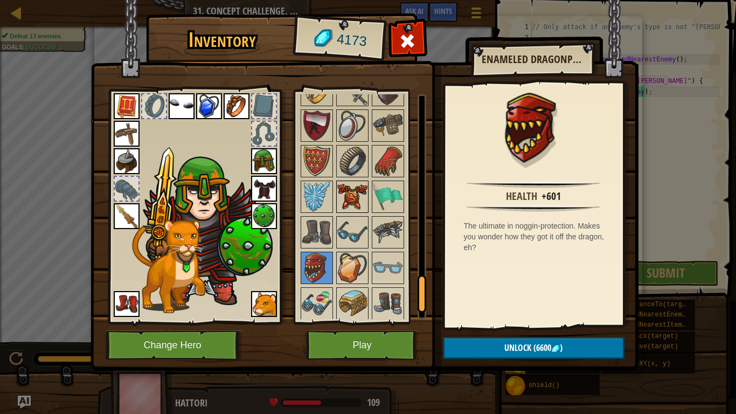
click at [358, 197] on img at bounding box center [352, 197] width 30 height 30
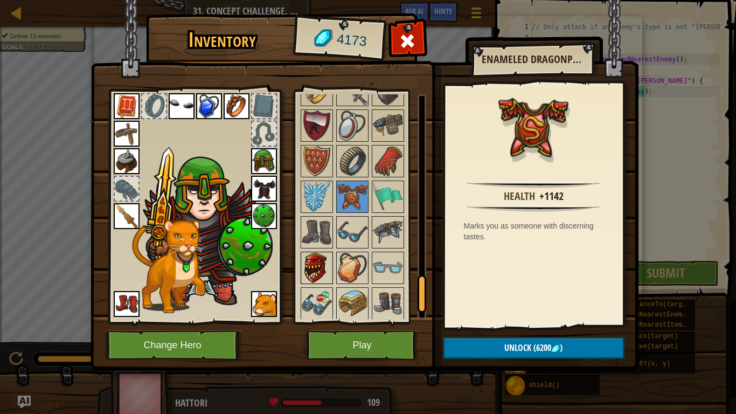
click at [316, 271] on img at bounding box center [317, 268] width 30 height 30
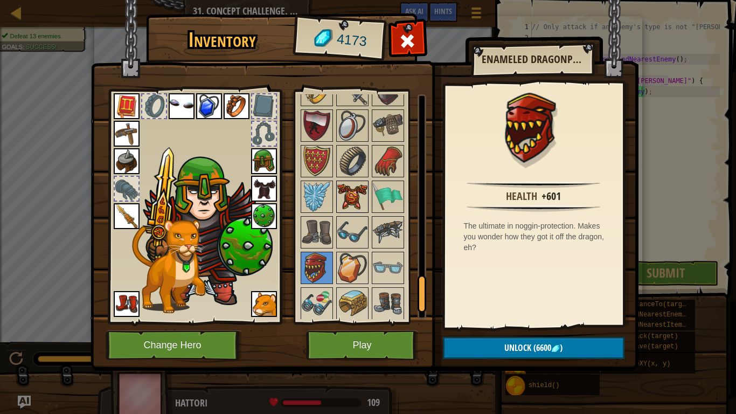
click at [363, 201] on img at bounding box center [352, 197] width 30 height 30
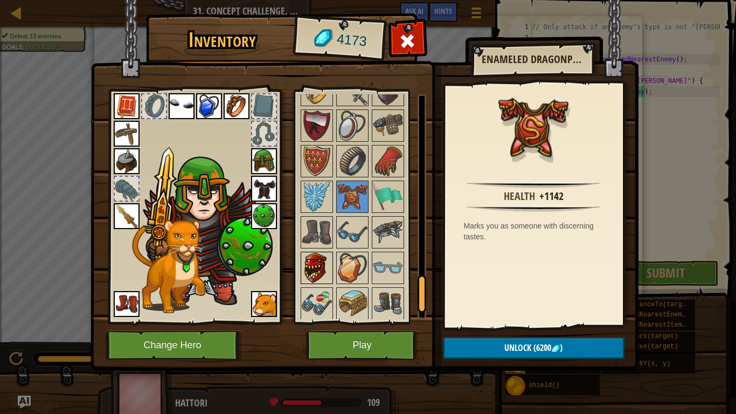
click at [316, 273] on img at bounding box center [317, 268] width 30 height 30
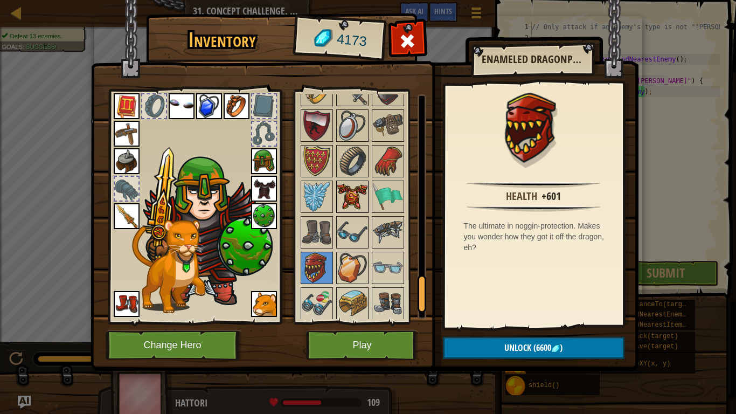
click at [352, 205] on img at bounding box center [352, 197] width 30 height 30
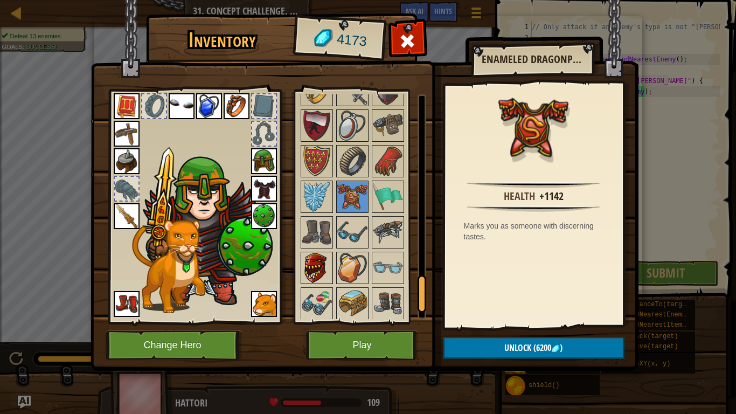
click at [317, 273] on img at bounding box center [317, 268] width 30 height 30
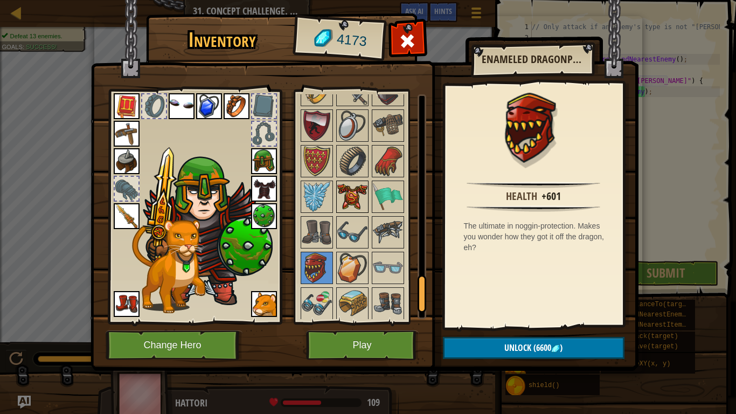
click at [355, 201] on img at bounding box center [352, 197] width 30 height 30
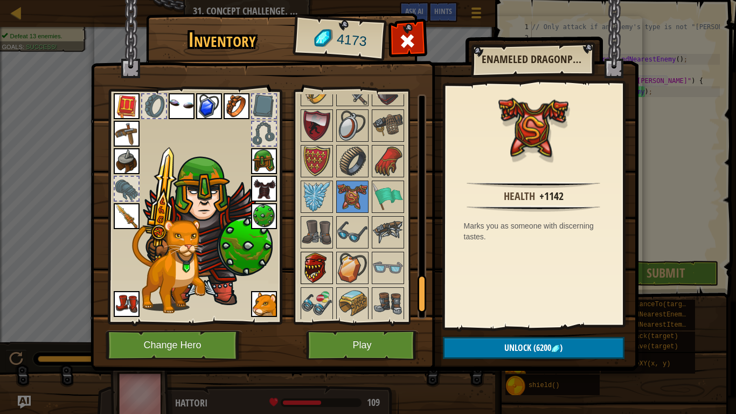
click at [315, 271] on img at bounding box center [317, 268] width 30 height 30
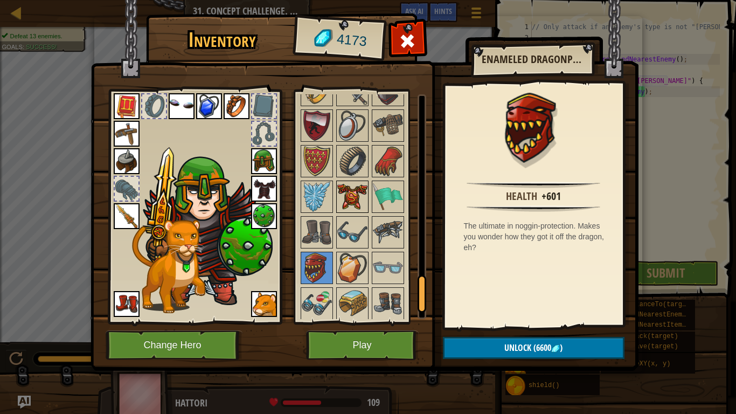
click at [353, 204] on img at bounding box center [352, 197] width 30 height 30
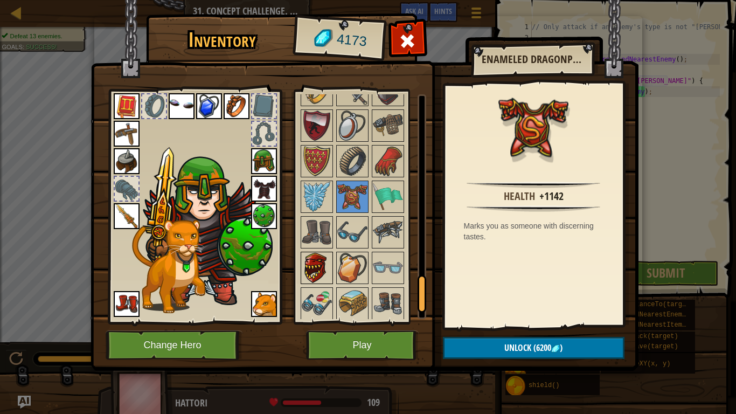
click at [320, 268] on img at bounding box center [317, 268] width 30 height 30
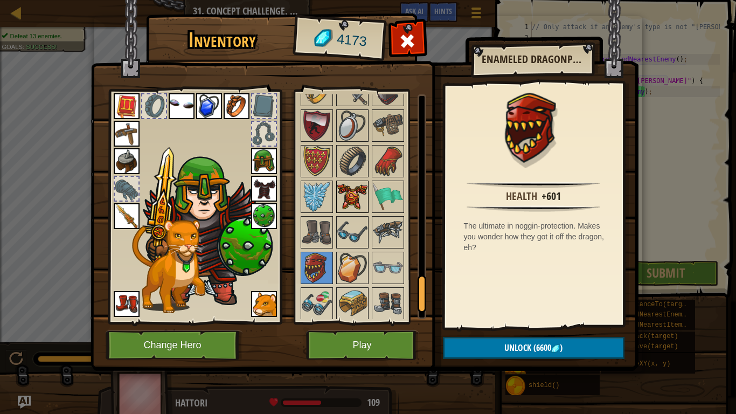
click at [357, 195] on img at bounding box center [352, 197] width 30 height 30
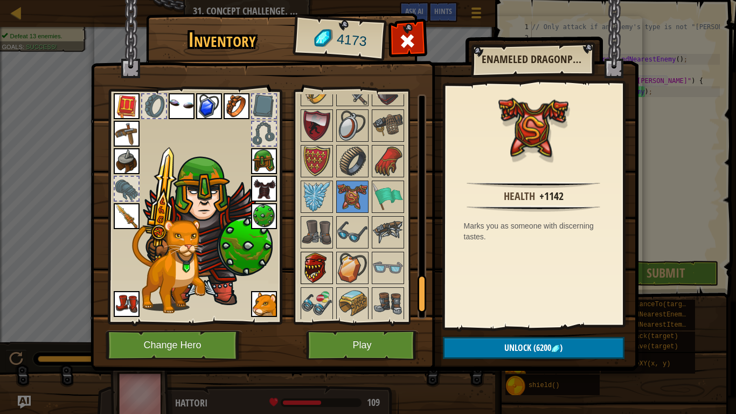
click at [319, 264] on img at bounding box center [317, 268] width 30 height 30
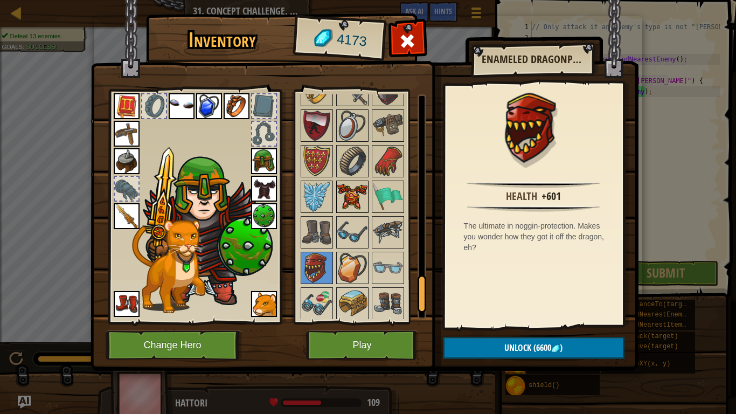
click at [351, 197] on img at bounding box center [352, 197] width 30 height 30
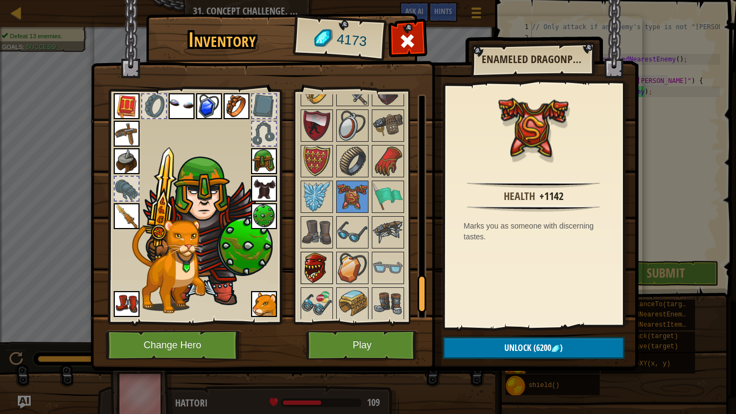
click at [313, 260] on img at bounding box center [317, 268] width 30 height 30
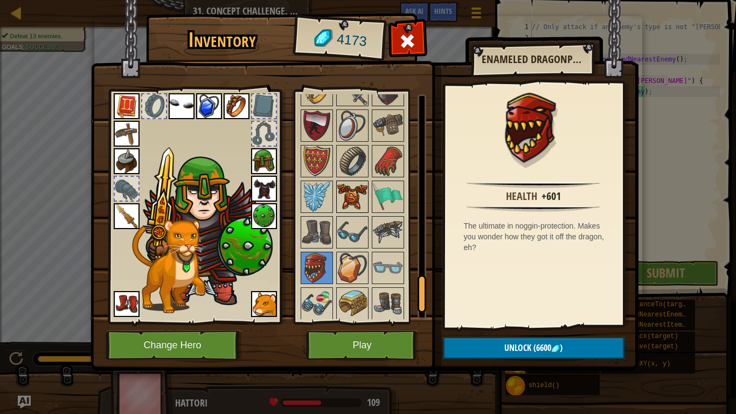
click at [343, 206] on img at bounding box center [352, 197] width 30 height 30
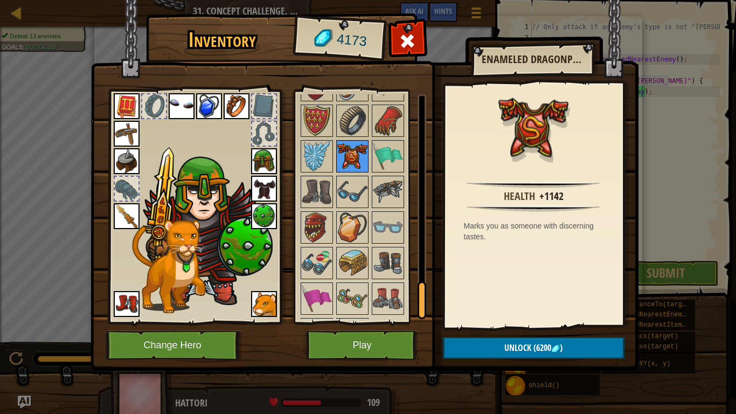
scroll to position [1211, 0]
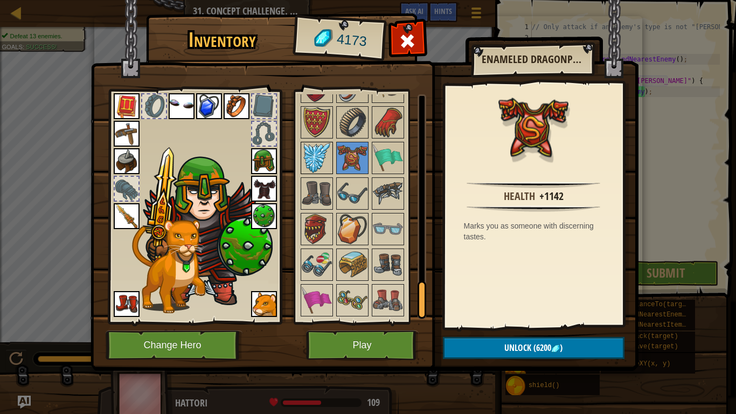
click at [332, 143] on div at bounding box center [317, 158] width 32 height 32
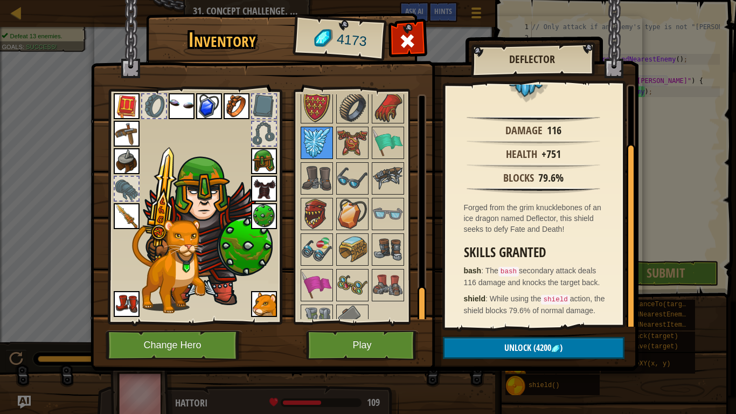
scroll to position [1246, 0]
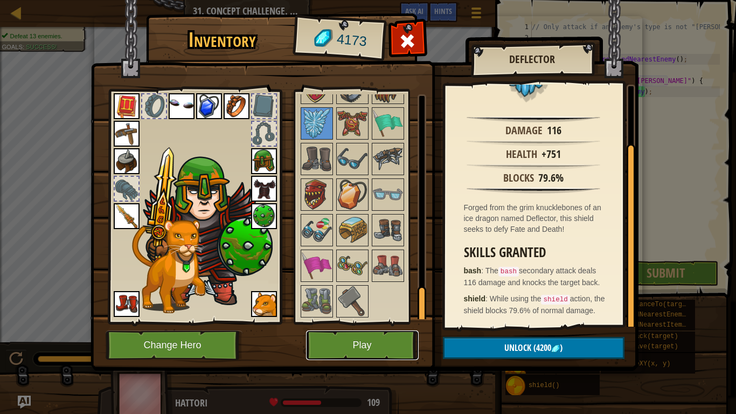
click at [348, 322] on button "Play" at bounding box center [362, 345] width 113 height 30
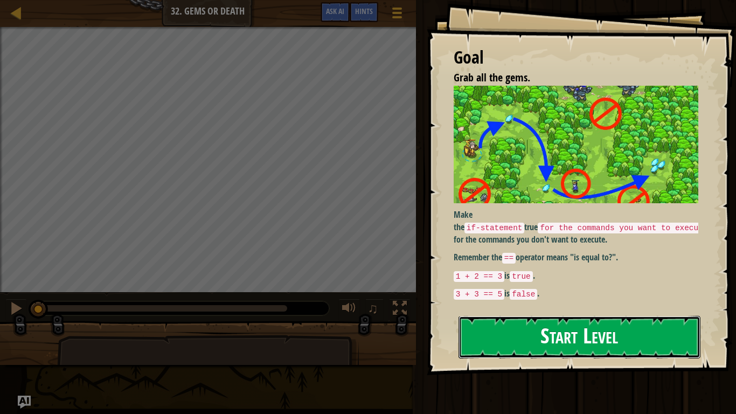
click at [470, 322] on button "Start Level" at bounding box center [580, 337] width 242 height 43
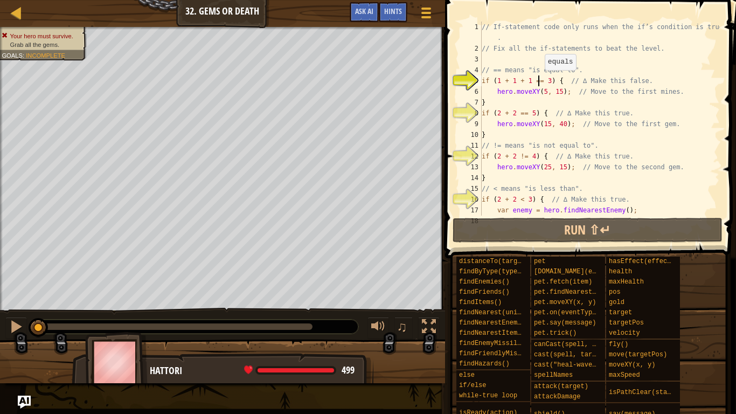
click at [539, 81] on div "// If-statement code only runs when the if’s condition is true . // Fix all the…" at bounding box center [600, 135] width 240 height 226
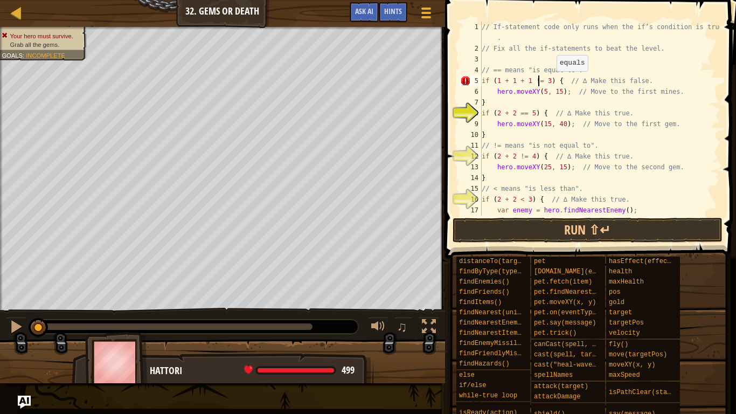
scroll to position [5, 8]
click at [523, 114] on div "// If-statement code only runs when the if’s condition is true . // Fix all the…" at bounding box center [600, 135] width 240 height 226
click at [522, 156] on div "// If-statement code only runs when the if’s condition is true . // Fix all the…" at bounding box center [600, 135] width 240 height 226
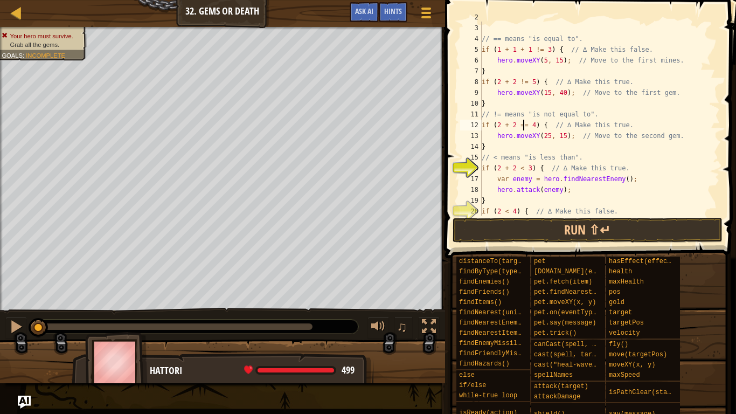
scroll to position [34, 0]
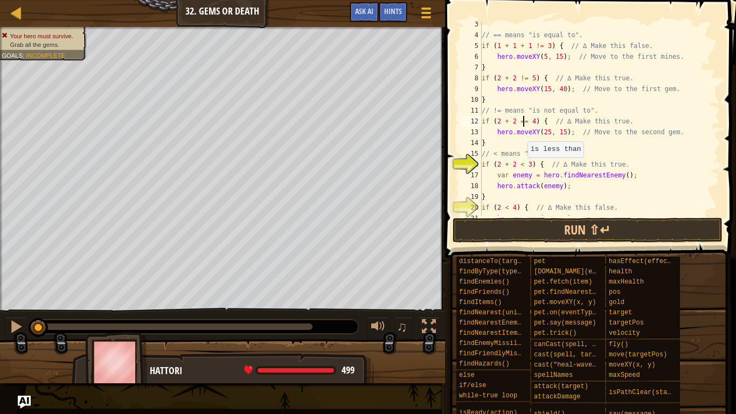
click at [522, 165] on div "// == means "is equal to". if ( 1 + 1 + 1 != 3 ) { // ∆ Make this false. hero .…" at bounding box center [600, 127] width 240 height 216
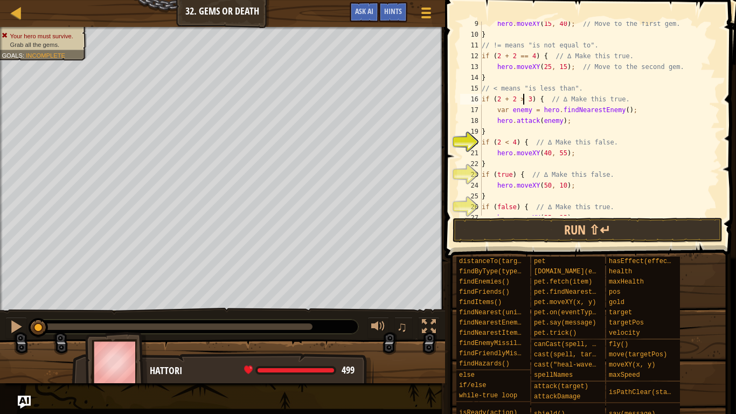
scroll to position [100, 0]
click at [507, 142] on div "hero . moveXY ( 15 , 40 ) ; // Move to the first gem. } // != means "is not equ…" at bounding box center [600, 126] width 240 height 216
click at [503, 174] on div "hero . moveXY ( 15 , 40 ) ; // Move to the first gem. } // != means "is not equ…" at bounding box center [600, 126] width 240 height 216
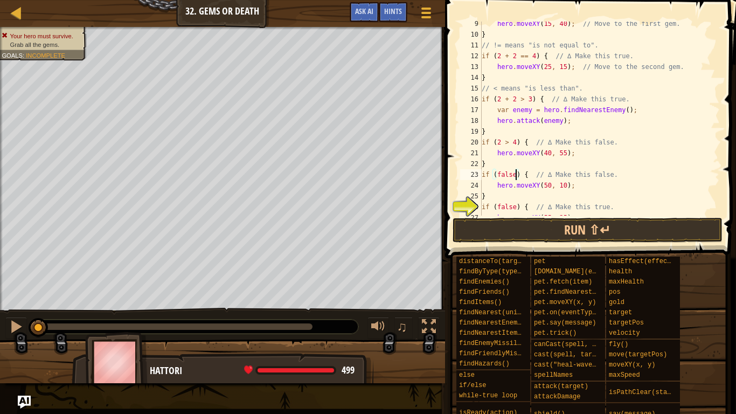
scroll to position [129, 0]
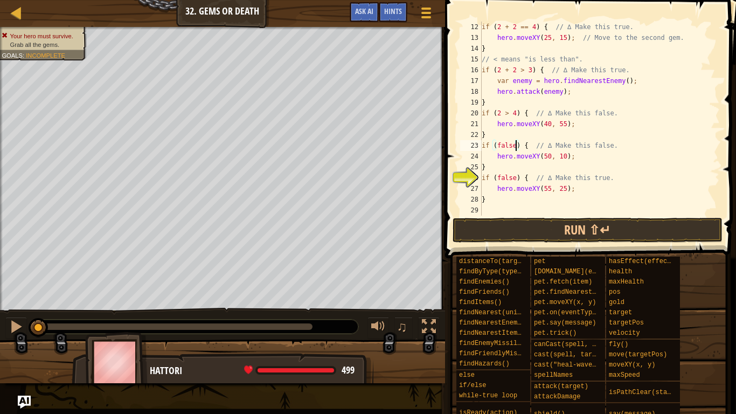
click at [510, 179] on div "if ( 2 + 2 == 4 ) { // ∆ Make this true. hero . moveXY ( 25 , 15 ) ; // Move to…" at bounding box center [600, 130] width 240 height 216
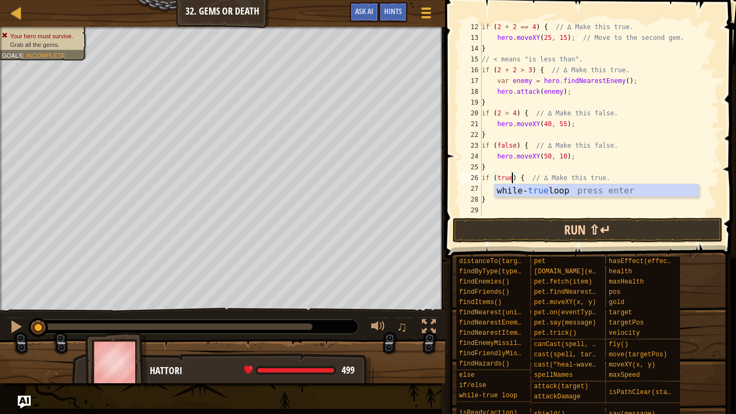
type textarea "if (true) { // ∆ Make this true."
click at [618, 236] on button "Run ⇧↵" at bounding box center [588, 230] width 270 height 25
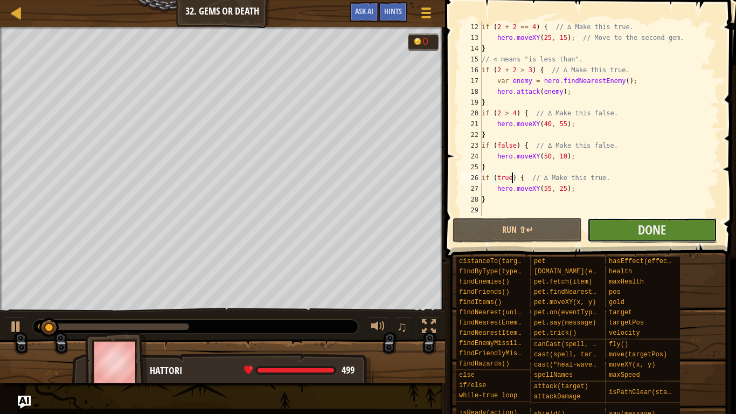
click at [634, 233] on button "Done" at bounding box center [652, 230] width 129 height 25
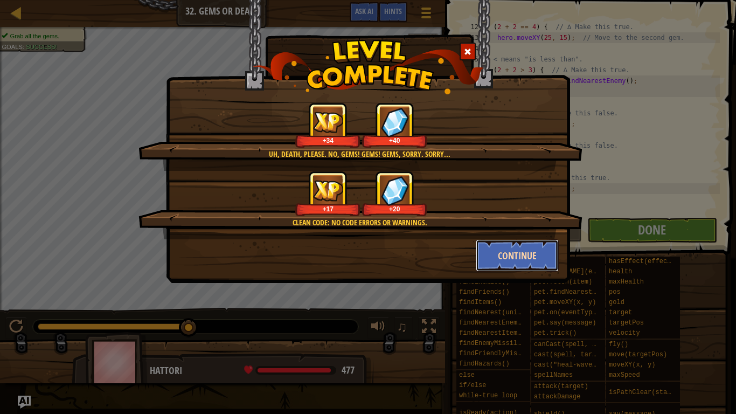
click at [523, 247] on button "Continue" at bounding box center [518, 255] width 84 height 32
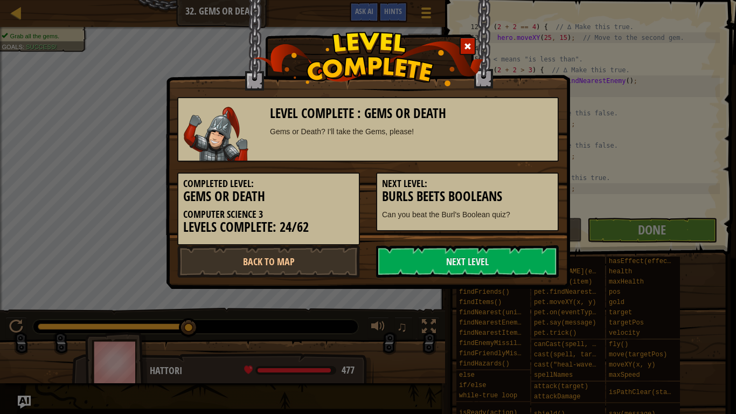
click at [523, 247] on link "Next Level" at bounding box center [467, 261] width 183 height 32
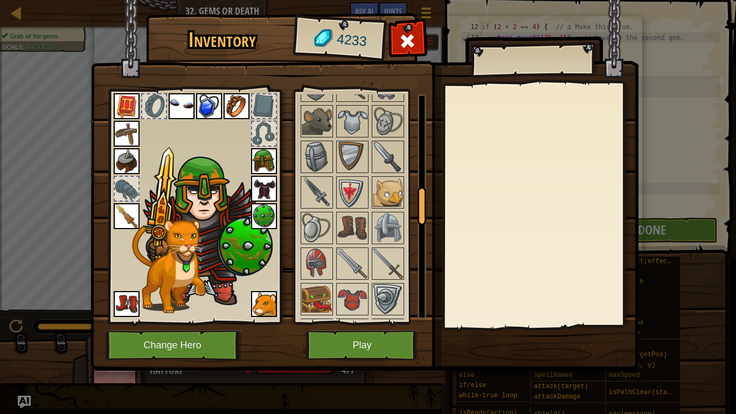
scroll to position [1227, 0]
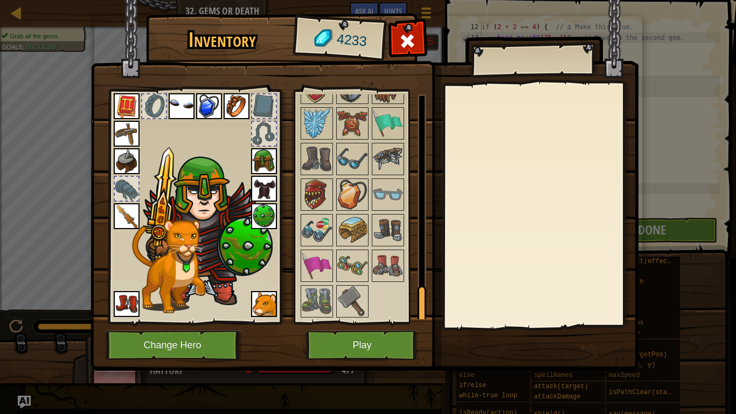
drag, startPoint x: 423, startPoint y: 118, endPoint x: 385, endPoint y: 331, distance: 216.8
click at [385, 322] on div "Inventory 4233 Available Equip Equip Equip Equip Equip Equip Equip Equip Equip …" at bounding box center [368, 194] width 548 height 356
click at [312, 111] on img at bounding box center [317, 123] width 30 height 30
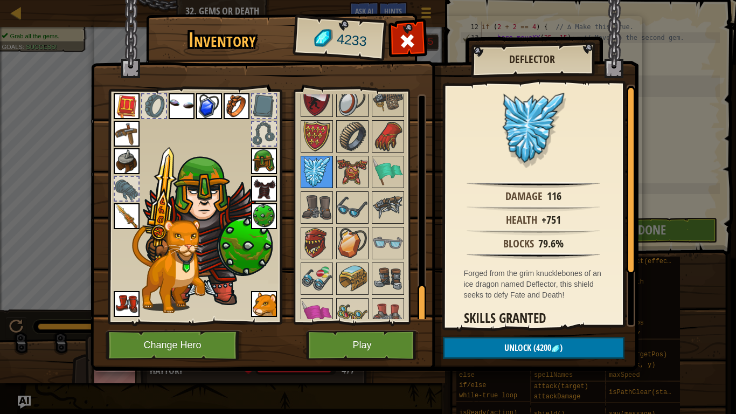
scroll to position [1163, 0]
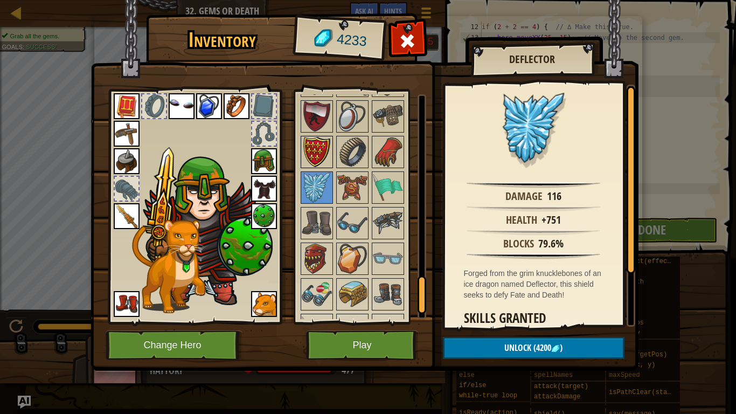
click at [317, 140] on img at bounding box center [317, 152] width 30 height 30
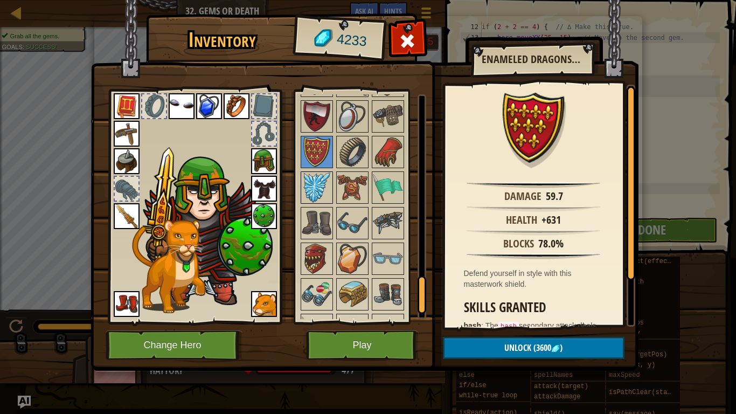
click at [322, 191] on img at bounding box center [317, 187] width 30 height 30
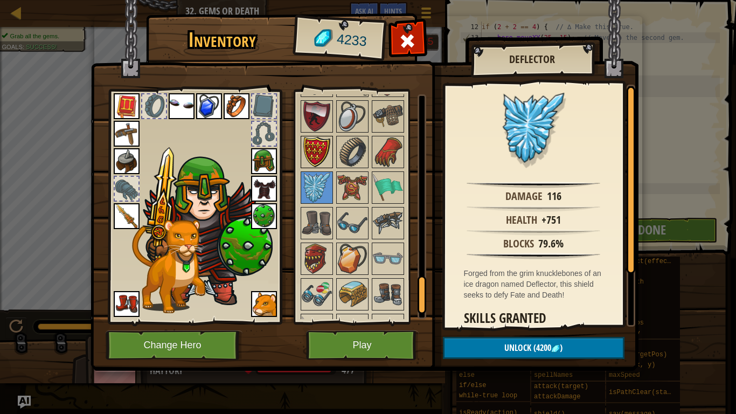
click at [321, 156] on img at bounding box center [317, 152] width 30 height 30
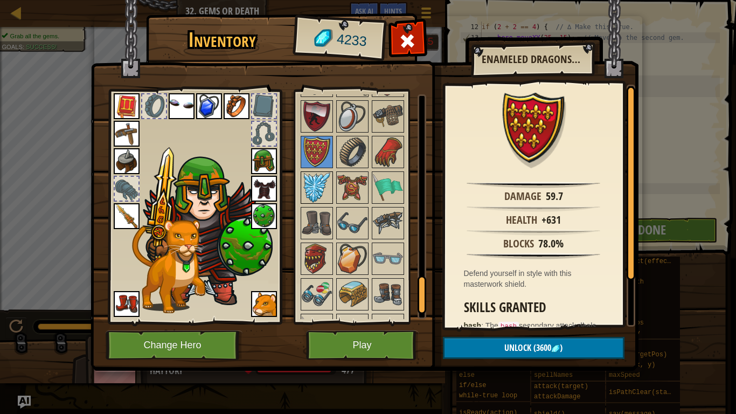
click at [309, 194] on img at bounding box center [317, 187] width 30 height 30
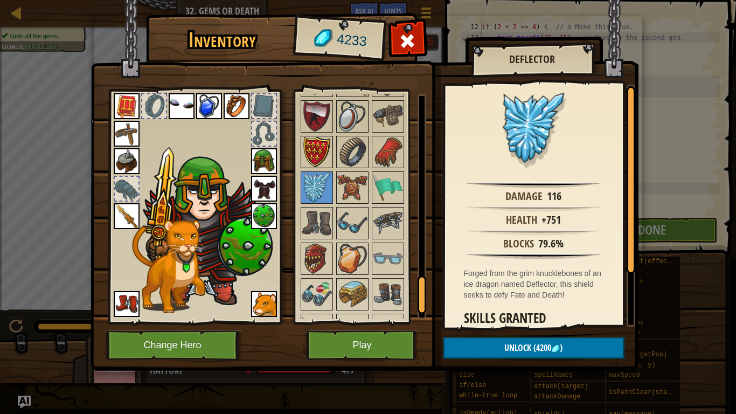
click at [312, 160] on img at bounding box center [317, 152] width 30 height 30
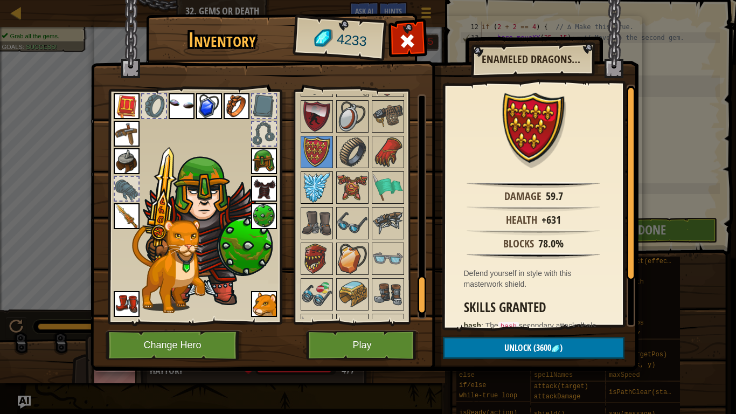
click at [313, 183] on img at bounding box center [317, 187] width 30 height 30
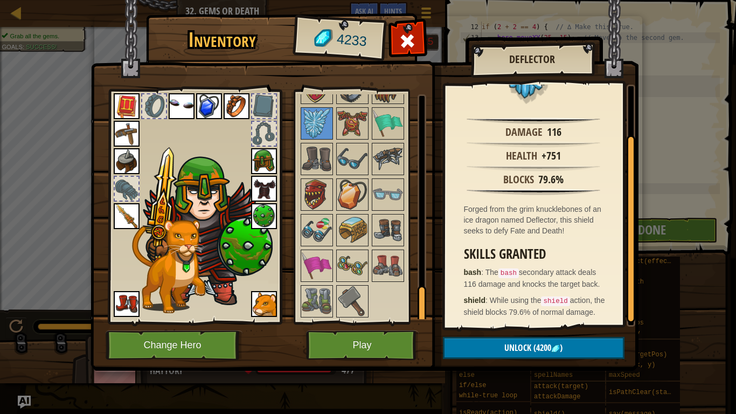
scroll to position [66, 0]
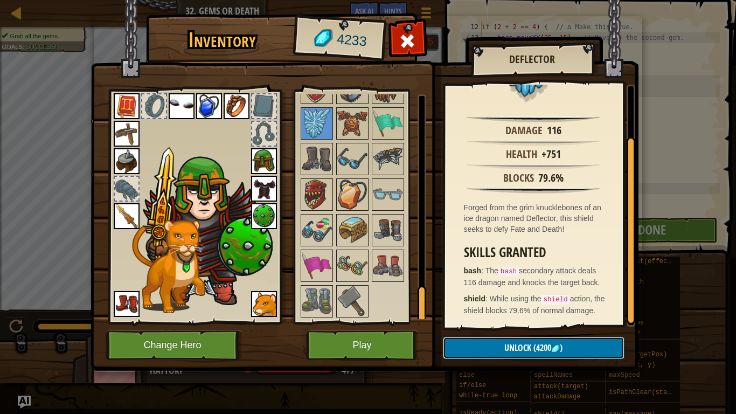
click at [554, 322] on button "Unlock (4200 )" at bounding box center [534, 348] width 182 height 22
click at [559, 322] on button "Confirm" at bounding box center [534, 348] width 182 height 22
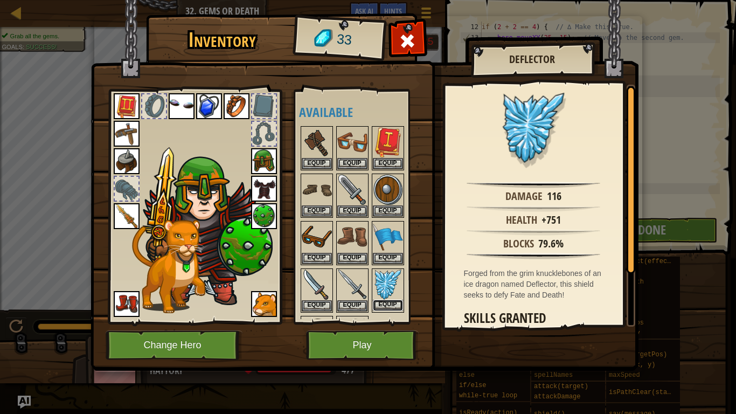
click at [387, 302] on button "Equip" at bounding box center [388, 305] width 30 height 11
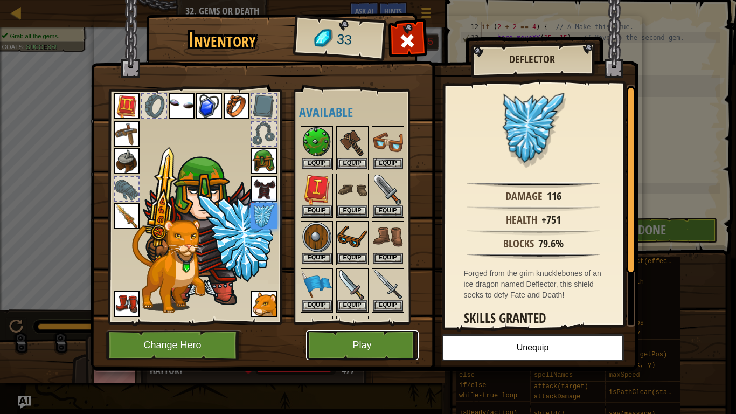
click at [335, 322] on button "Play" at bounding box center [362, 345] width 113 height 30
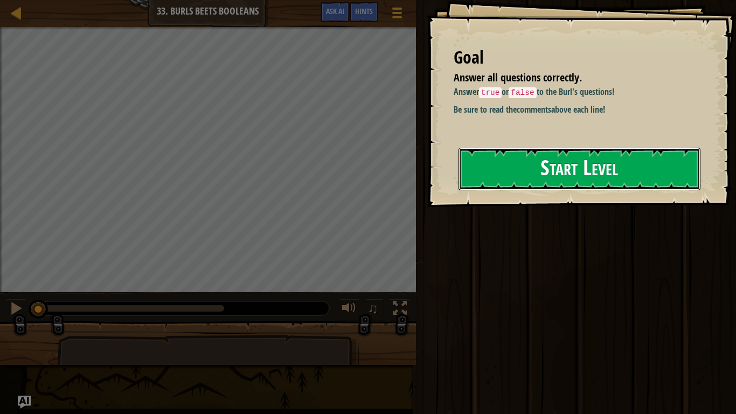
click at [615, 156] on button "Start Level" at bounding box center [580, 169] width 242 height 43
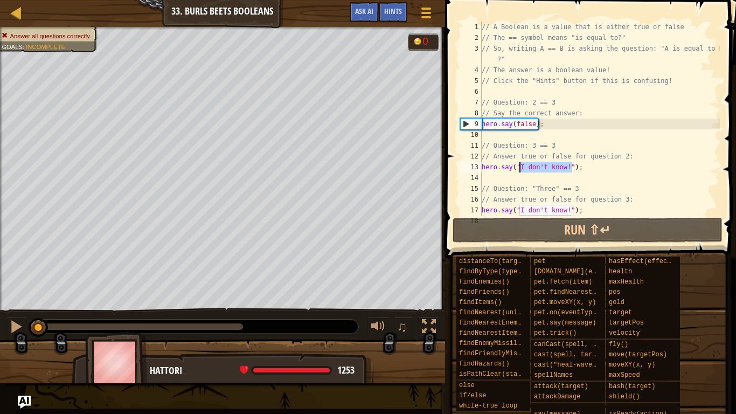
drag, startPoint x: 572, startPoint y: 166, endPoint x: 521, endPoint y: 170, distance: 51.3
click at [521, 170] on div "// A Boolean is a value that is either true or false // The == symbol means "is…" at bounding box center [600, 130] width 240 height 216
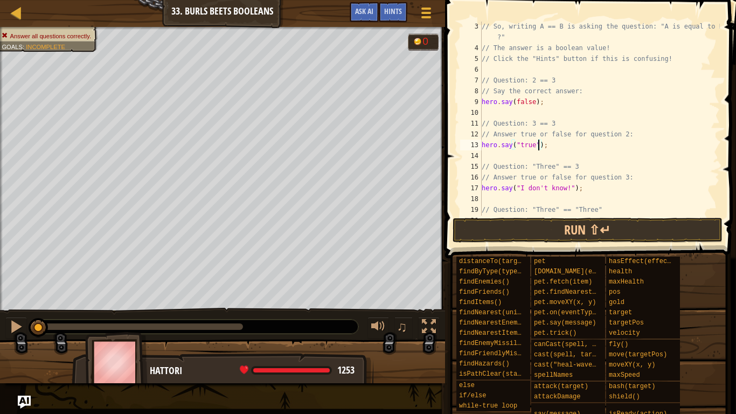
scroll to position [25, 0]
drag, startPoint x: 569, startPoint y: 186, endPoint x: 519, endPoint y: 187, distance: 49.6
click at [519, 187] on div "// So, writing A == B is asking the question: "A is equal to B ?" // The answer…" at bounding box center [600, 131] width 240 height 226
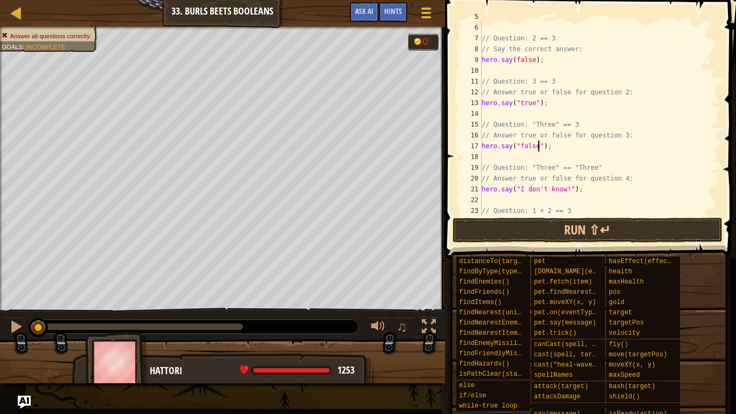
scroll to position [5, 8]
drag, startPoint x: 567, startPoint y: 188, endPoint x: 520, endPoint y: 190, distance: 46.9
click at [520, 190] on div "// Click the "Hints" button if this is confusing! // Question: 2 == 3 // Say th…" at bounding box center [600, 119] width 240 height 216
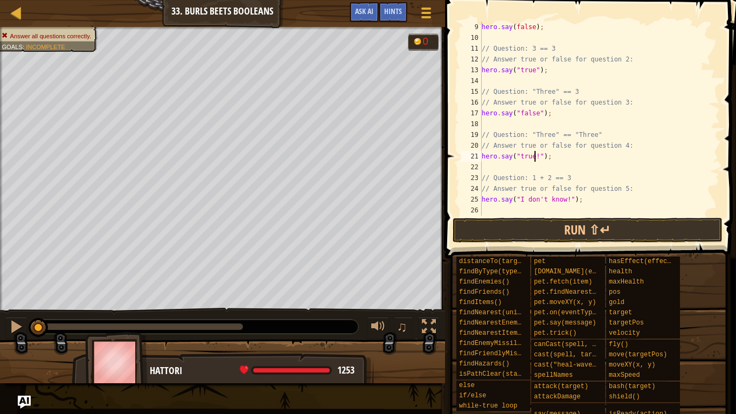
scroll to position [97, 0]
click at [571, 195] on div "hero . say ( false ) ; // Question: 3 == 3 // Answer true or false for question…" at bounding box center [600, 130] width 240 height 216
click at [553, 236] on button "Run ⇧↵" at bounding box center [588, 230] width 270 height 25
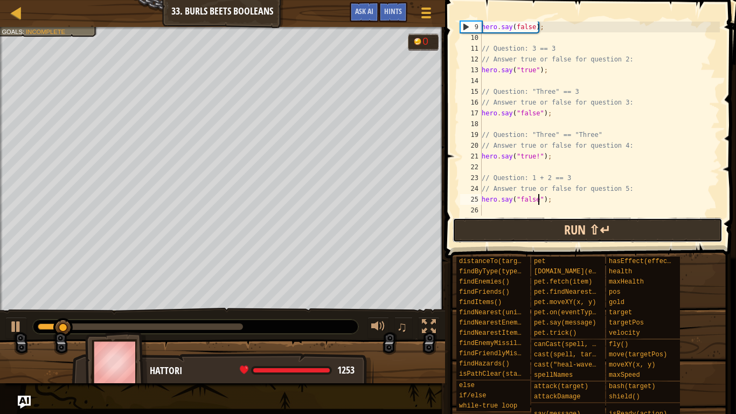
click at [610, 229] on button "Run ⇧↵" at bounding box center [588, 230] width 270 height 25
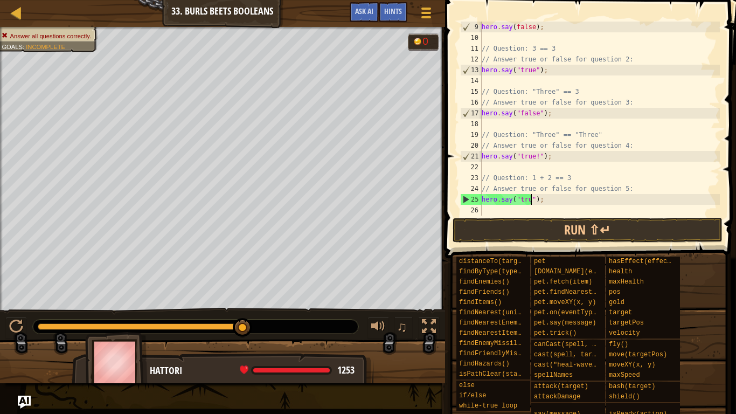
scroll to position [5, 8]
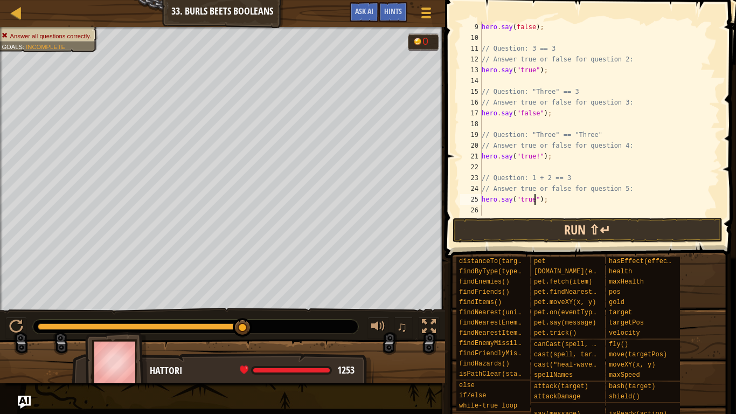
type textarea "hero.say("true");"
click at [536, 231] on button "Run ⇧↵" at bounding box center [588, 230] width 270 height 25
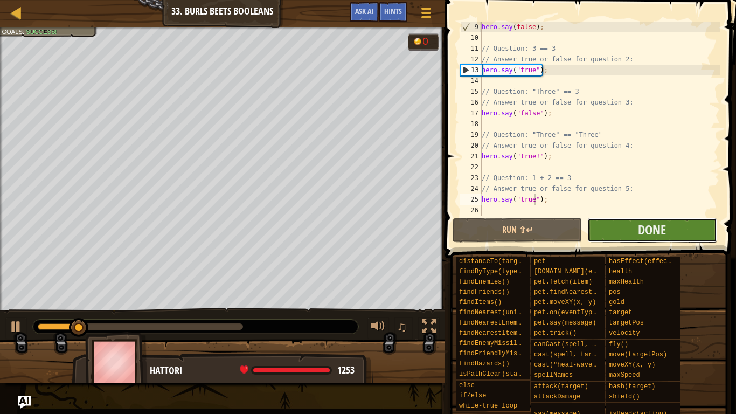
click at [620, 228] on button "Done" at bounding box center [652, 230] width 129 height 25
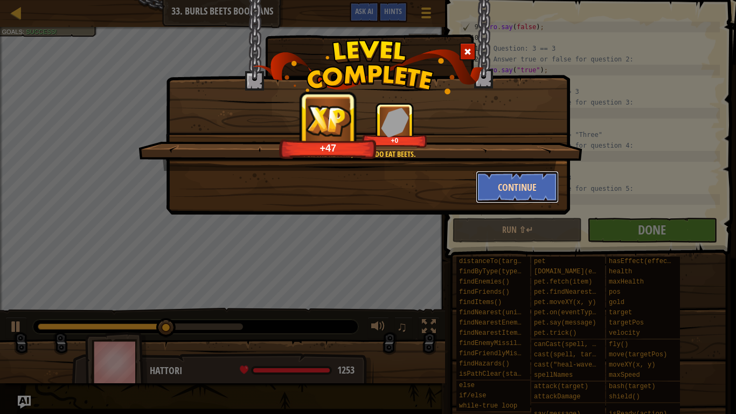
click at [530, 190] on button "Continue" at bounding box center [518, 187] width 84 height 32
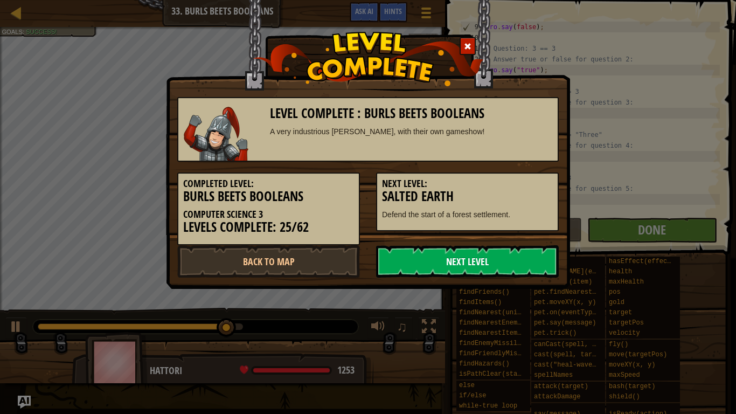
click at [438, 260] on link "Next Level" at bounding box center [467, 261] width 183 height 32
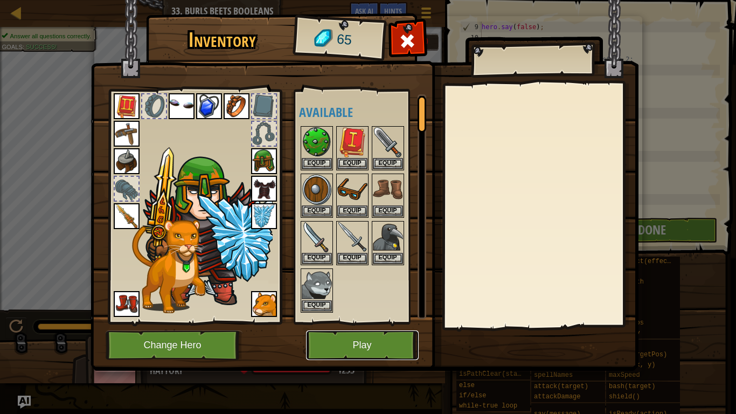
click at [369, 322] on button "Play" at bounding box center [362, 345] width 113 height 30
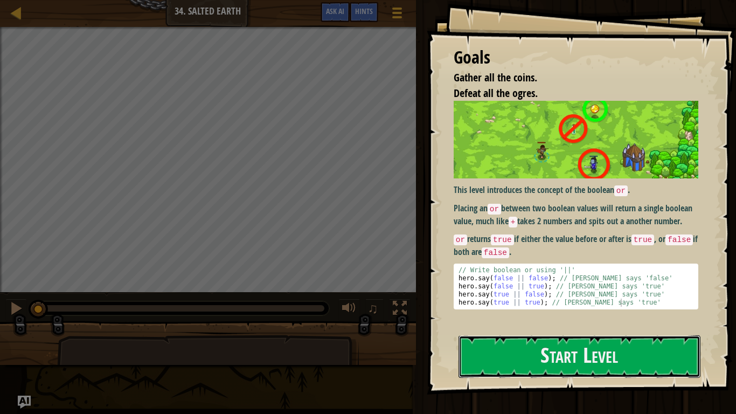
click at [502, 322] on button "Start Level" at bounding box center [580, 356] width 242 height 43
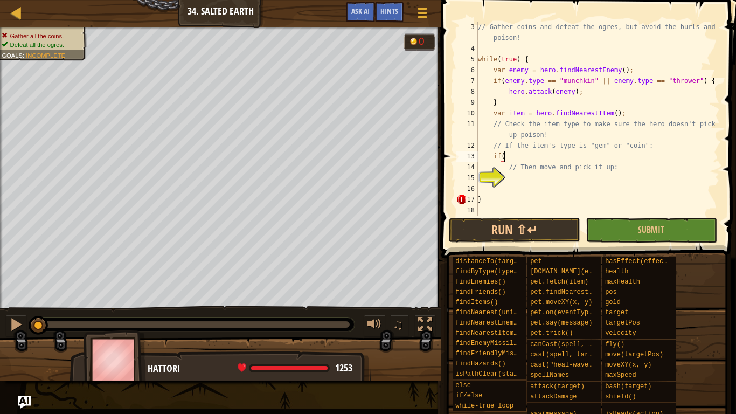
scroll to position [5, 3]
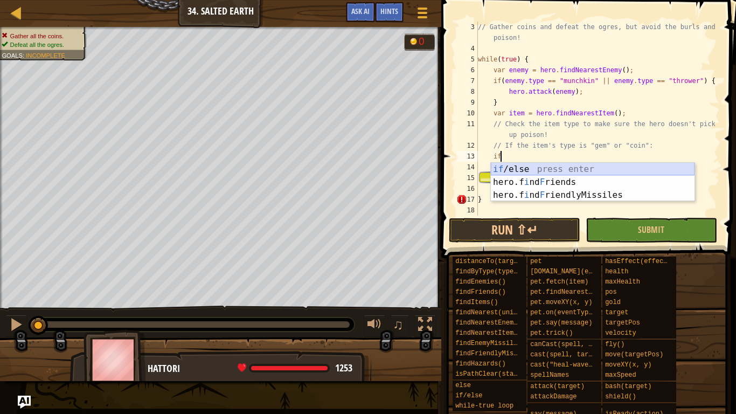
click at [544, 172] on div "if /else press enter hero.f i nd F riends press enter hero.f i nd F riendlyMiss…" at bounding box center [593, 195] width 204 height 65
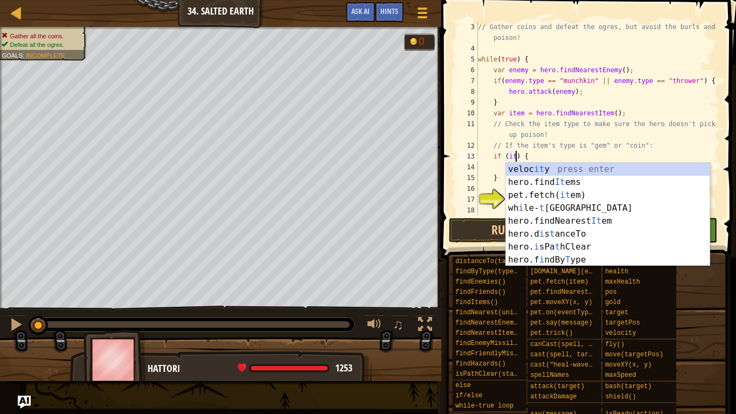
scroll to position [5, 6]
type textarea "if (item) {"
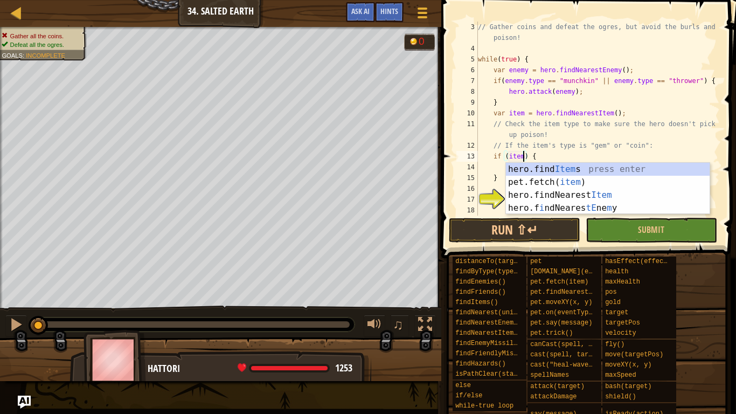
click at [543, 157] on div "// Gather coins and defeat the ogres, but avoid the burls and poison! while ( t…" at bounding box center [598, 135] width 244 height 226
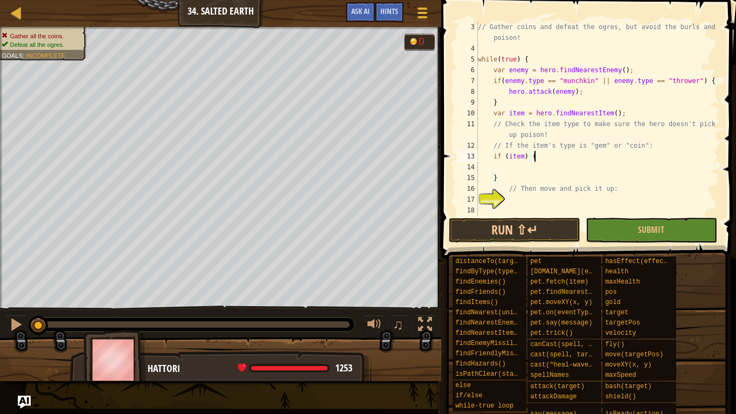
click at [532, 168] on div "// Gather coins and defeat the ogres, but avoid the burls and poison! while ( t…" at bounding box center [598, 135] width 244 height 226
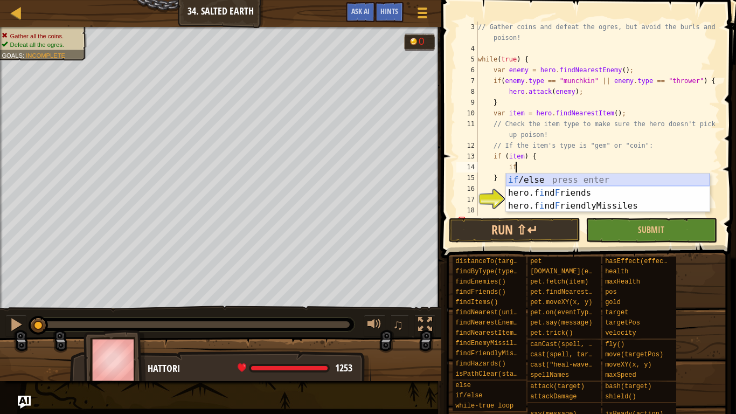
click at [522, 176] on div "if /else press enter hero.f i nd F riends press enter hero.f i nd F riendlyMiss…" at bounding box center [608, 206] width 204 height 65
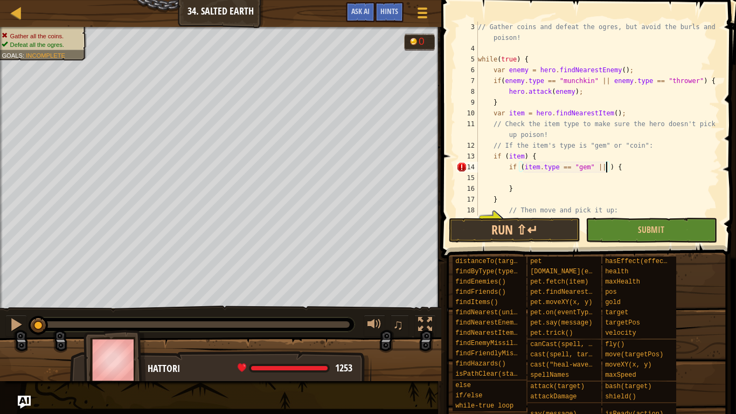
scroll to position [5, 19]
type textarea "if (item.type == "gem" || "coin") {"
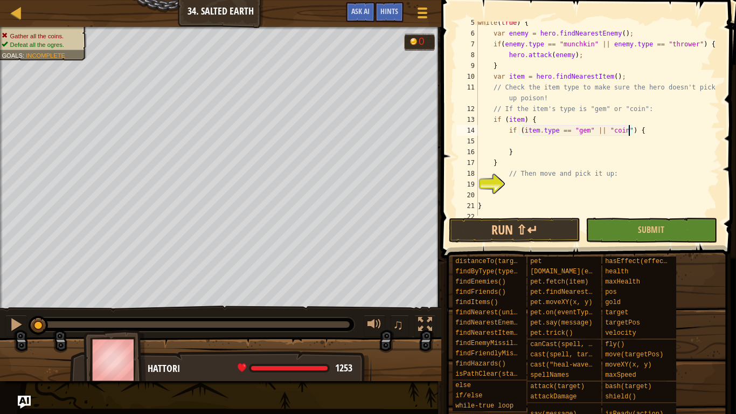
scroll to position [71, 0]
click at [536, 136] on div "while ( true ) { var enemy = hero . findNearestEnemy ( ) ; if ( enemy . type ==…" at bounding box center [598, 123] width 244 height 216
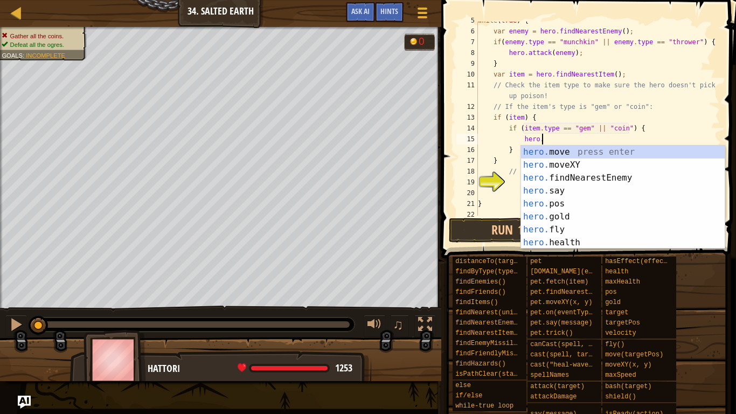
scroll to position [5, 9]
click at [533, 166] on div "hero. move press enter hero. moveXY press enter hero. findNearestEnemy press en…" at bounding box center [623, 210] width 204 height 129
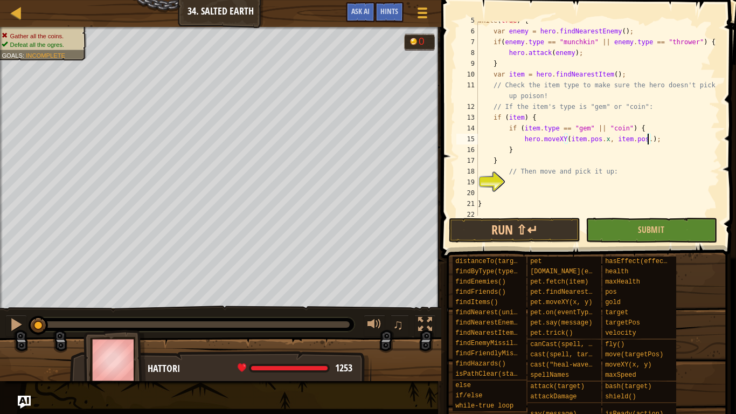
scroll to position [5, 25]
click at [638, 226] on button "Submit" at bounding box center [652, 230] width 132 height 25
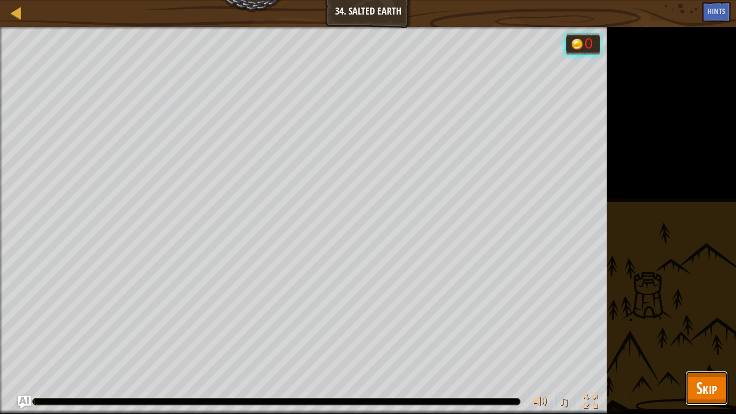
click at [701, 322] on span "Skip" at bounding box center [706, 388] width 21 height 22
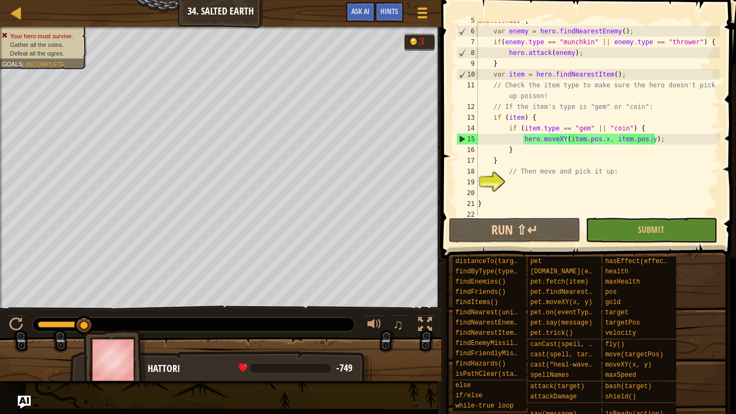
type textarea "}"
click at [520, 145] on div "while ( true ) { var enemy = hero . findNearestEnemy ( ) ; if ( enemy . type ==…" at bounding box center [598, 123] width 244 height 216
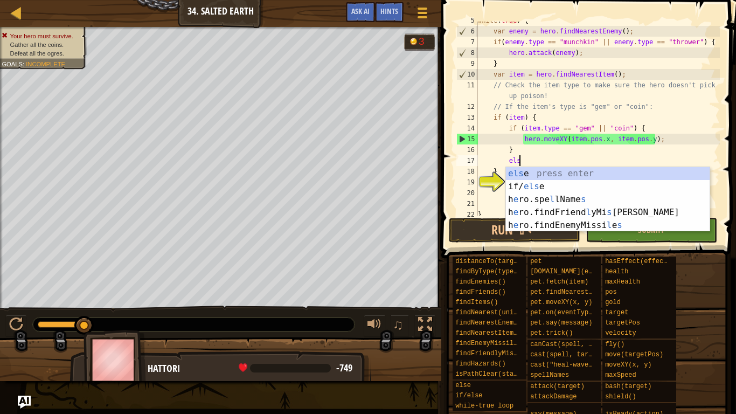
type textarea "else"
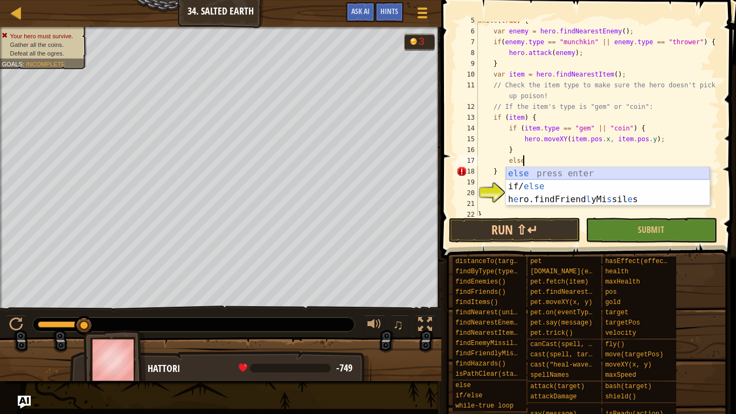
click at [519, 174] on div "else press enter if/ else press enter h e ro.findFriend l yMi s sil e s press e…" at bounding box center [608, 199] width 204 height 65
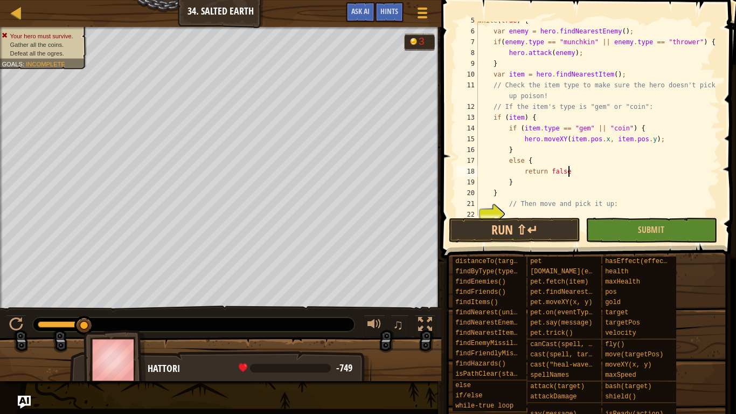
scroll to position [5, 13]
click at [609, 236] on button "Submit" at bounding box center [652, 230] width 132 height 25
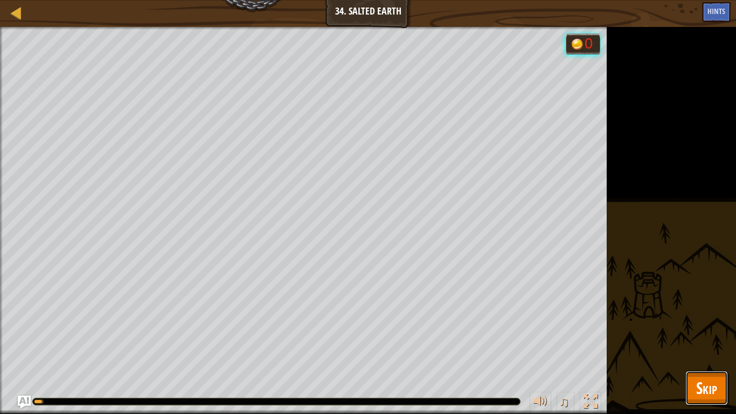
click at [692, 322] on button "Skip" at bounding box center [707, 388] width 43 height 34
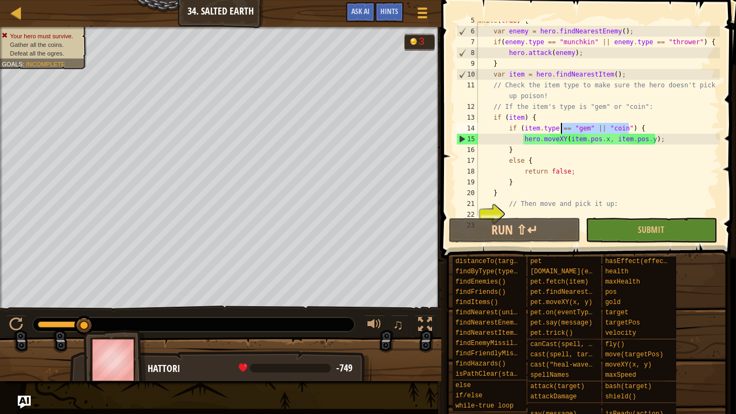
drag, startPoint x: 629, startPoint y: 128, endPoint x: 561, endPoint y: 127, distance: 67.4
click at [561, 127] on div "while ( true ) { var enemy = hero . findNearestEnemy ( ) ; if ( enemy . type ==…" at bounding box center [598, 123] width 244 height 216
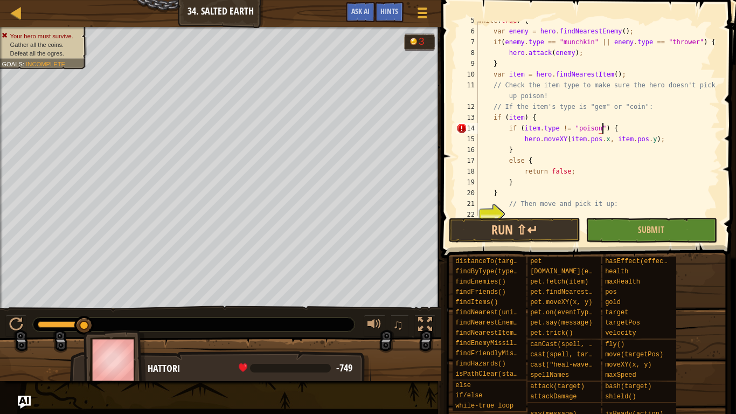
scroll to position [5, 18]
click at [624, 223] on button "Submit" at bounding box center [652, 230] width 132 height 25
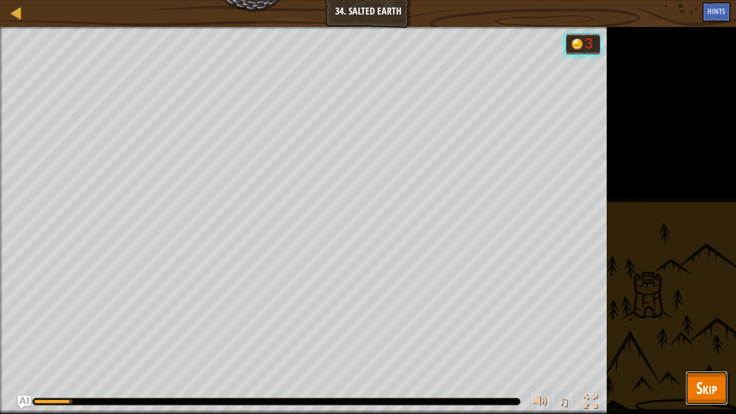
click at [708, 322] on span "Skip" at bounding box center [706, 388] width 21 height 22
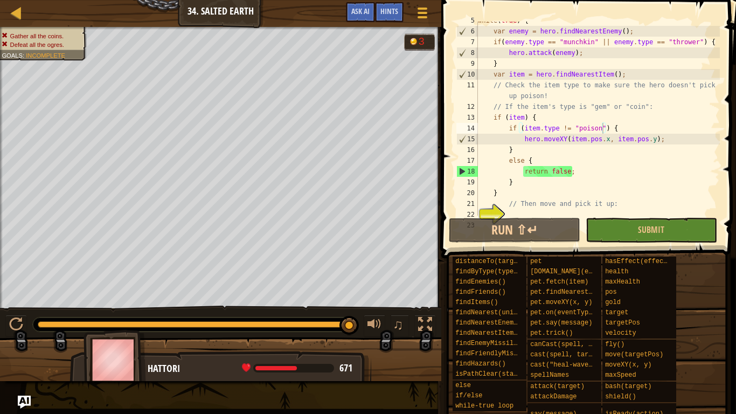
scroll to position [5, 4]
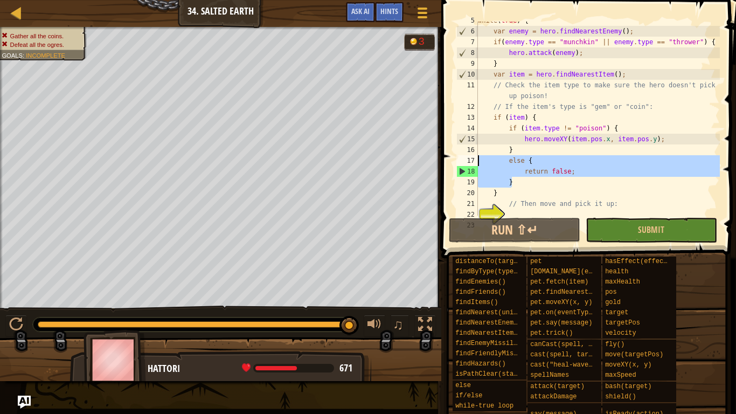
drag, startPoint x: 534, startPoint y: 180, endPoint x: 465, endPoint y: 163, distance: 71.5
click at [465, 163] on div "} 5 6 7 8 9 10 11 12 13 14 15 16 17 18 19 20 21 22 23 while ( true ) { var enem…" at bounding box center [587, 119] width 266 height 194
type textarea "else { return false;"
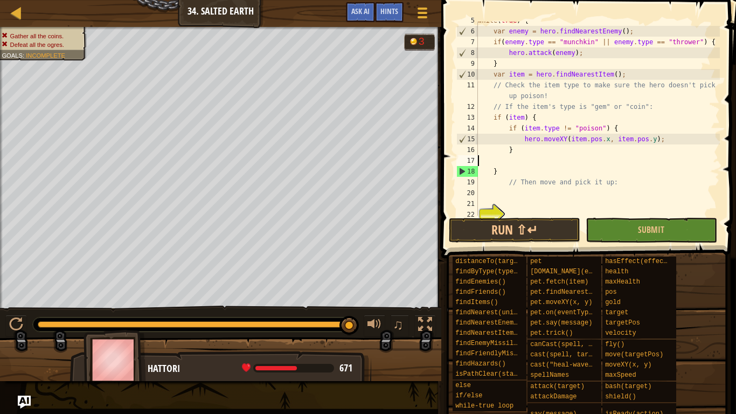
scroll to position [5, 0]
type textarea "}"
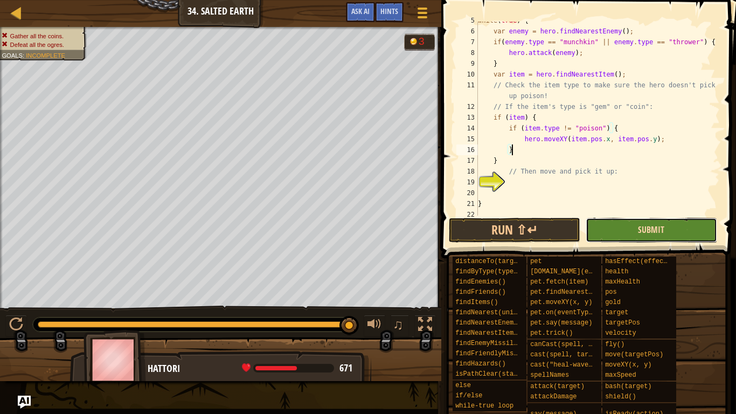
click at [655, 235] on span "Submit" at bounding box center [651, 230] width 26 height 12
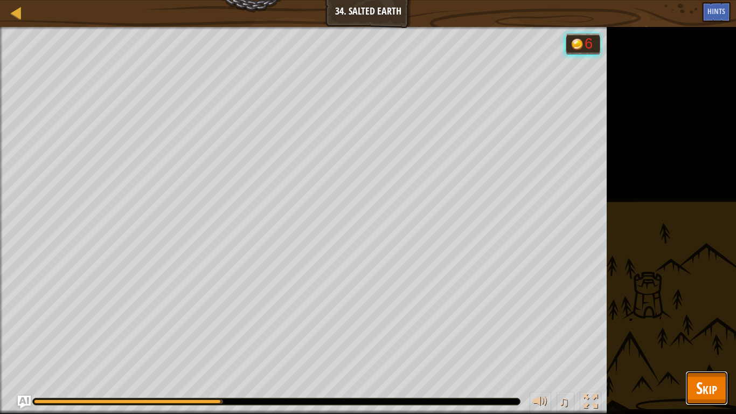
click at [706, 322] on span "Skip" at bounding box center [706, 388] width 21 height 22
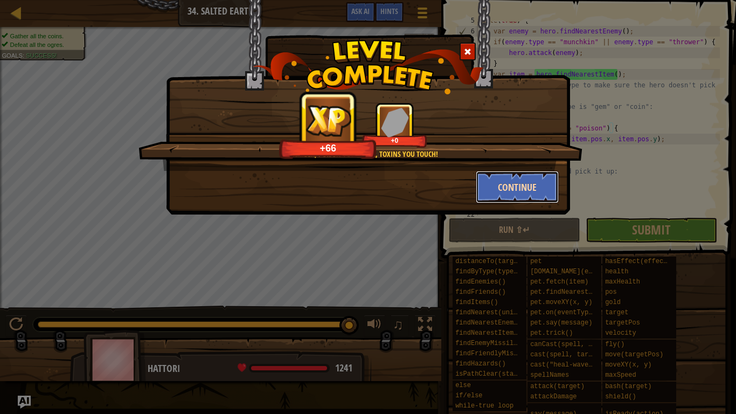
click at [520, 188] on button "Continue" at bounding box center [518, 187] width 84 height 32
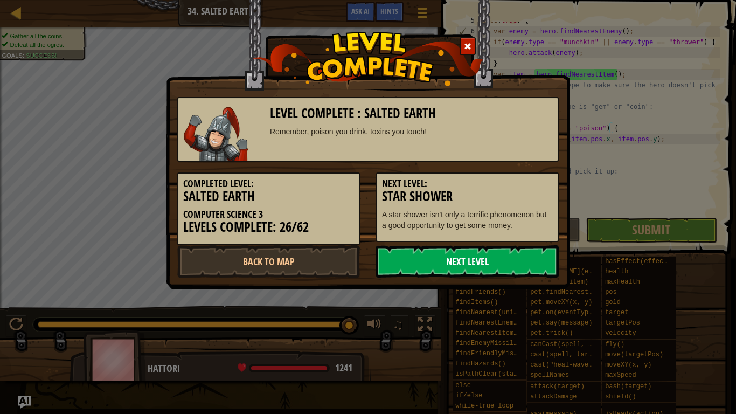
click at [460, 265] on link "Next Level" at bounding box center [467, 261] width 183 height 32
click at [467, 267] on link "Next Level" at bounding box center [467, 261] width 183 height 32
click at [438, 252] on link "Next Level" at bounding box center [467, 261] width 183 height 32
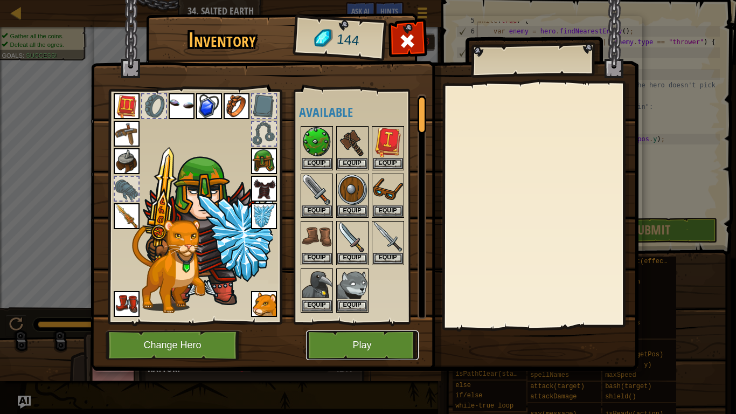
click at [353, 322] on button "Play" at bounding box center [362, 345] width 113 height 30
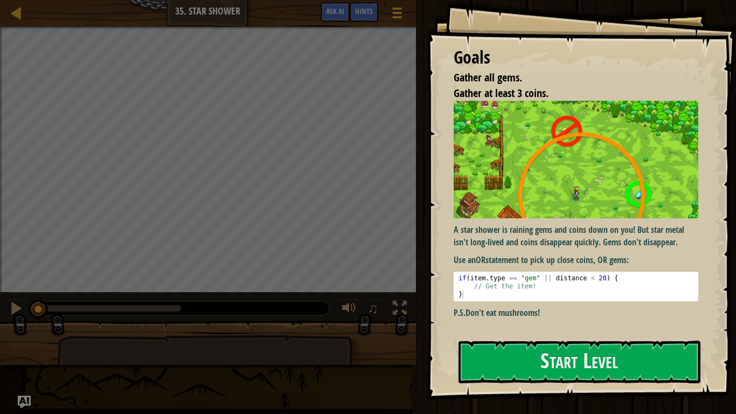
click at [592, 231] on p "A star shower is raining gems and coins down on you! But star metal isn't long-…" at bounding box center [576, 236] width 245 height 25
click at [595, 257] on p "Use an OR statement to pick up close coins, OR gems:" at bounding box center [576, 260] width 245 height 12
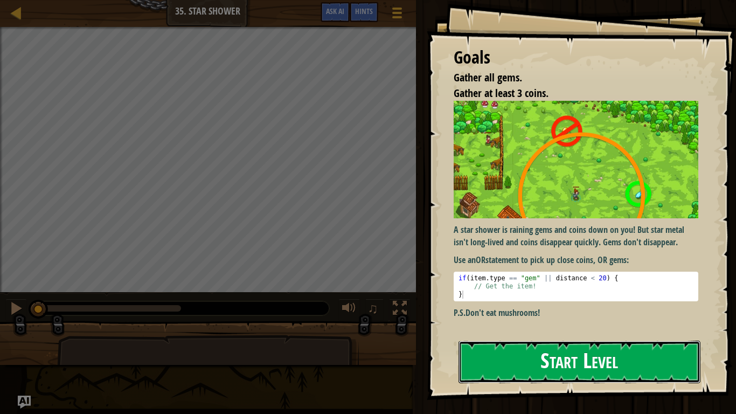
click at [583, 322] on button "Start Level" at bounding box center [580, 362] width 242 height 43
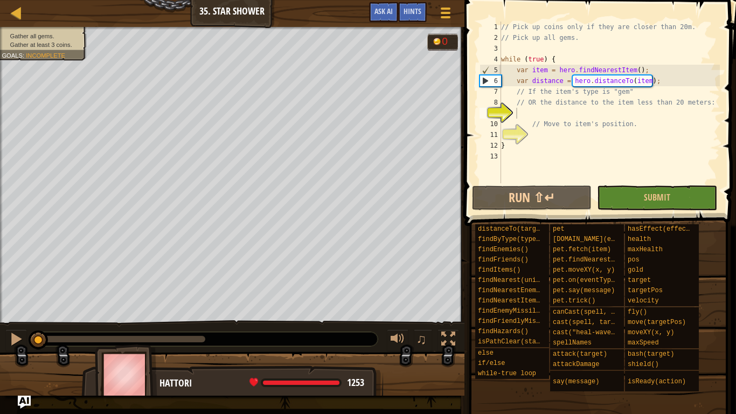
click at [534, 118] on div "// Pick up coins only if they are closer than 20m. // Pick up all gems. while (…" at bounding box center [634, 113] width 270 height 183
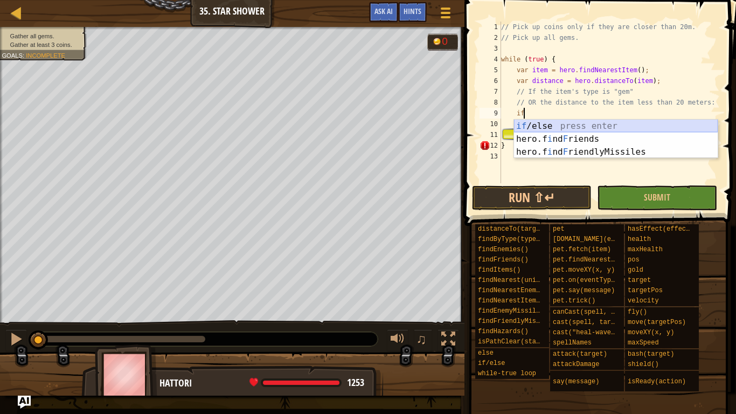
click at [536, 120] on div "if /else press enter hero.f i nd F riends press enter hero.f i nd F riendlyMiss…" at bounding box center [616, 152] width 204 height 65
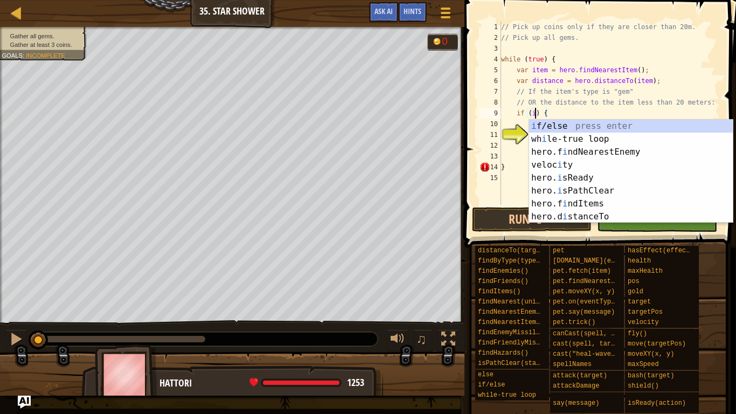
type textarea "if (item) {"
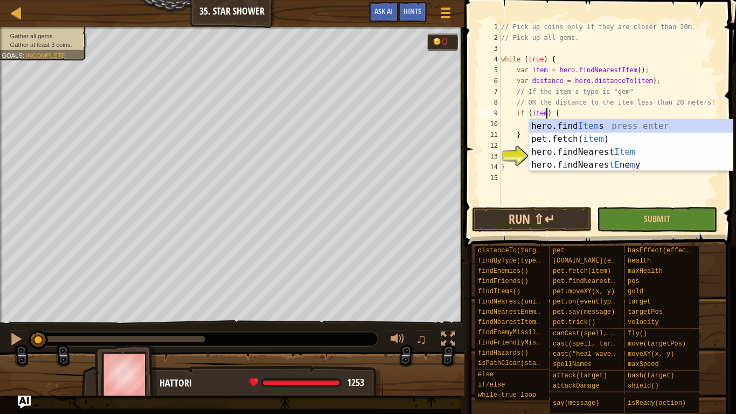
click at [526, 118] on div "// Pick up coins only if they are closer than 20m. // Pick up all gems. while (…" at bounding box center [609, 124] width 221 height 205
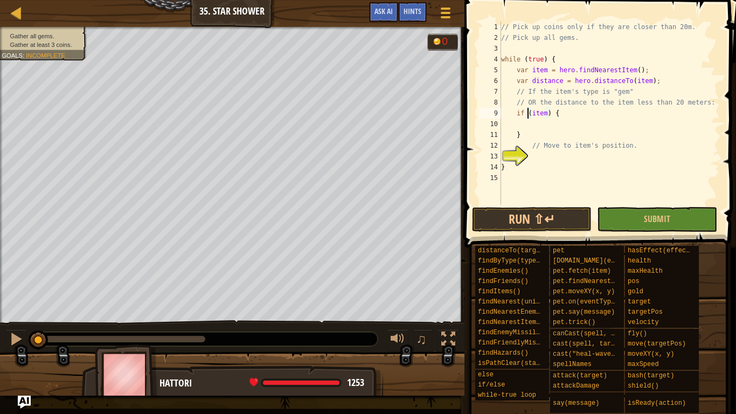
click at [531, 126] on div "// Pick up coins only if they are closer than 20m. // Pick up all gems. while (…" at bounding box center [609, 124] width 221 height 205
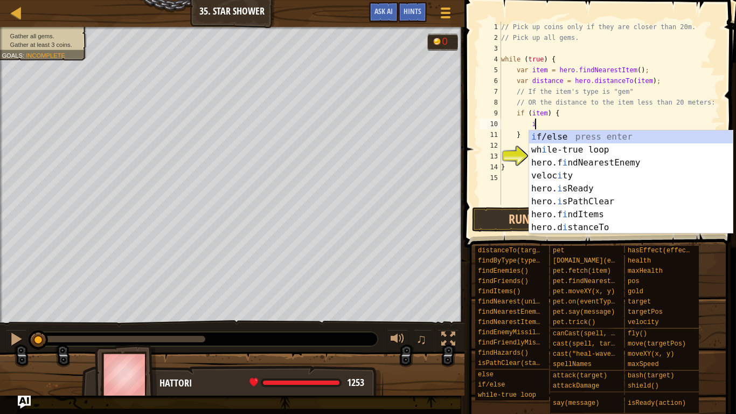
scroll to position [5, 5]
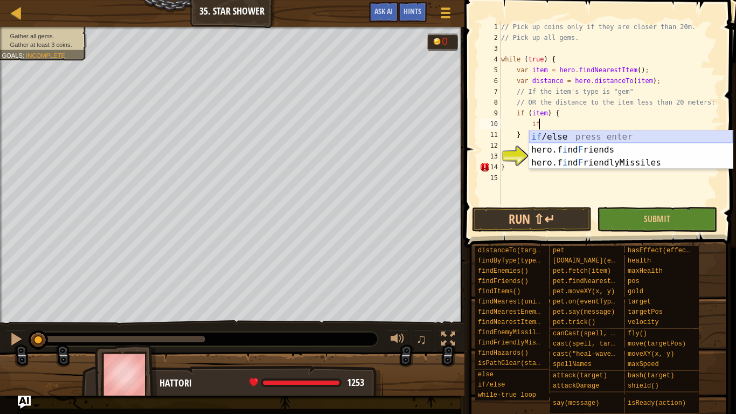
click at [540, 135] on div "if /else press enter hero.f i nd F riends press enter hero.f i nd F riendlyMiss…" at bounding box center [631, 162] width 204 height 65
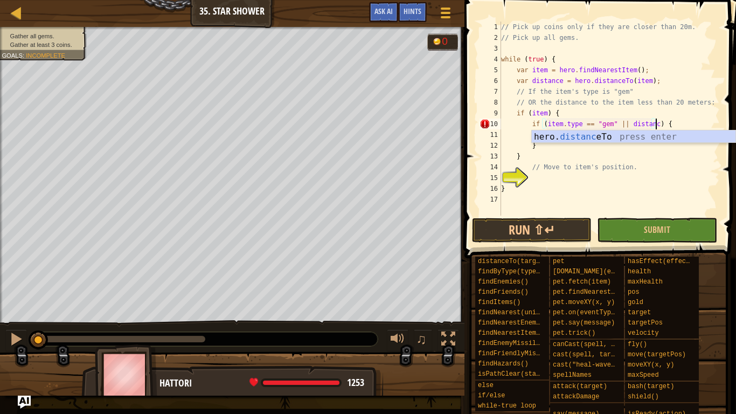
scroll to position [5, 23]
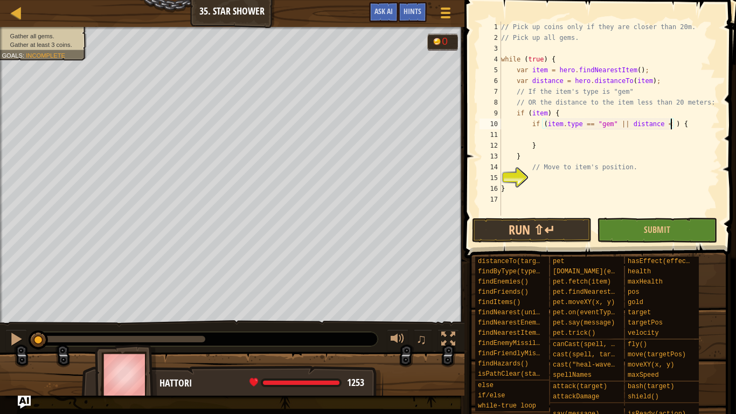
type textarea "if (item.type == "gem" || distance < 20) {"
click at [563, 130] on div "// Pick up coins only if they are closer than 20m. // Pick up all gems. while (…" at bounding box center [609, 130] width 221 height 216
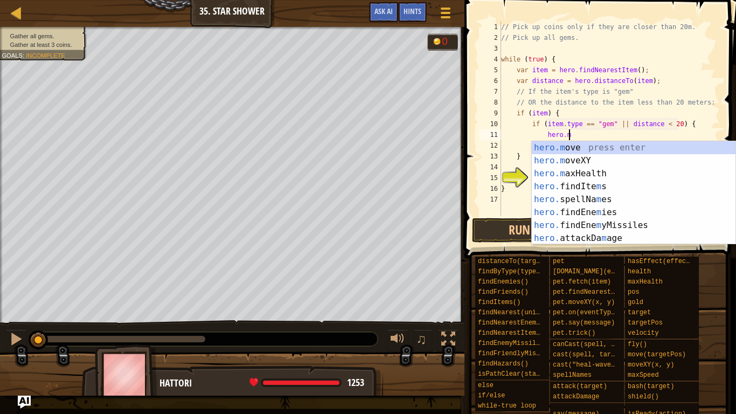
scroll to position [5, 10]
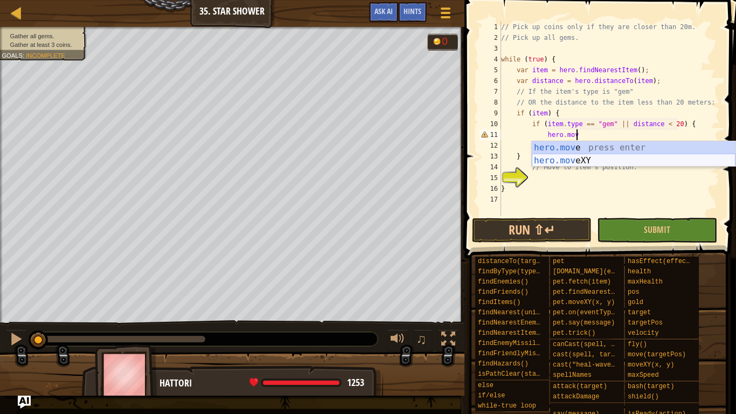
click at [551, 160] on div "hero.mov e press enter hero.mov eXY press enter" at bounding box center [634, 167] width 204 height 52
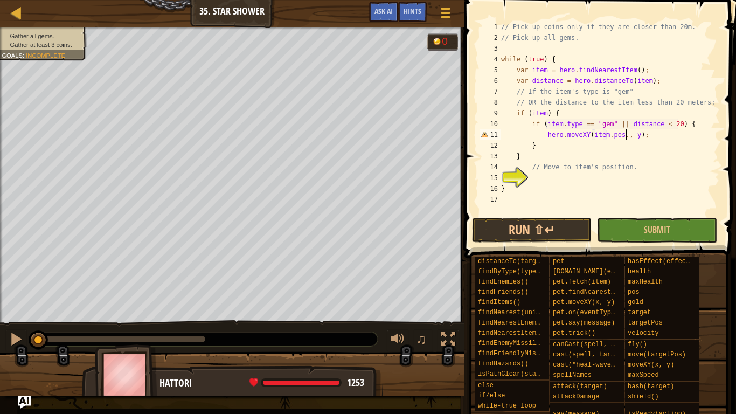
scroll to position [5, 18]
type textarea "hero.moveXY(item.pos.x, item.pos.y);"
click at [634, 230] on button "Submit" at bounding box center [657, 230] width 120 height 25
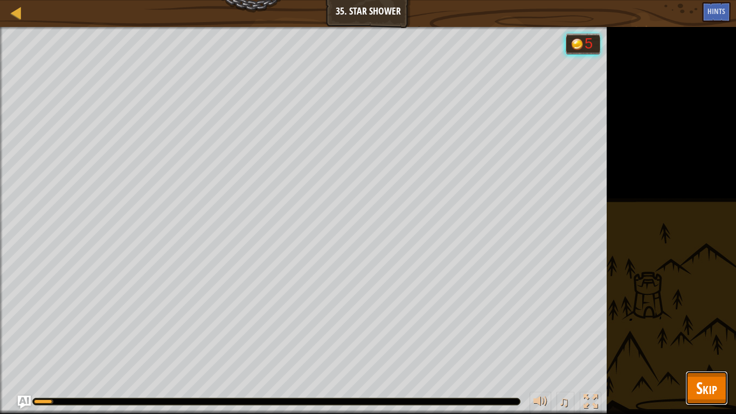
click at [713, 322] on span "Skip" at bounding box center [706, 388] width 21 height 22
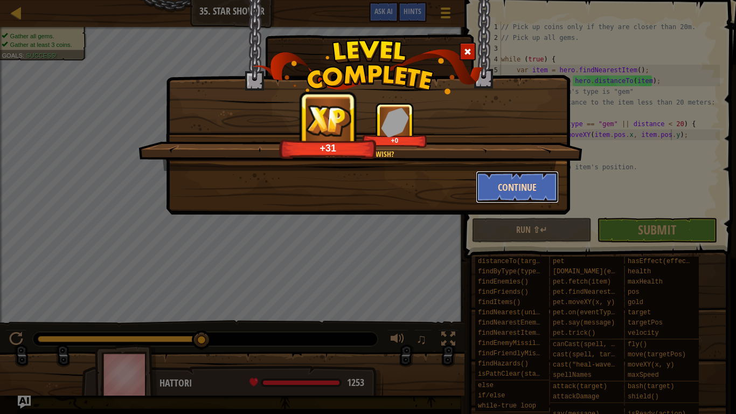
click at [524, 189] on button "Continue" at bounding box center [518, 187] width 84 height 32
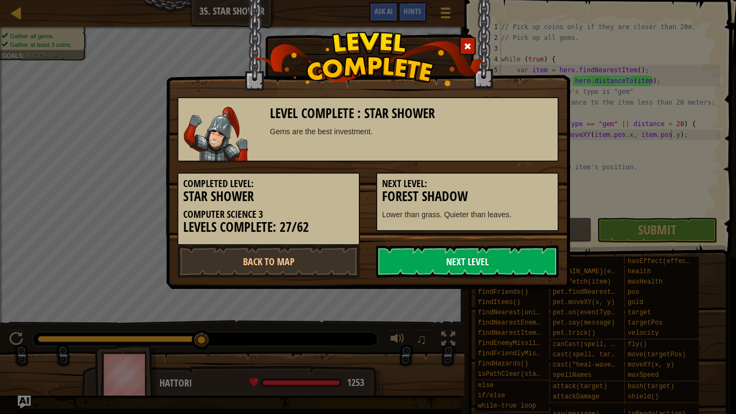
click at [487, 262] on link "Next Level" at bounding box center [467, 261] width 183 height 32
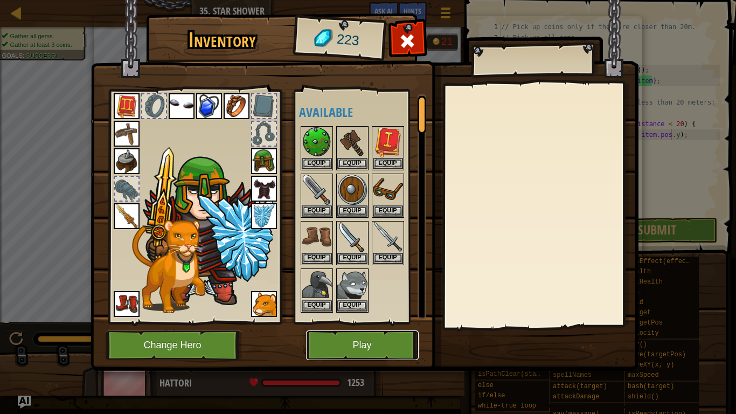
click at [349, 322] on button "Play" at bounding box center [362, 345] width 113 height 30
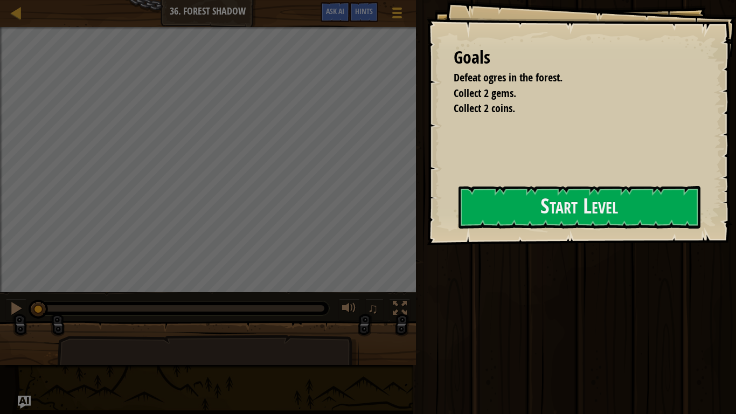
click at [617, 287] on div "Run ⇧↵ Submit Done" at bounding box center [574, 204] width 323 height 409
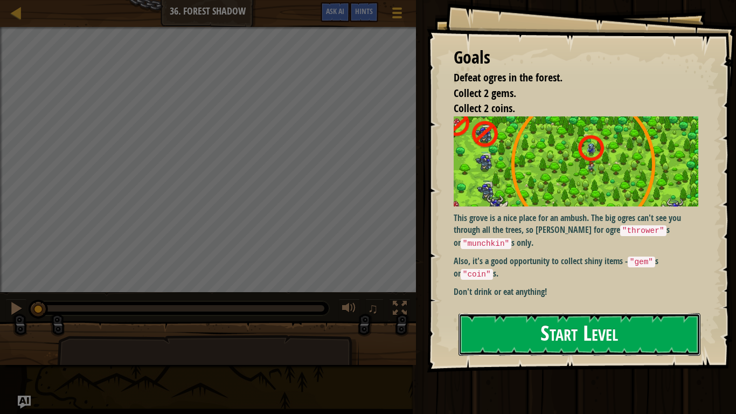
click at [526, 322] on button "Start Level" at bounding box center [580, 334] width 242 height 43
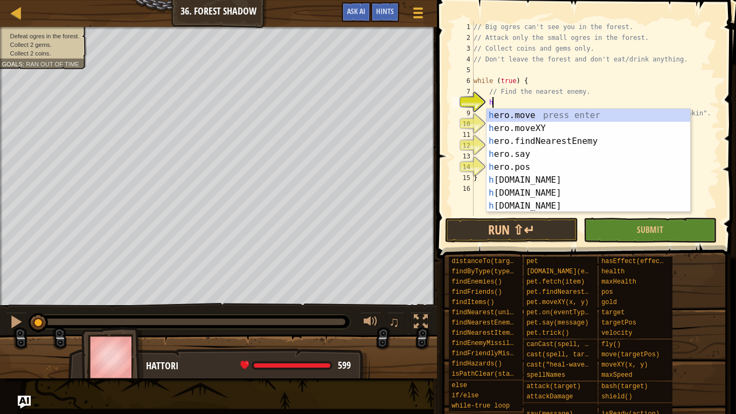
type textarea "her"
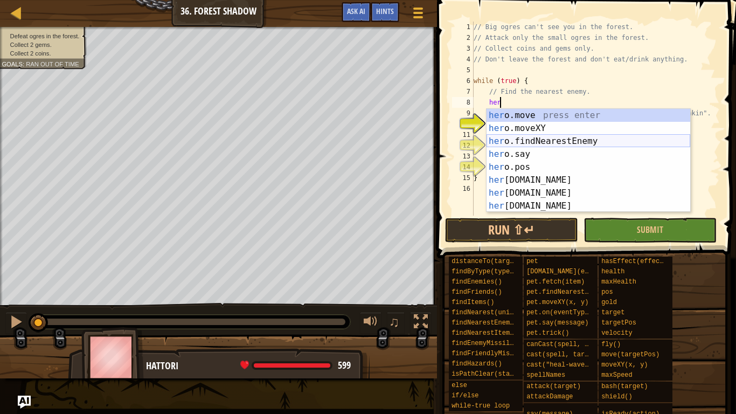
click at [596, 141] on div "her o.move press enter her o.moveXY press enter her o.findNearestEnemy press en…" at bounding box center [589, 173] width 204 height 129
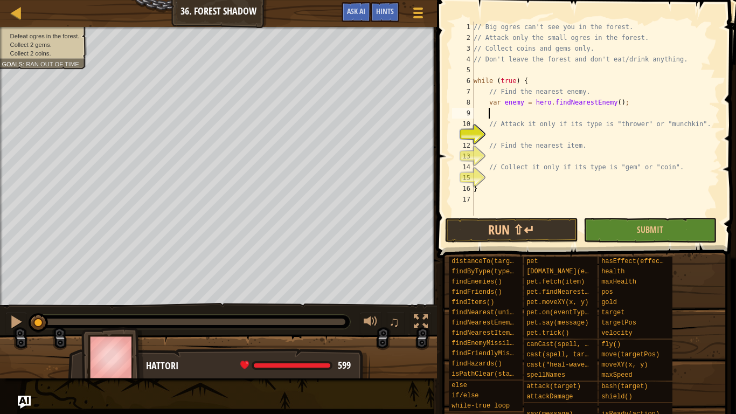
scroll to position [5, 3]
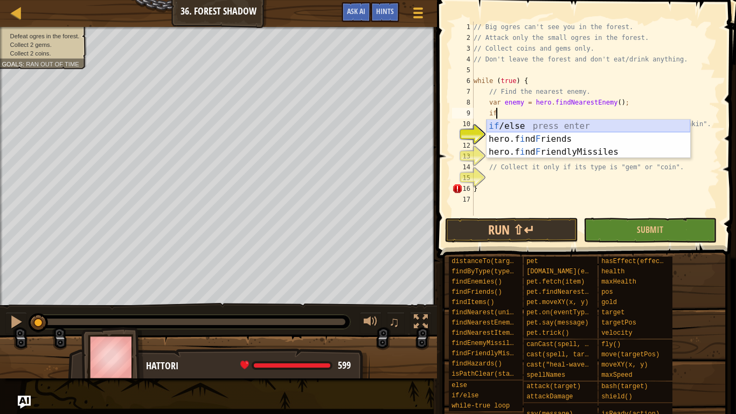
click at [560, 127] on div "if /else press enter hero.f i nd F riends press enter hero.f i nd F riendlyMiss…" at bounding box center [589, 152] width 204 height 65
type textarea "if (enemy) {"
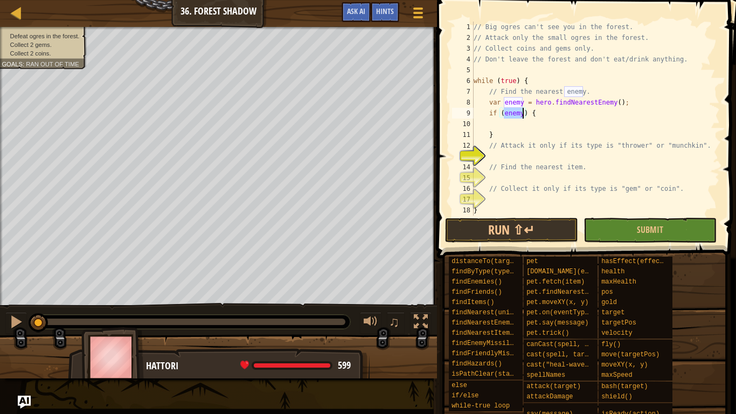
click at [560, 127] on div "// Big ogres can't see you in the forest. // Attack only the small ogres in the…" at bounding box center [596, 130] width 248 height 216
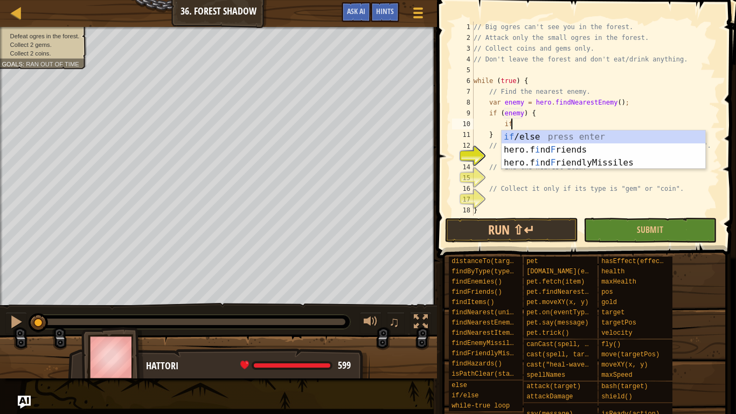
scroll to position [5, 5]
click at [544, 137] on div "if /else press enter hero.f i nd F riends press enter hero.f i nd F riendlyMiss…" at bounding box center [604, 162] width 204 height 65
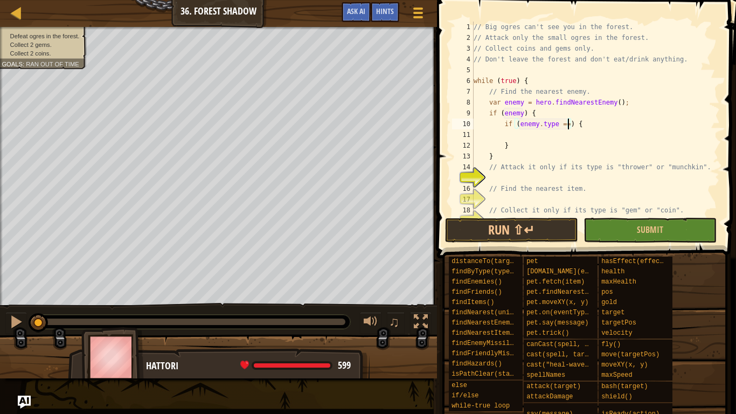
scroll to position [5, 14]
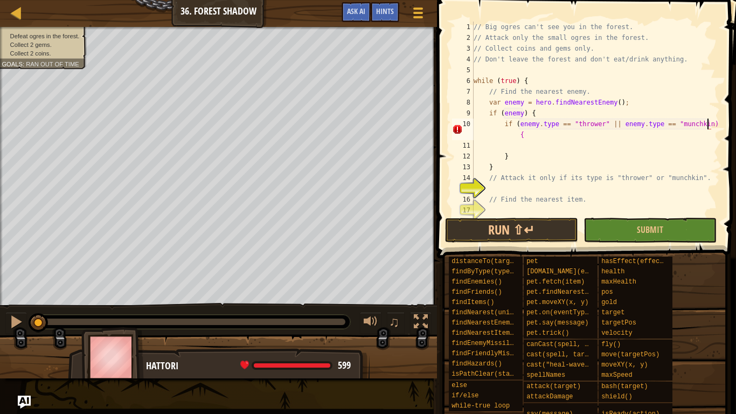
type textarea "if (enemy.type == "thrower" || enemy.type == "munchkin") {"
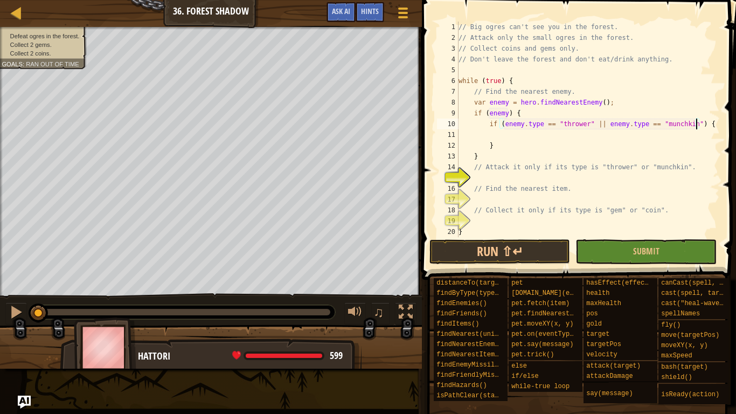
click at [526, 134] on div "// Big ogres can't see you in the forest. // Attack only the small ogres in the…" at bounding box center [589, 140] width 264 height 237
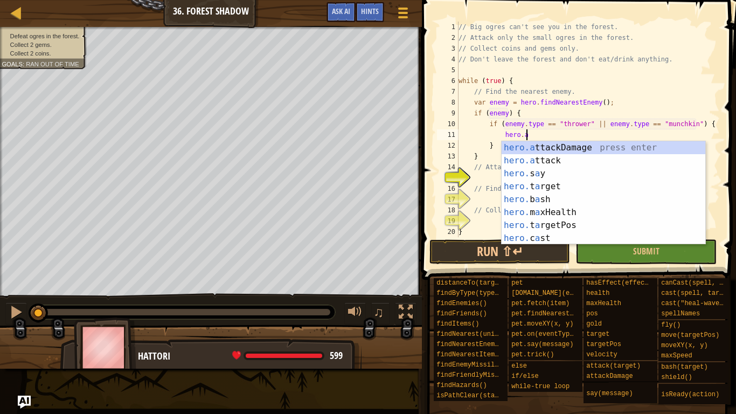
scroll to position [5, 9]
click at [574, 162] on div "hero.a ttackDamage press enter hero.a ttack press enter hero. s a y press enter…" at bounding box center [604, 205] width 204 height 129
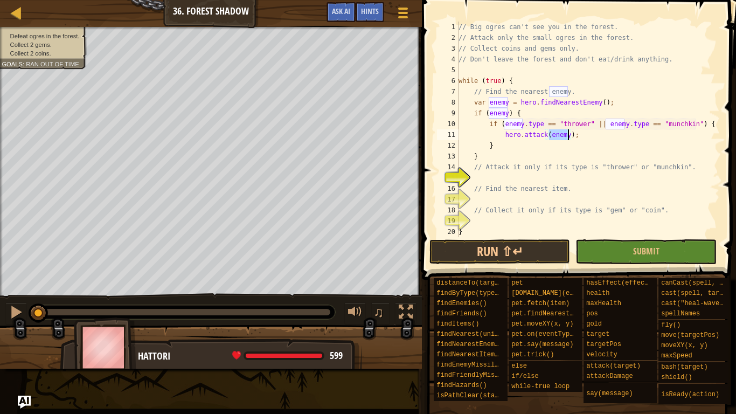
click at [520, 160] on div "// Big ogres can't see you in the forest. // Attack only the small ogres in the…" at bounding box center [589, 140] width 264 height 237
type textarea "}"
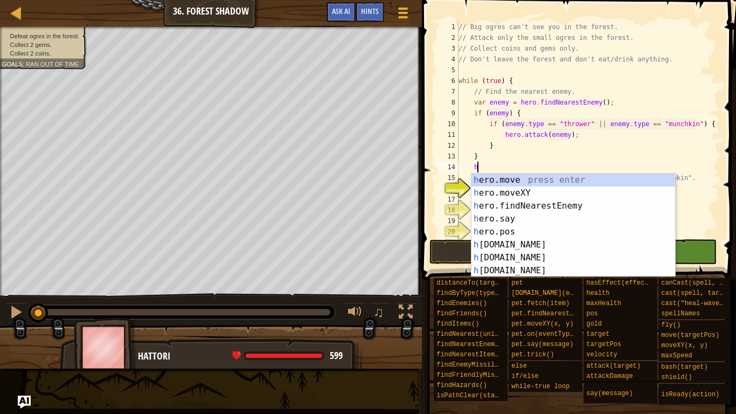
scroll to position [5, 2]
type textarea "hero.f"
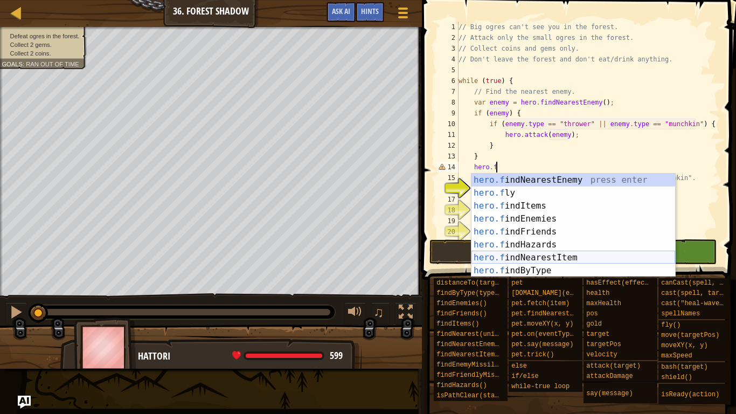
click at [505, 256] on div "hero.f indNearestEnemy press enter hero.f ly press enter hero.f indItems press …" at bounding box center [574, 238] width 204 height 129
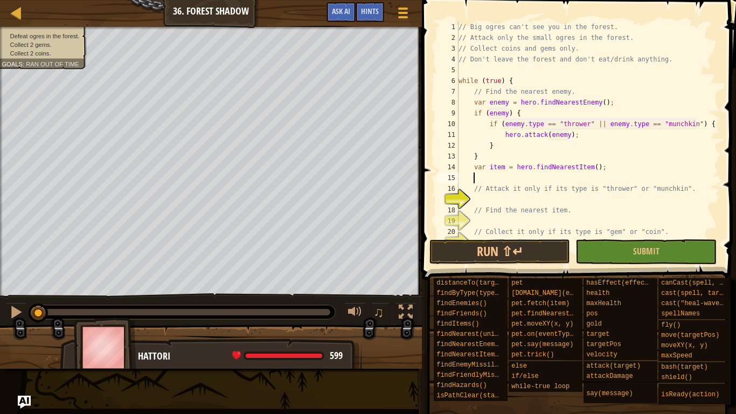
scroll to position [5, 3]
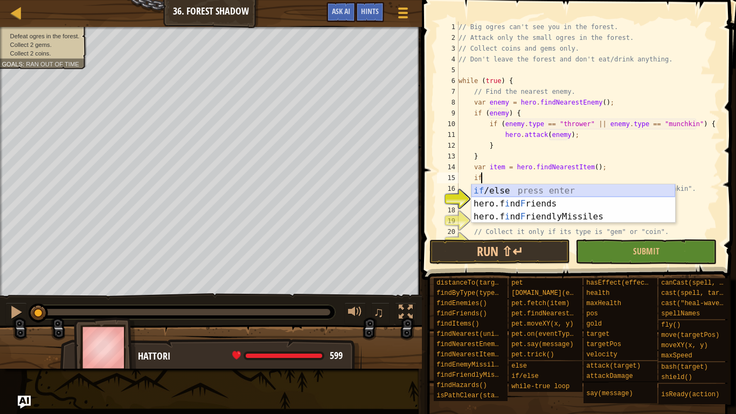
click at [515, 185] on div "if /else press enter hero.f i nd F riends press enter hero.f i nd F riendlyMiss…" at bounding box center [574, 216] width 204 height 65
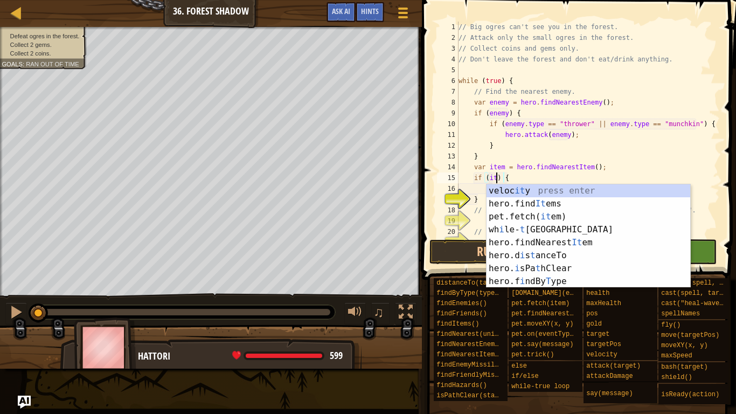
type textarea "if (item) {"
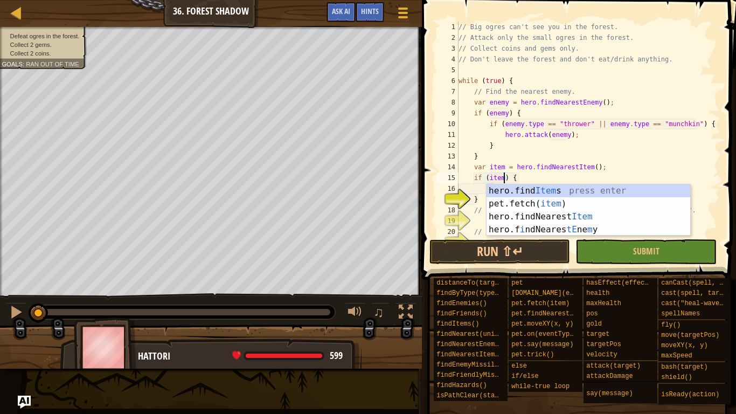
scroll to position [5, 6]
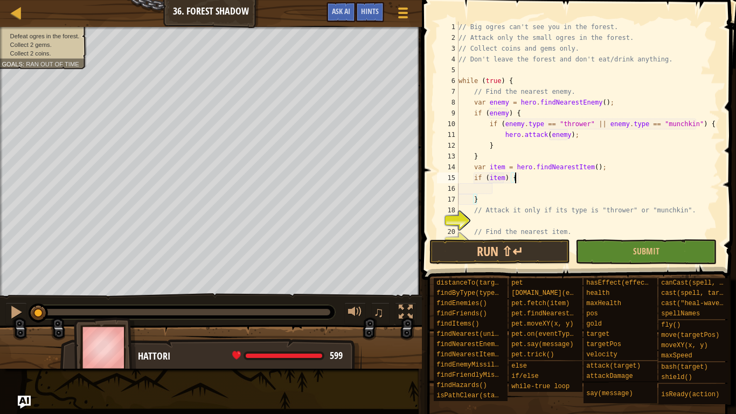
click at [496, 185] on div "// Big ogres can't see you in the forest. // Attack only the small ogres in the…" at bounding box center [589, 140] width 264 height 237
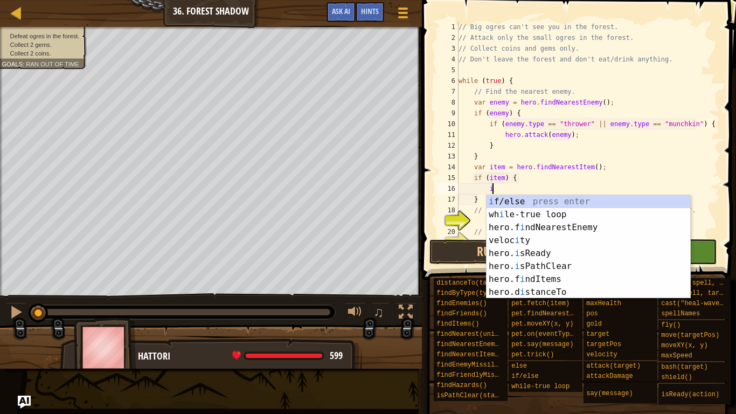
scroll to position [5, 5]
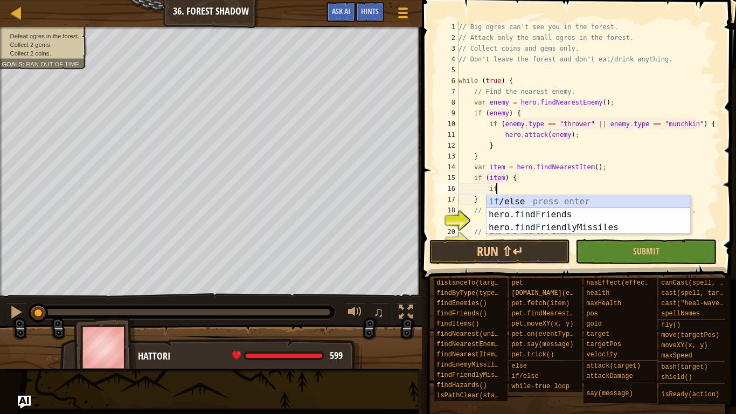
click at [503, 203] on div "if /else press enter hero.f i nd F riends press enter hero.f i nd F riendlyMiss…" at bounding box center [589, 227] width 204 height 65
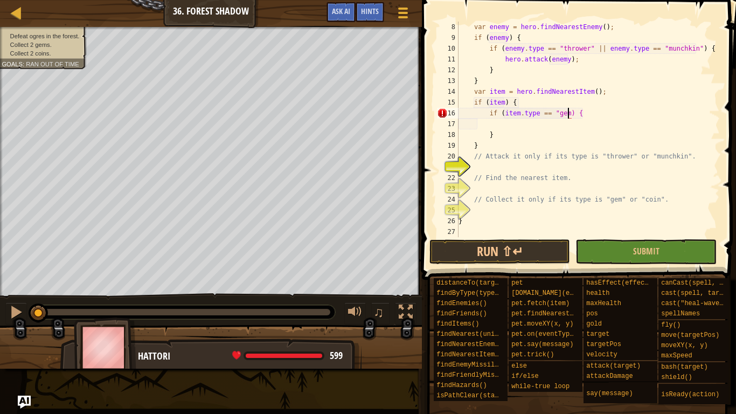
scroll to position [5, 16]
type textarea "if (item.type == "gem" || item.type == "coin") {"
click at [523, 123] on div "var enemy = hero . findNearestEnemy ( ) ; if ( enemy ) { if ( enemy . type == "…" at bounding box center [589, 140] width 264 height 237
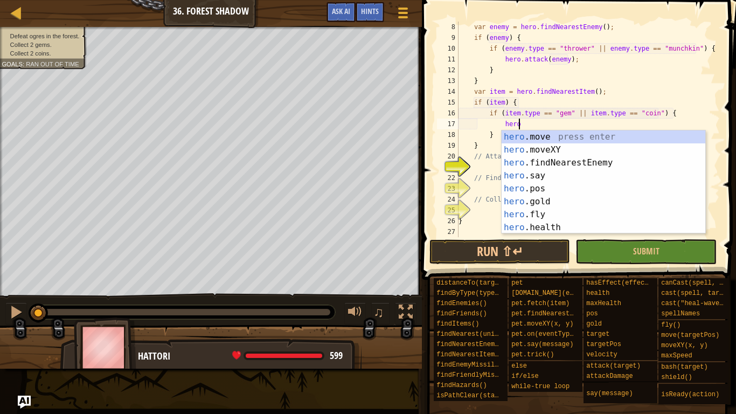
scroll to position [5, 8]
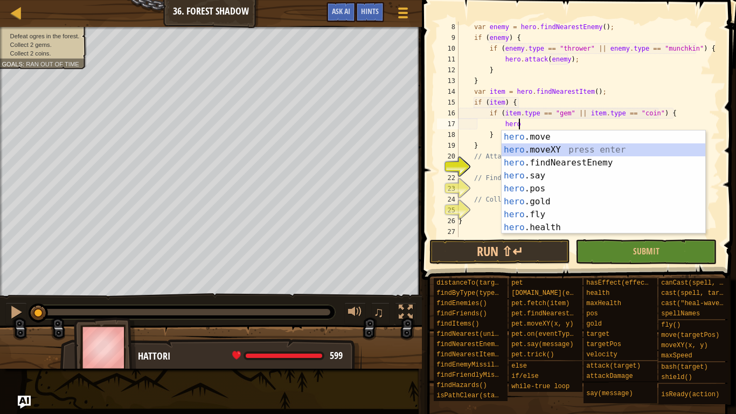
click at [533, 146] on div "hero .move press enter hero .moveXY press enter hero .findNearestEnemy press en…" at bounding box center [604, 194] width 204 height 129
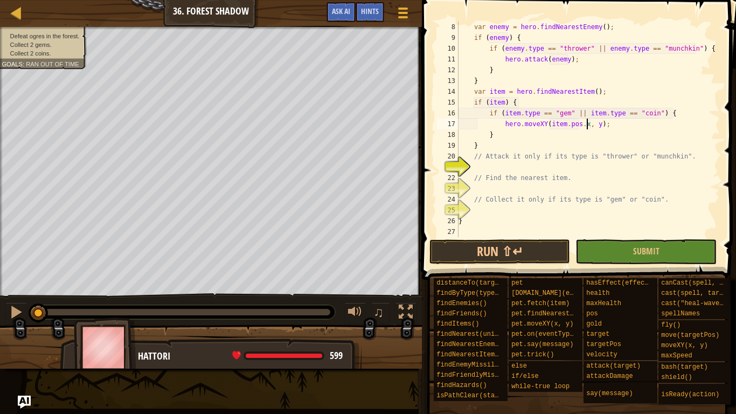
scroll to position [5, 18]
click at [595, 124] on div "var enemy = hero . findNearestEnemy ( ) ; if ( enemy ) { if ( enemy . type == "…" at bounding box center [589, 140] width 264 height 237
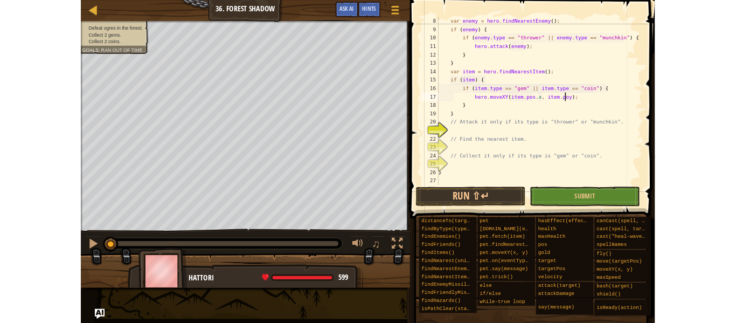
scroll to position [5, 24]
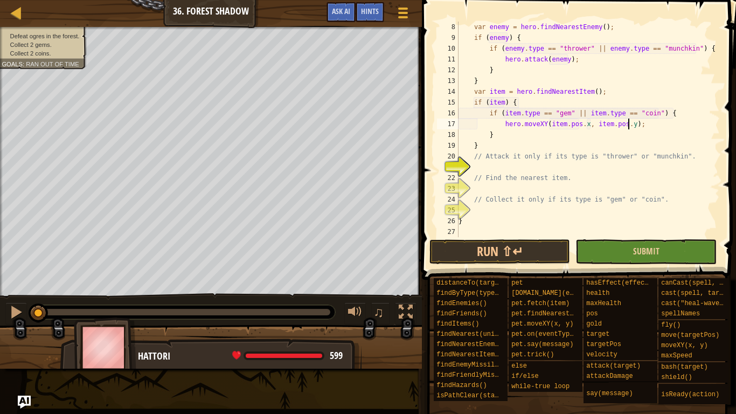
type textarea "hero.moveXY(item.pos.x, item.pos.y);"
click at [627, 254] on button "Submit" at bounding box center [646, 251] width 141 height 25
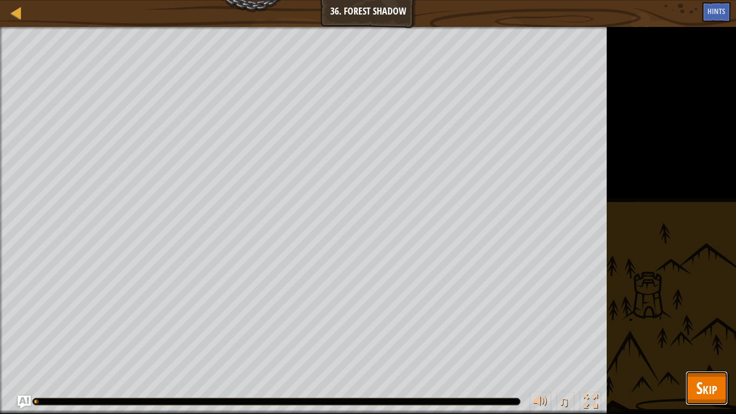
click at [692, 322] on button "Skip" at bounding box center [707, 388] width 43 height 34
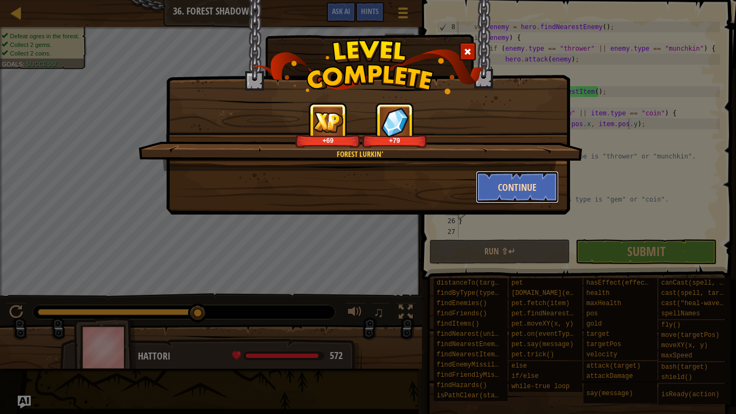
click at [537, 185] on button "Continue" at bounding box center [518, 187] width 84 height 32
